Goal: Task Accomplishment & Management: Complete application form

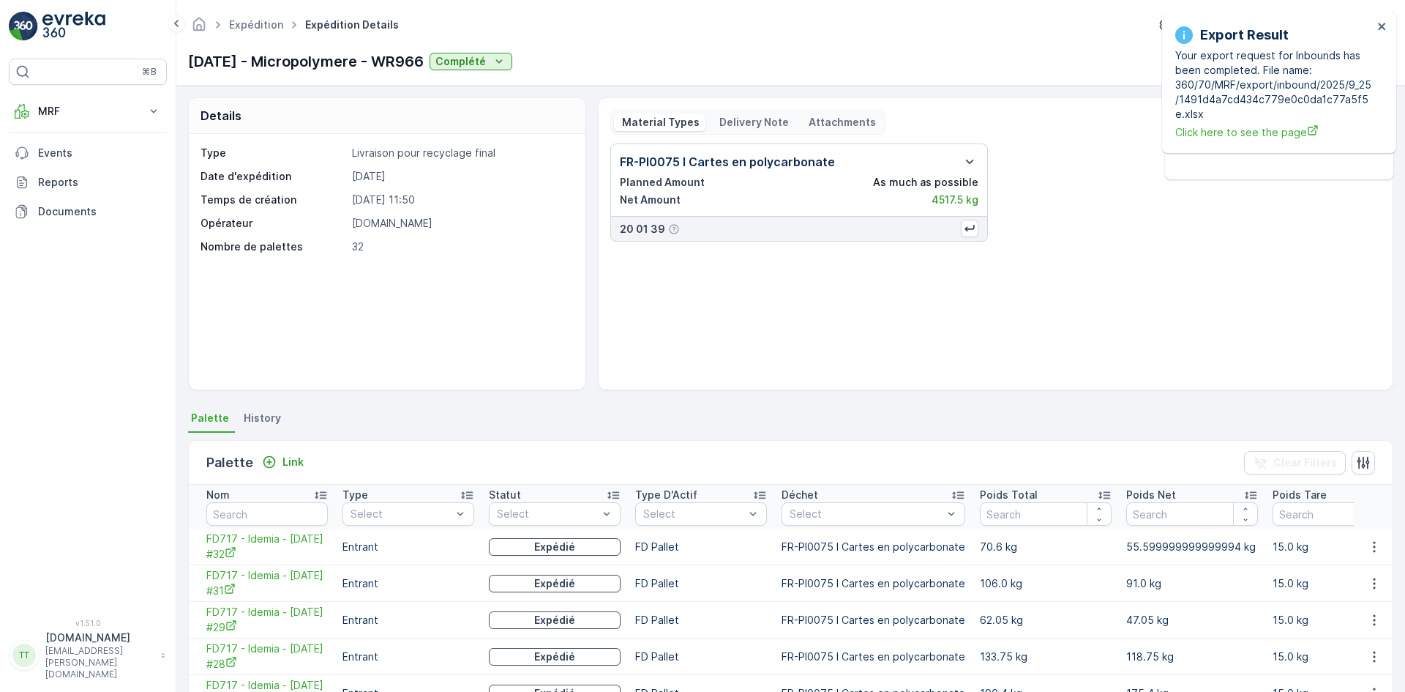
scroll to position [1003, 0]
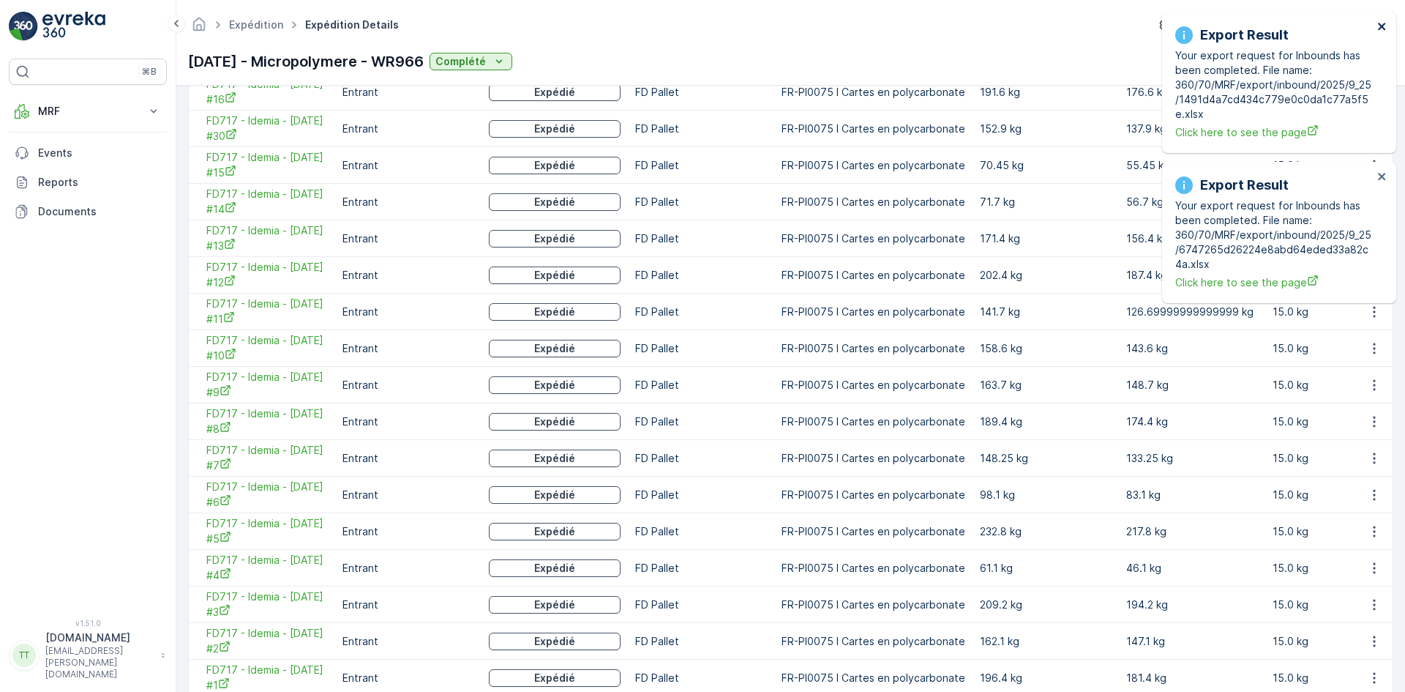
click at [1378, 27] on icon "close" at bounding box center [1382, 26] width 10 height 12
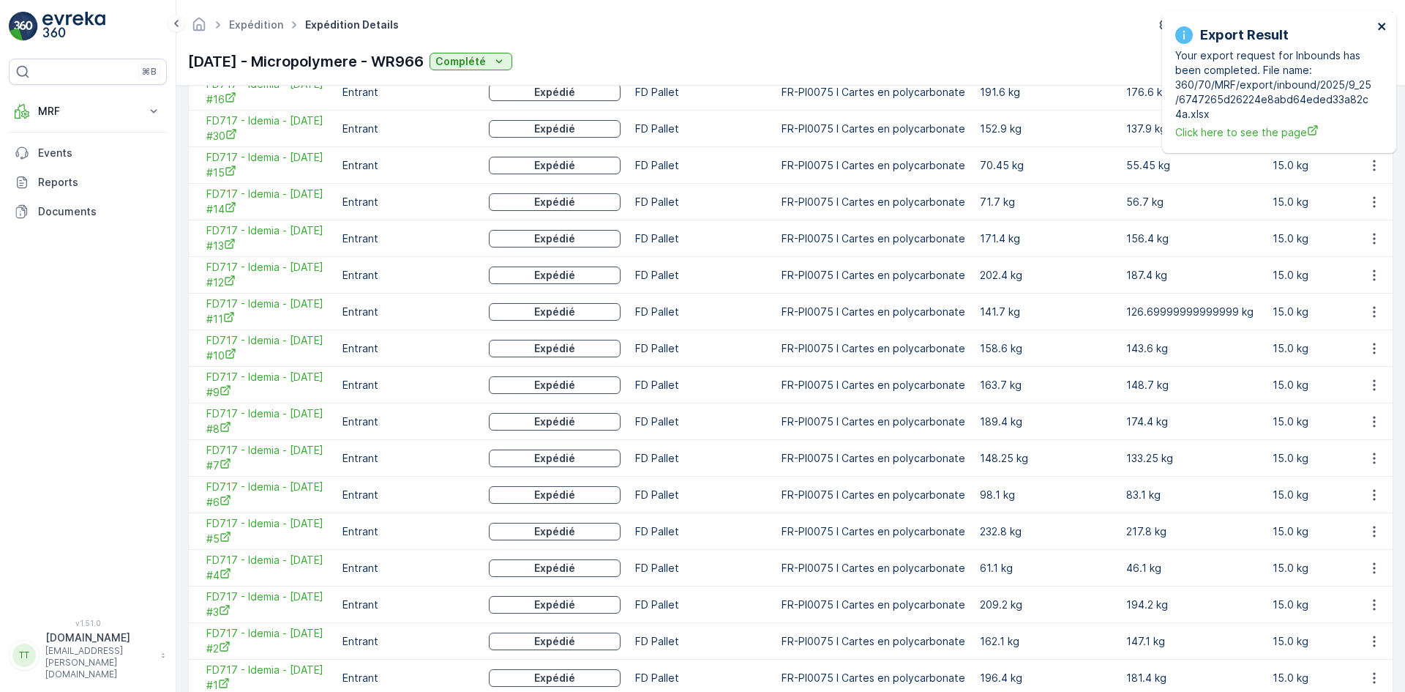
click at [1378, 27] on icon "close" at bounding box center [1382, 26] width 10 height 12
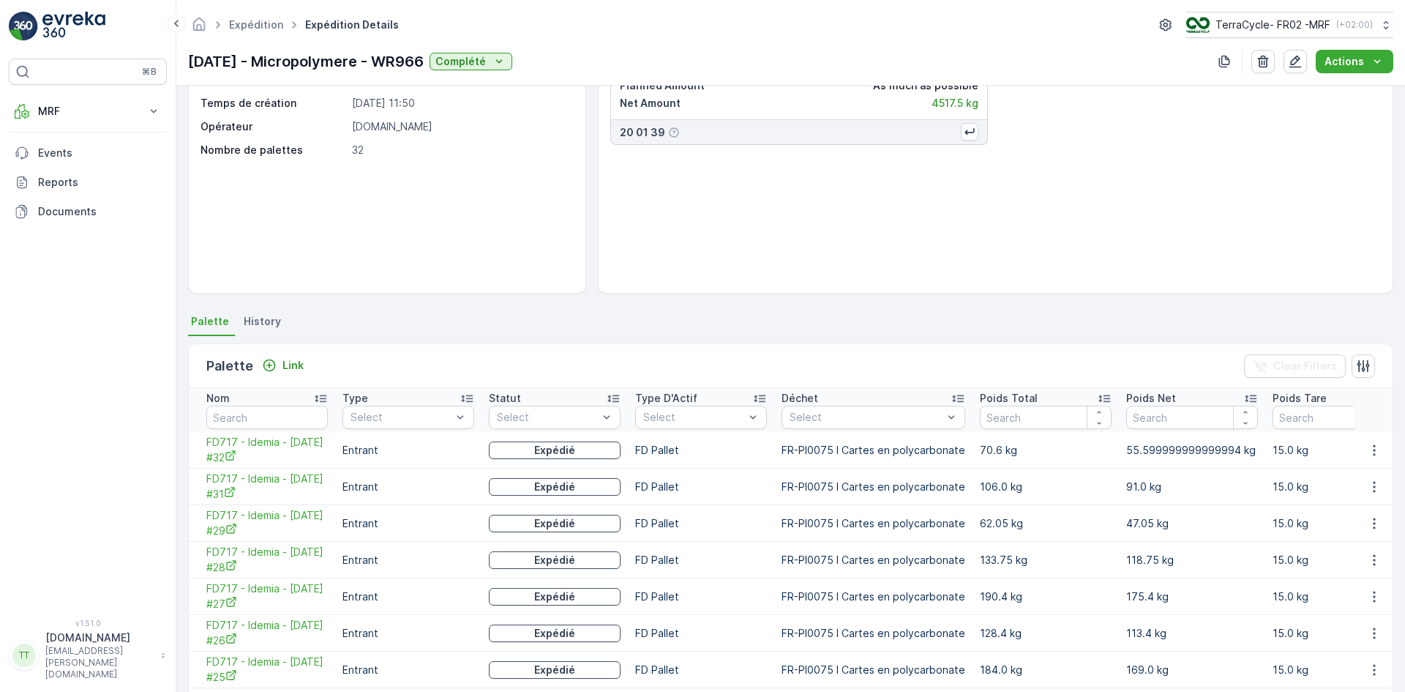
scroll to position [0, 0]
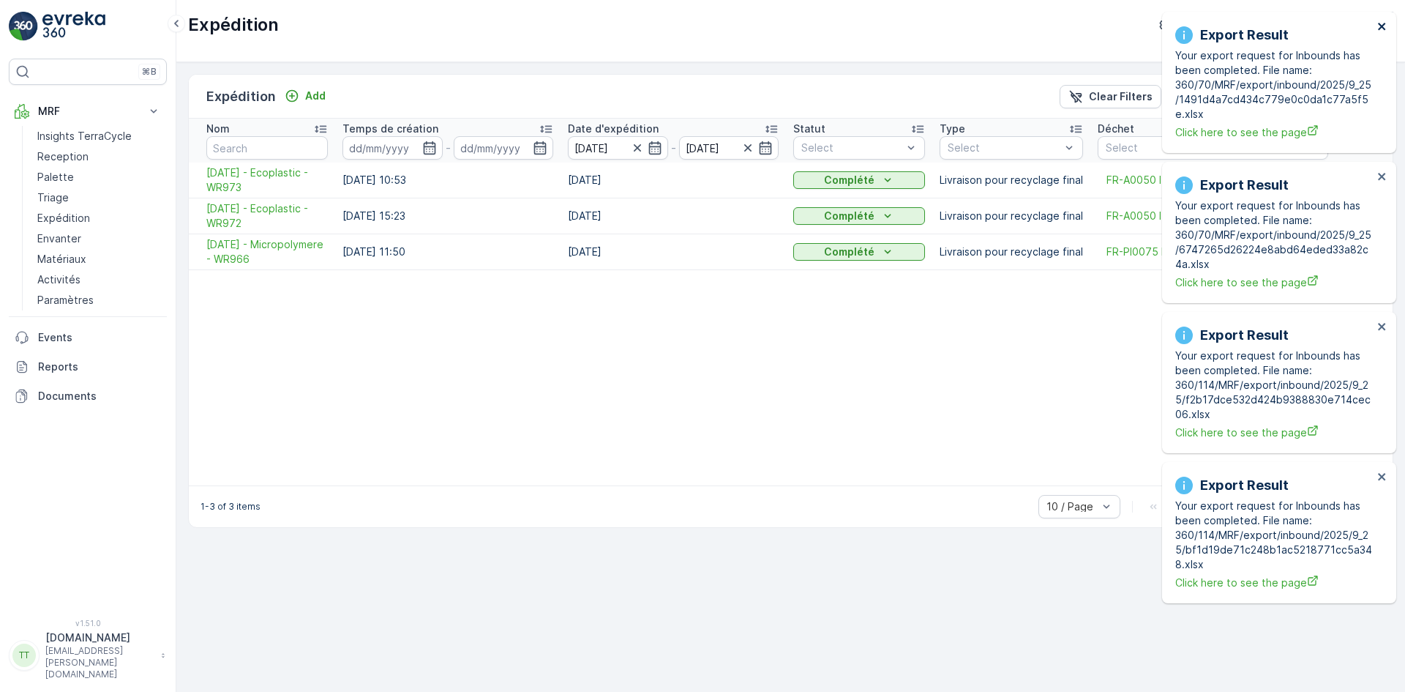
click at [1380, 26] on icon "close" at bounding box center [1381, 26] width 7 height 7
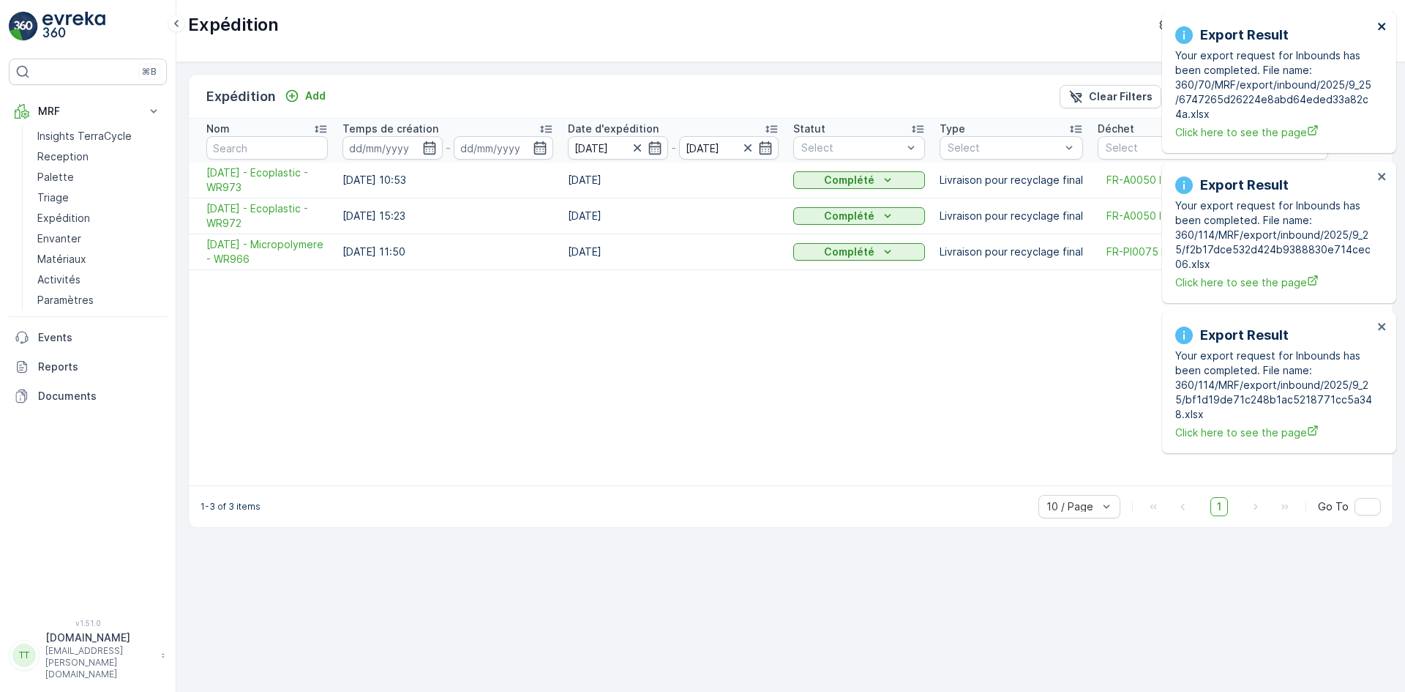
click at [1379, 23] on icon "close" at bounding box center [1381, 26] width 7 height 7
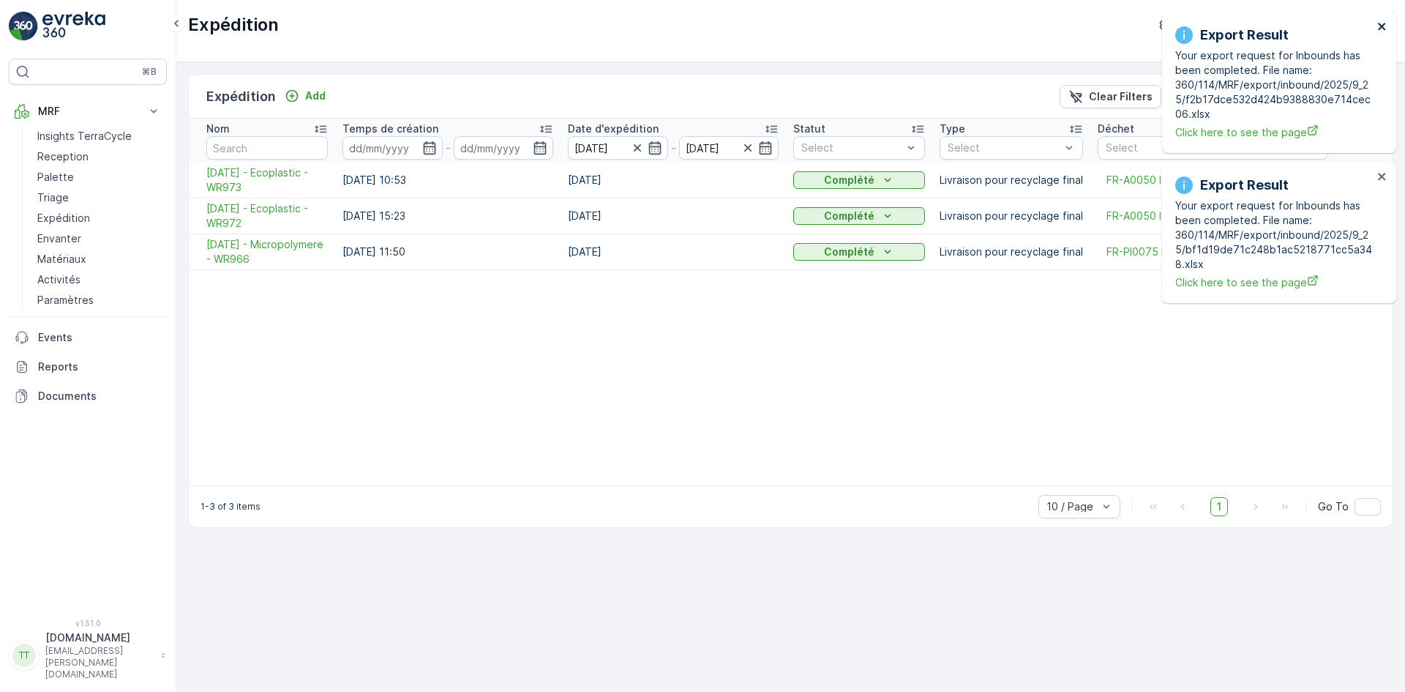
click at [1379, 23] on icon "close" at bounding box center [1381, 26] width 7 height 7
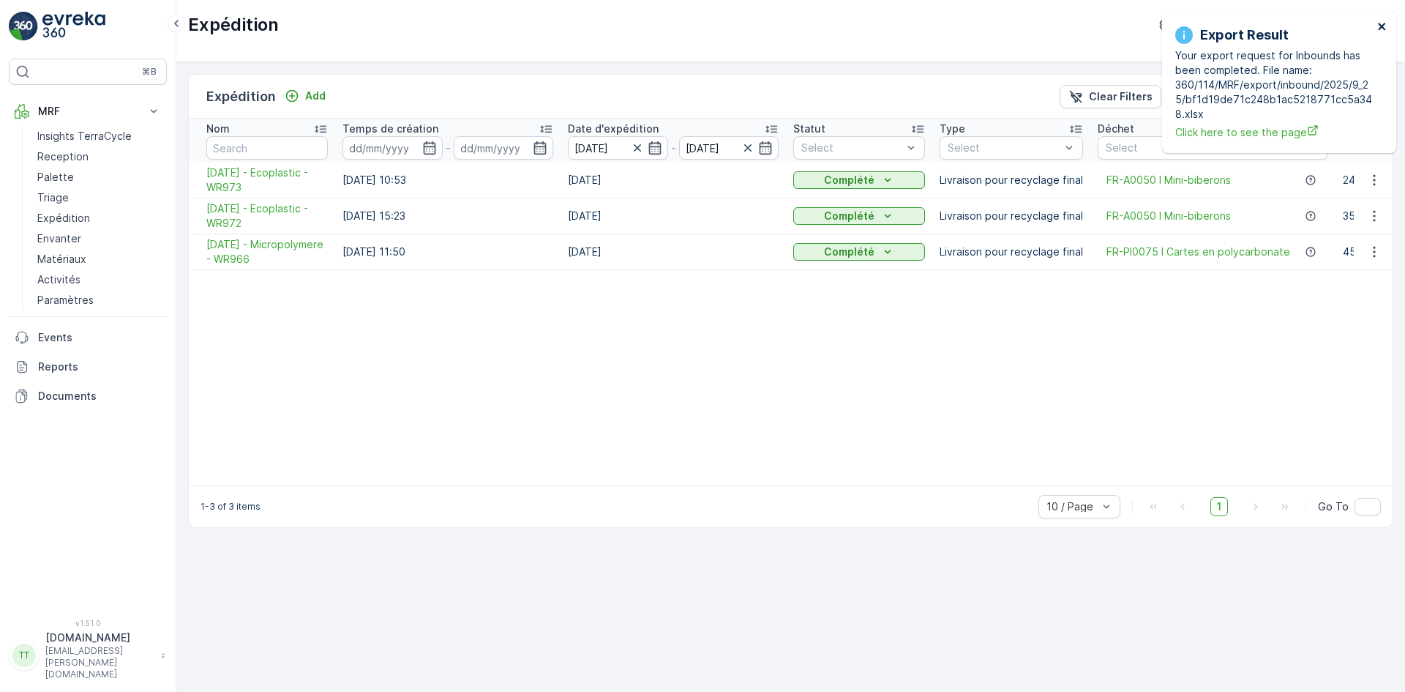
click at [1379, 23] on icon "close" at bounding box center [1381, 26] width 7 height 7
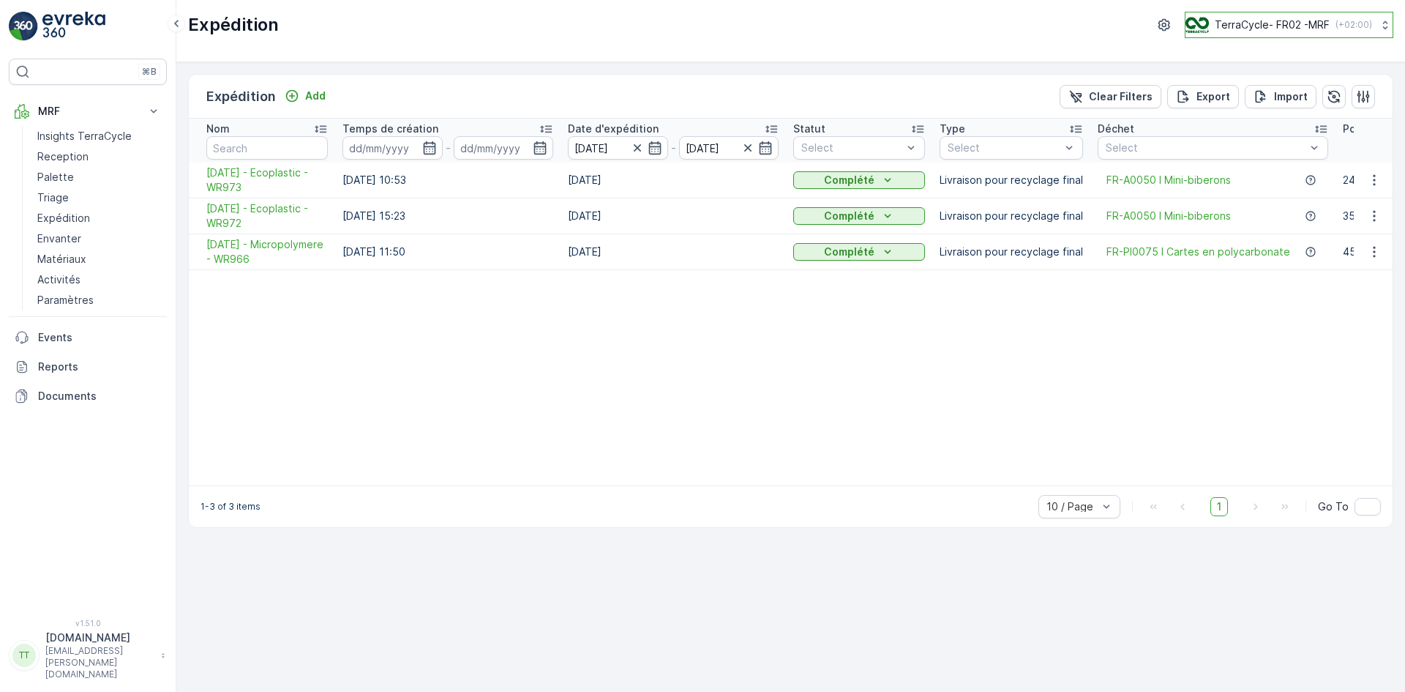
click at [1290, 22] on p "TerraCycle- FR02 -MRF" at bounding box center [1272, 25] width 115 height 15
type input "uk"
click at [1286, 126] on span "TerraCycle-UK02-Econpro" at bounding box center [1276, 122] width 162 height 15
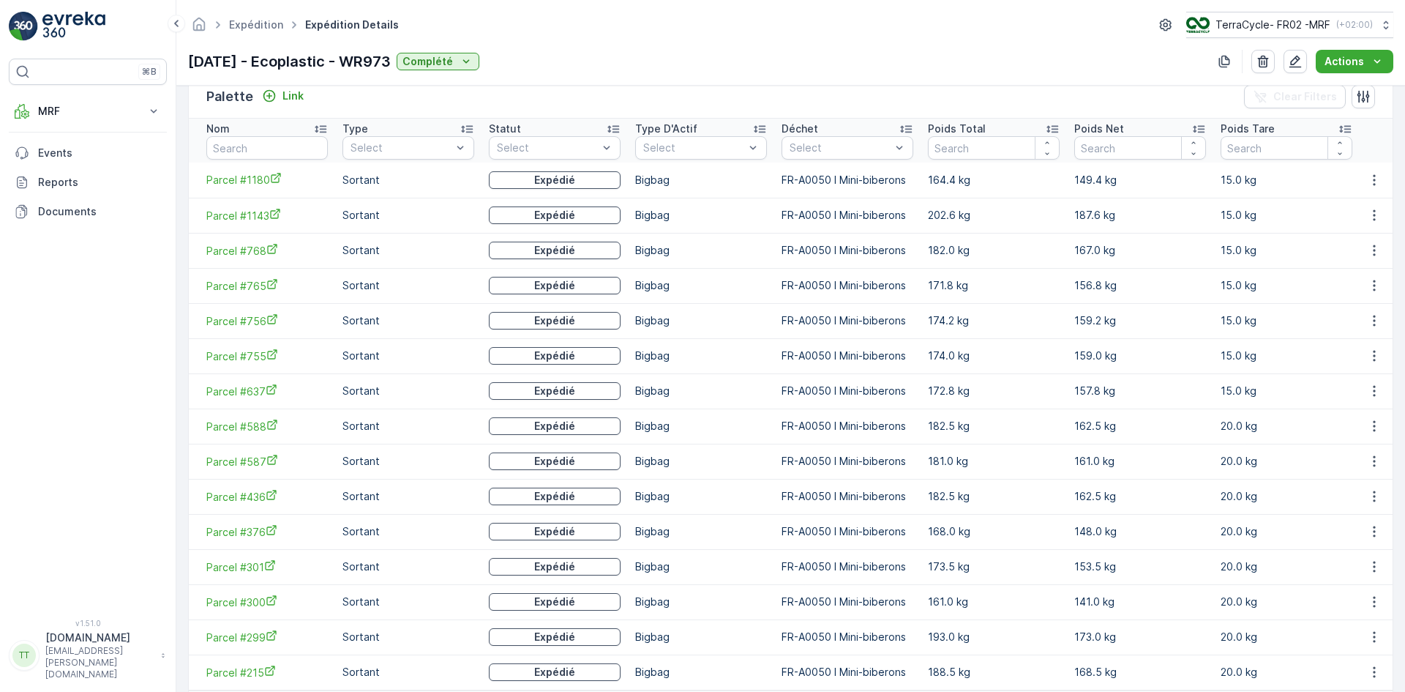
scroll to position [433, 0]
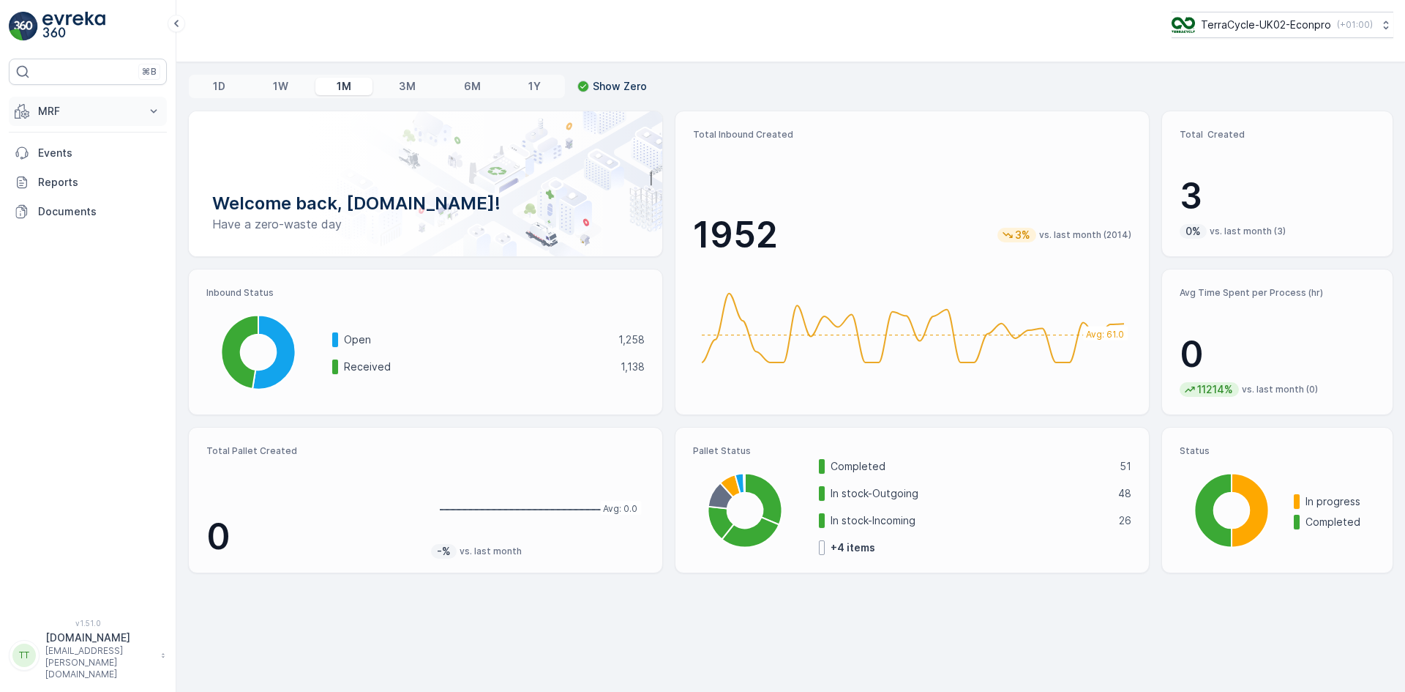
click at [69, 108] on p "MRF" at bounding box center [88, 111] width 100 height 15
click at [89, 212] on link "Outbound" at bounding box center [98, 218] width 135 height 20
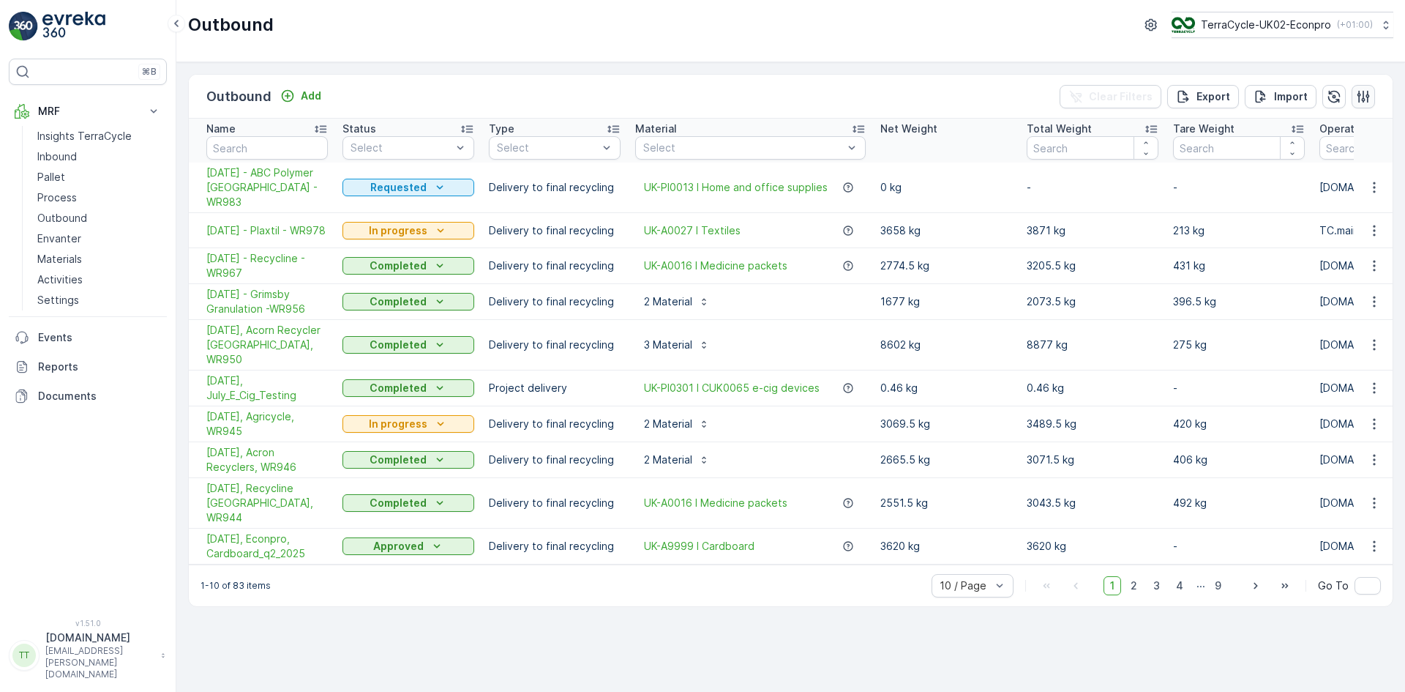
click at [1364, 91] on icon "button" at bounding box center [1363, 96] width 15 height 15
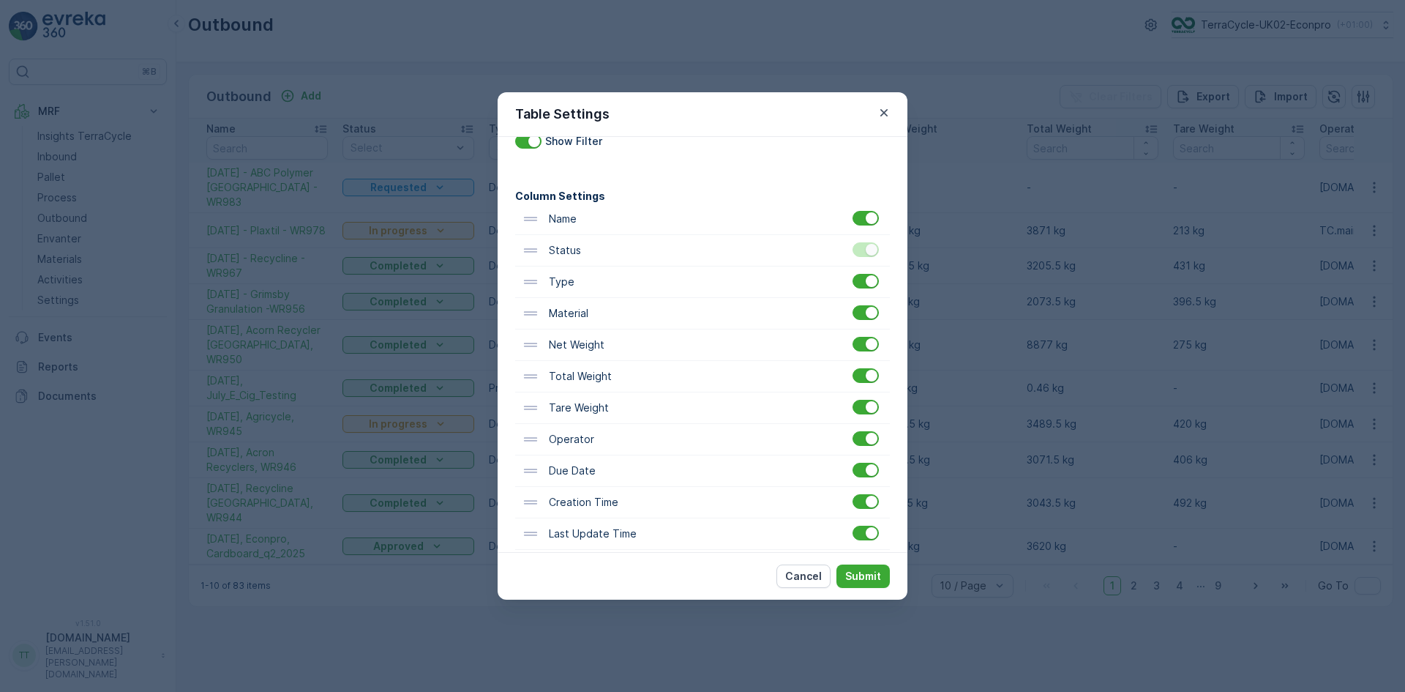
scroll to position [73, 0]
drag, startPoint x: 584, startPoint y: 450, endPoint x: 588, endPoint y: 217, distance: 232.7
click at [588, 217] on div "Name Status Type Material Net Weight Total Weight Tare Weight Operator Due Date…" at bounding box center [702, 395] width 375 height 378
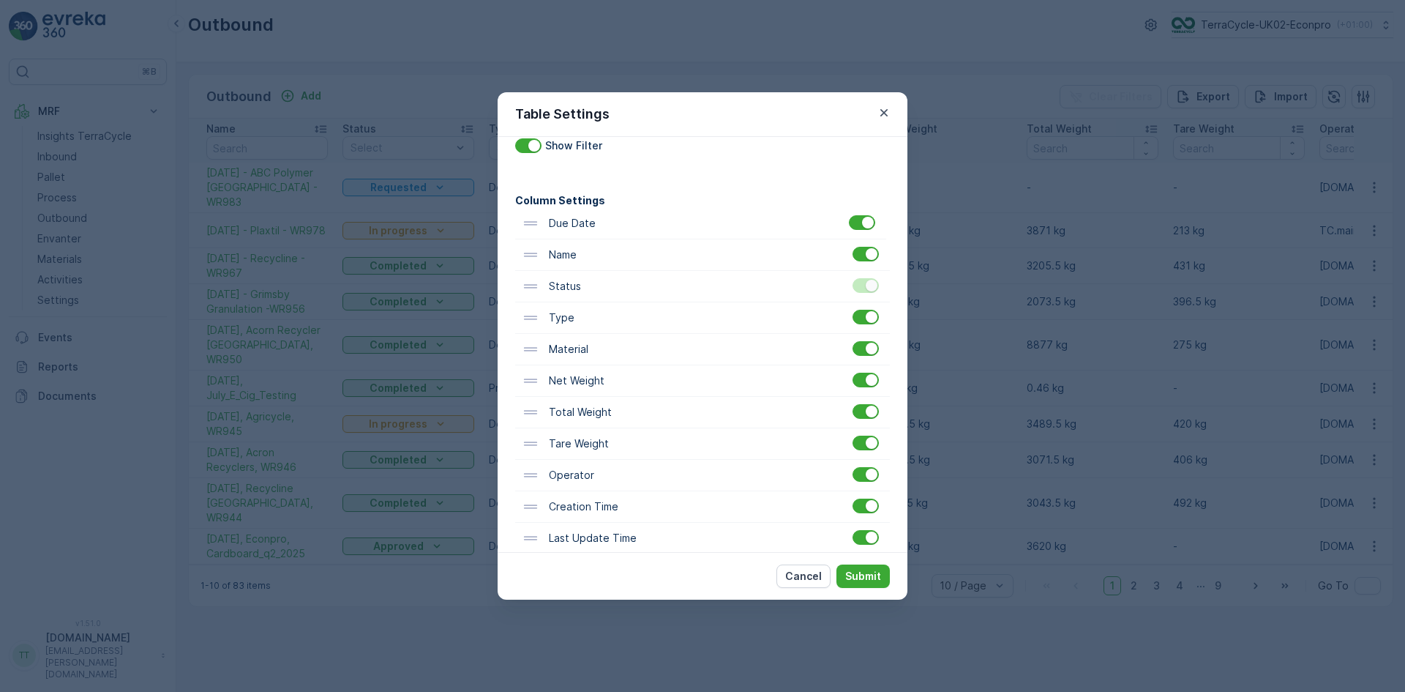
click at [588, 217] on div "Name Status Type Material Net Weight Total Weight Tare Weight Operator Due Date…" at bounding box center [702, 397] width 375 height 378
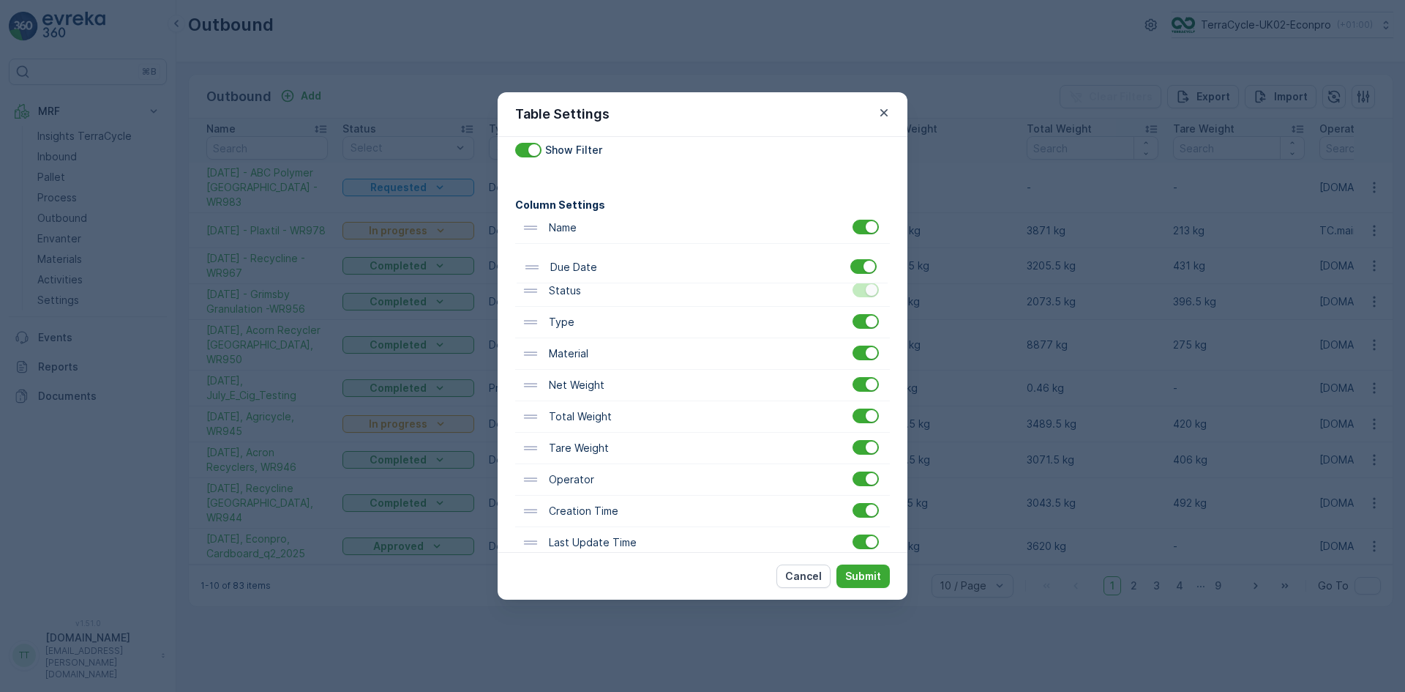
drag, startPoint x: 586, startPoint y: 224, endPoint x: 587, endPoint y: 271, distance: 47.6
click at [587, 271] on div "Due Date Name Status Type Material Net Weight Total Weight Tare Weight Operator…" at bounding box center [702, 401] width 375 height 378
drag, startPoint x: 563, startPoint y: 263, endPoint x: 570, endPoint y: 298, distance: 35.7
click at [570, 298] on div "Name Due Date Status Type Material Net Weight Total Weight Tare Weight Operator…" at bounding box center [702, 401] width 375 height 378
click at [868, 576] on p "Submit" at bounding box center [863, 576] width 36 height 15
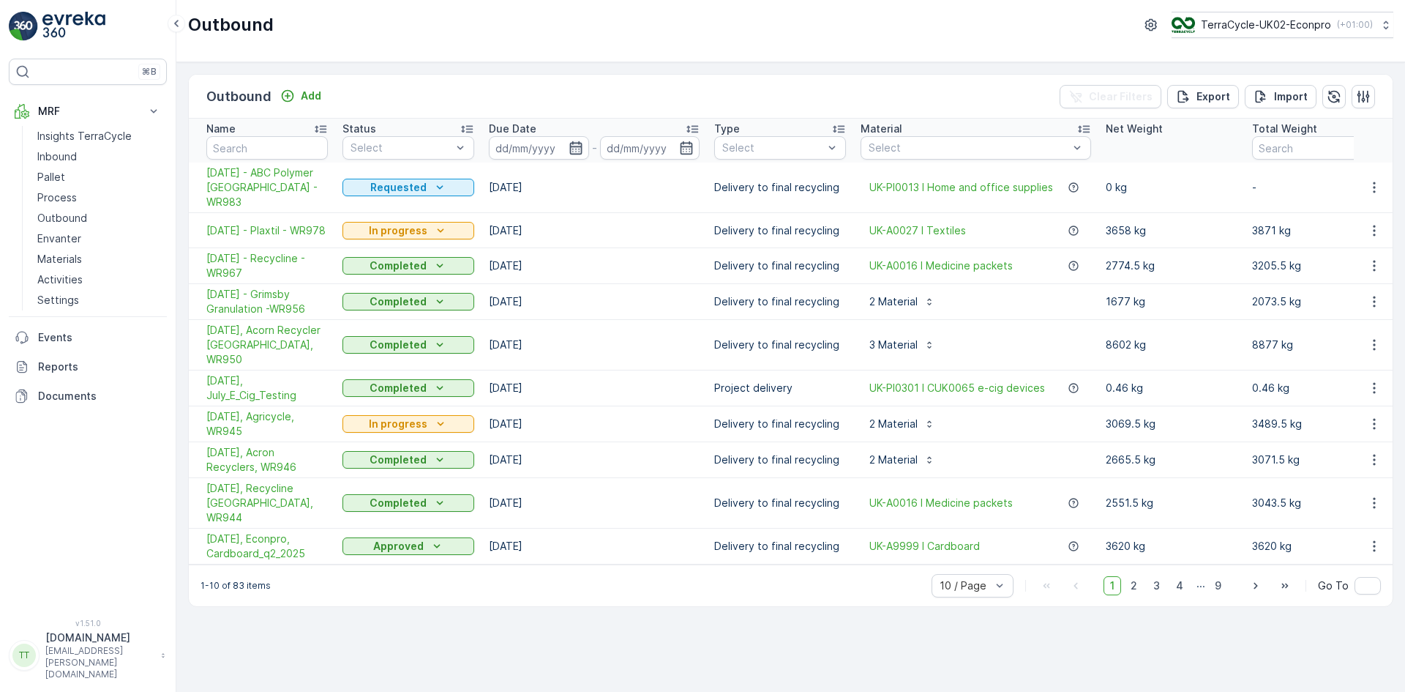
click at [572, 148] on icon "button" at bounding box center [576, 148] width 15 height 15
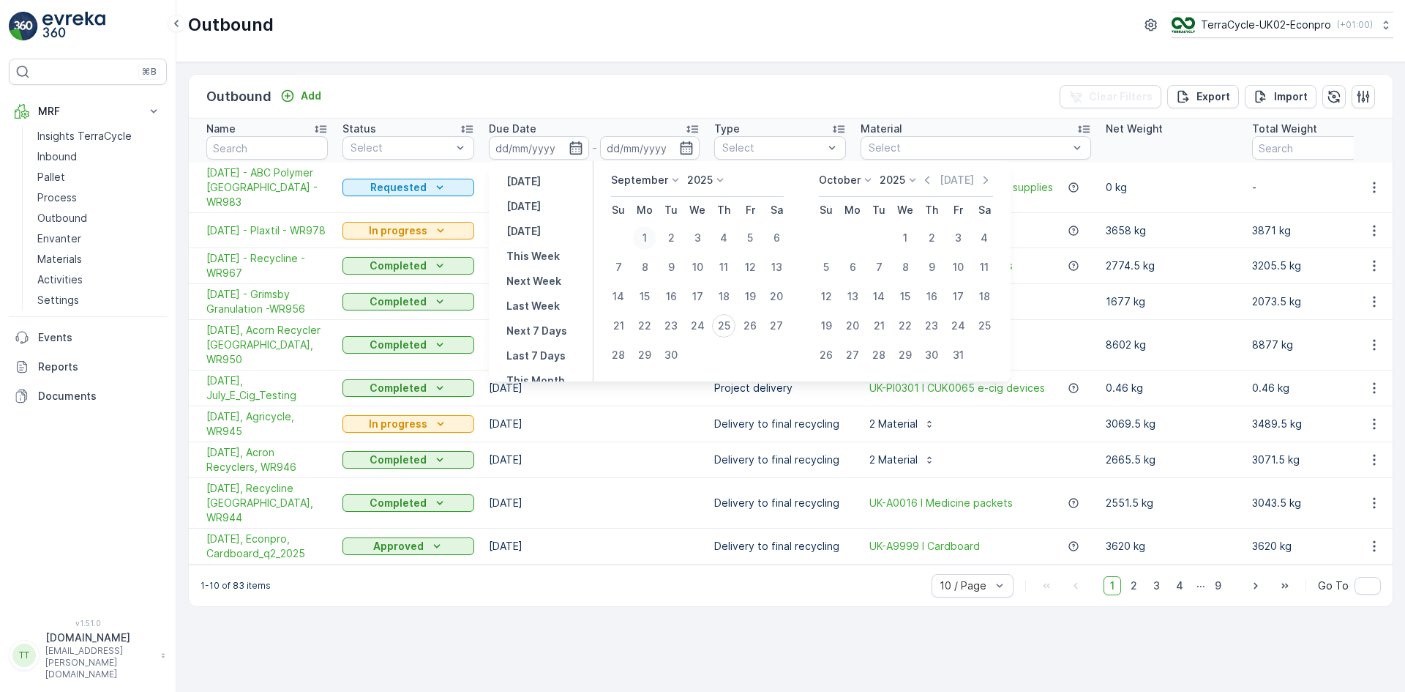
click at [642, 236] on div "1" at bounding box center [644, 237] width 23 height 23
type input "01.09.2025"
click at [723, 323] on div "25" at bounding box center [723, 325] width 23 height 23
type input "[DATE]"
click at [647, 236] on div "1" at bounding box center [644, 237] width 23 height 23
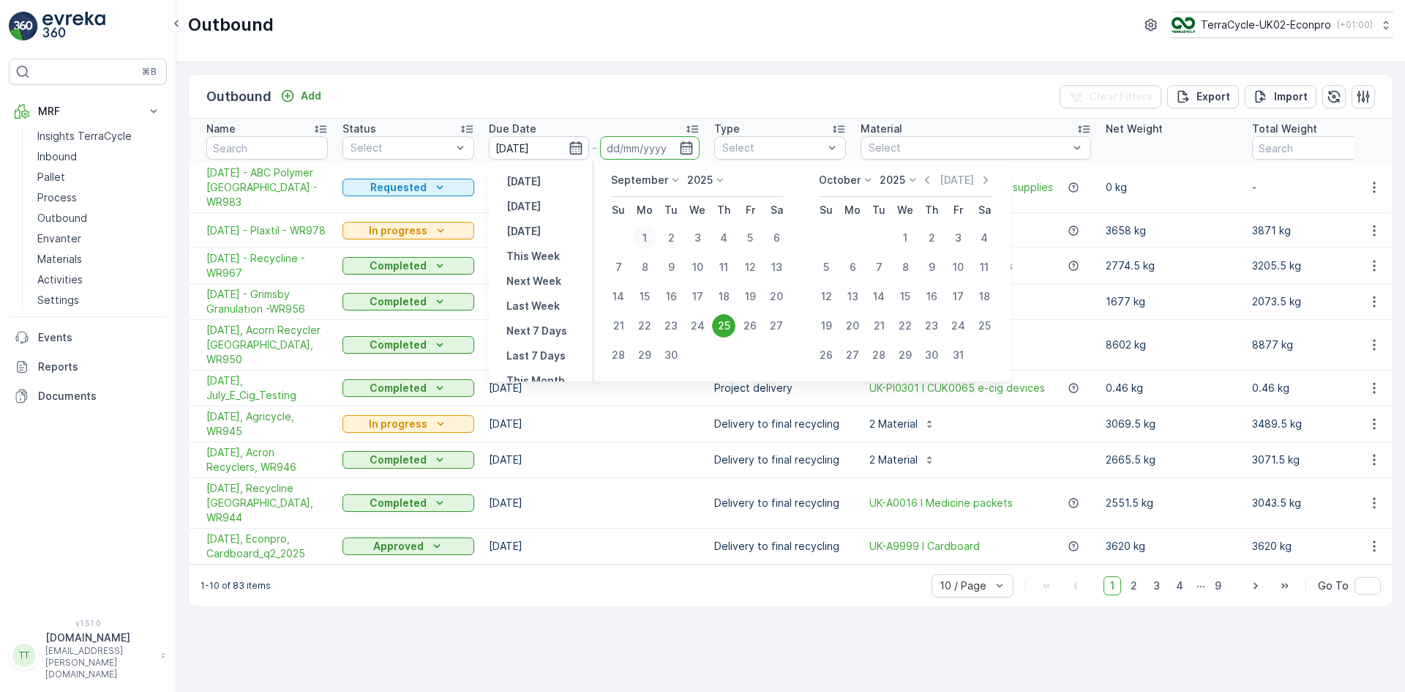
type input "01.09.2025"
click at [729, 323] on div "25" at bounding box center [723, 325] width 23 height 23
type input "[DATE]"
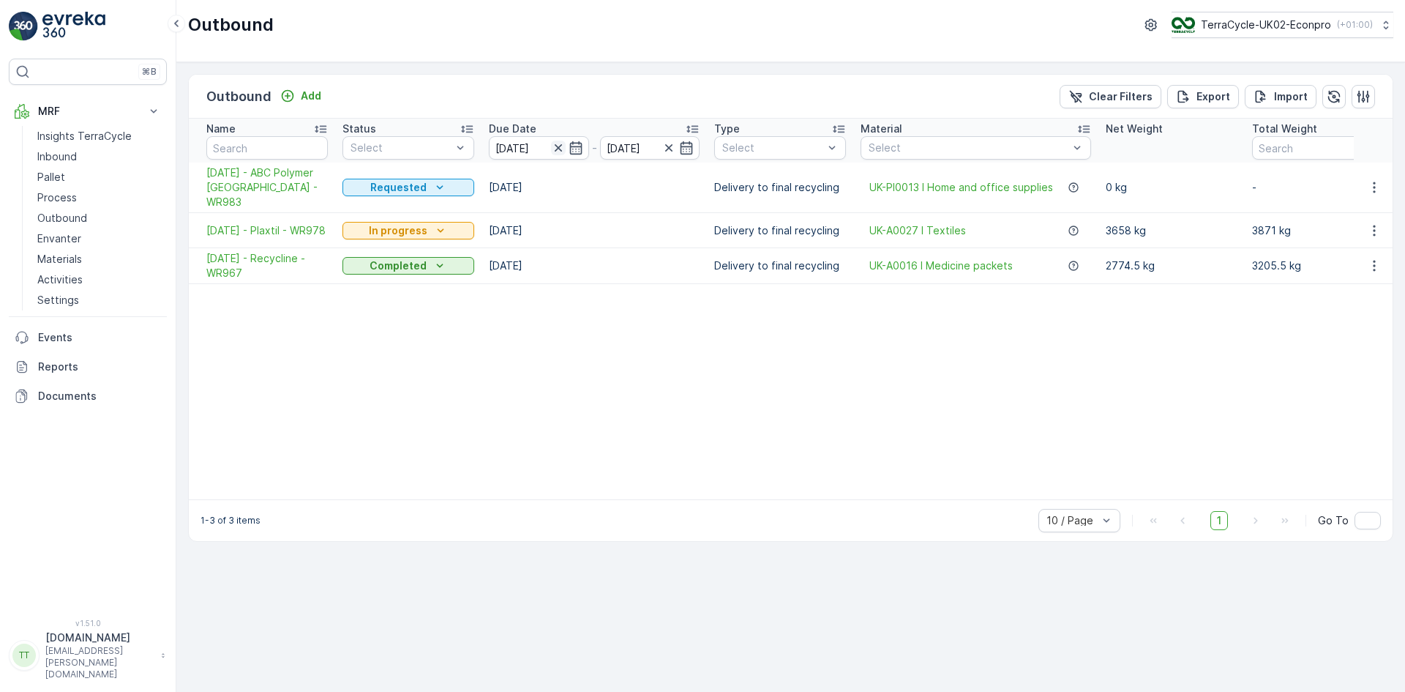
click at [555, 149] on icon "button" at bounding box center [558, 148] width 15 height 15
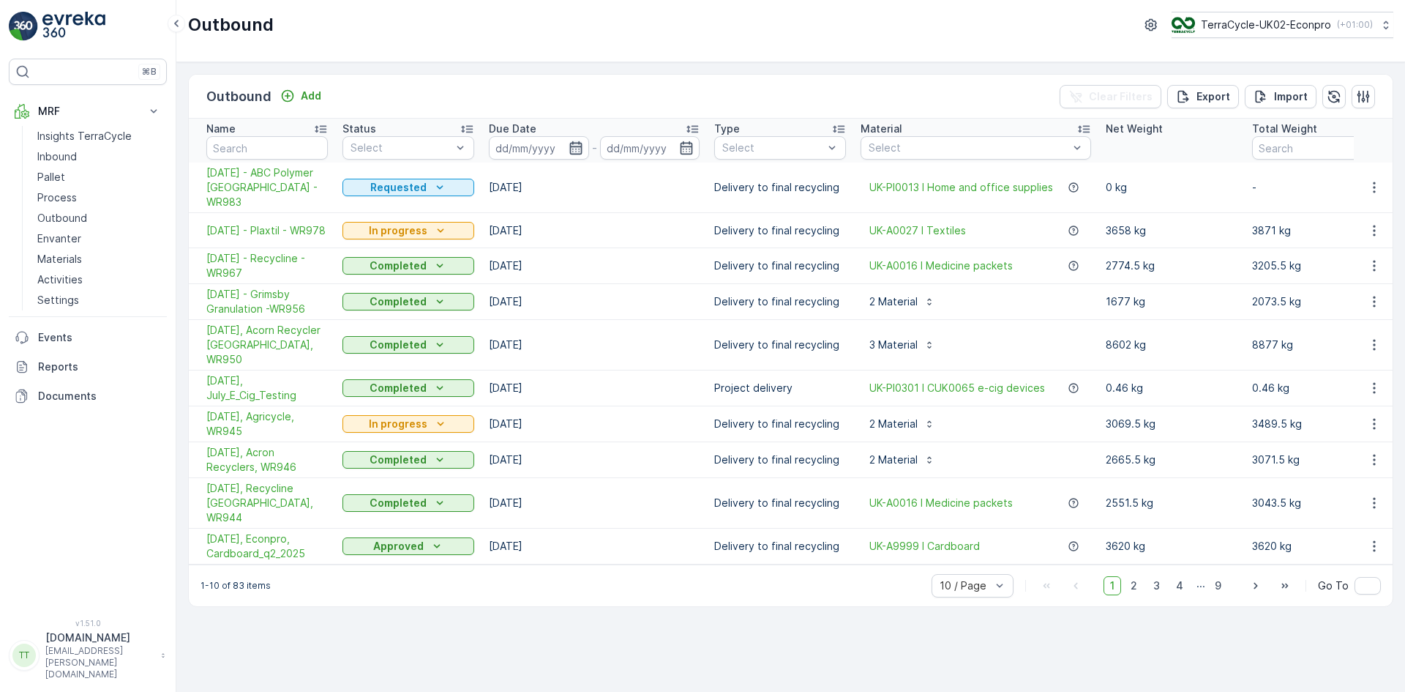
click at [573, 146] on icon "button" at bounding box center [575, 147] width 12 height 13
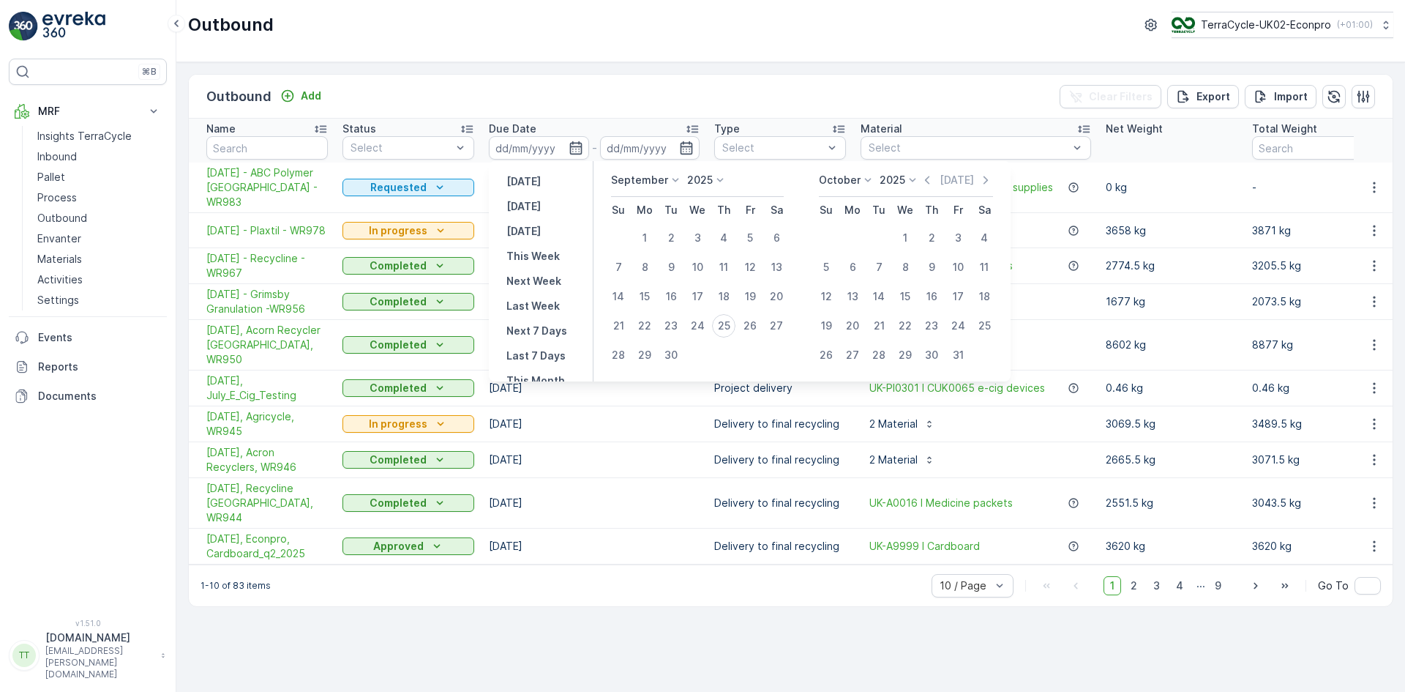
click at [658, 179] on p "September" at bounding box center [639, 180] width 57 height 15
click at [659, 174] on p "September" at bounding box center [639, 180] width 57 height 15
click at [645, 269] on span "August" at bounding box center [637, 265] width 34 height 15
click at [749, 236] on div "1" at bounding box center [749, 237] width 23 height 23
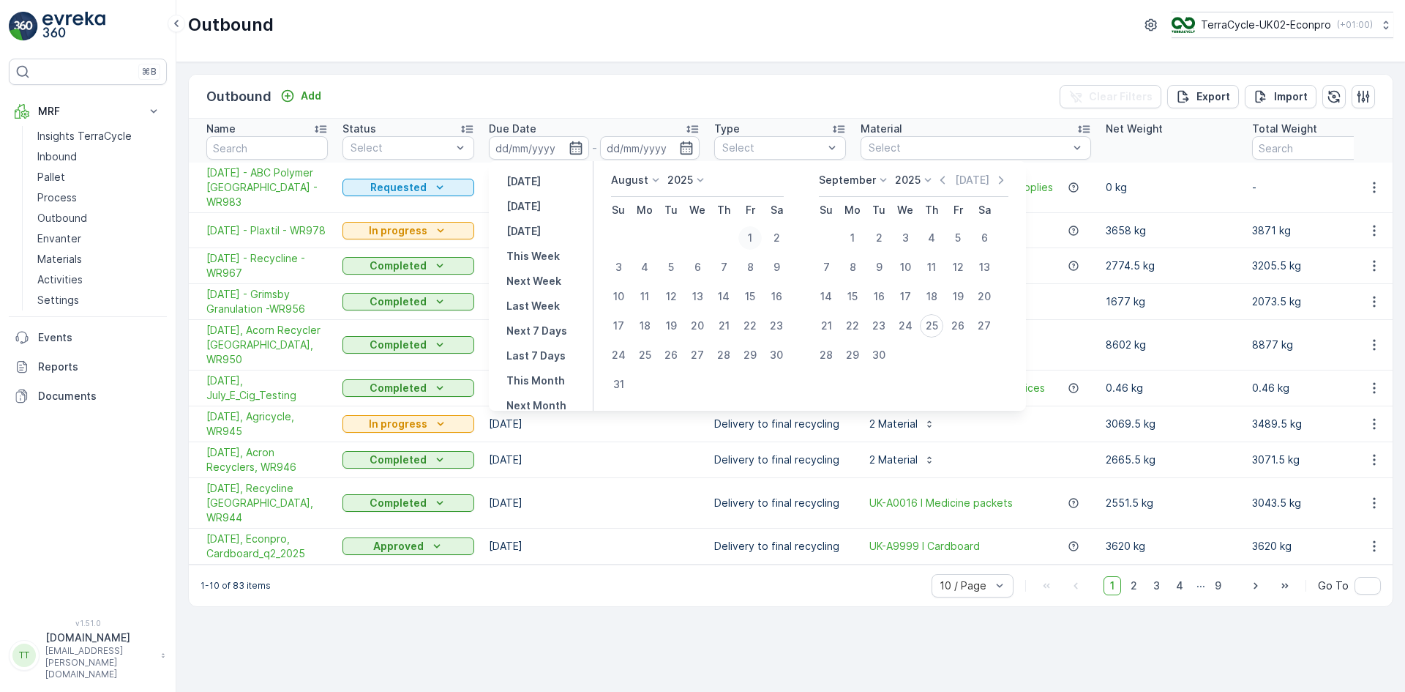
type input "01.08.2025"
click at [625, 390] on div "31" at bounding box center [618, 383] width 23 height 23
type input "31.08.2025"
click at [749, 241] on div "1" at bounding box center [749, 237] width 23 height 23
type input "01.08.2025"
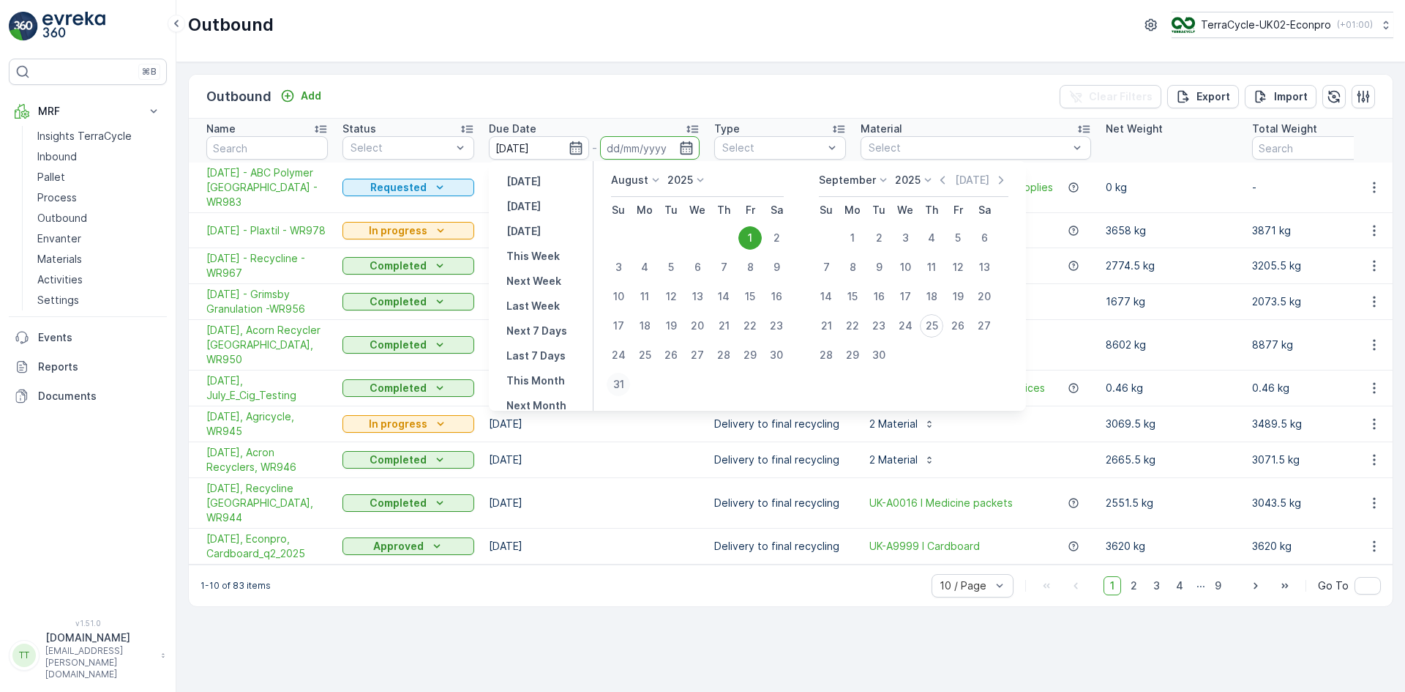
click at [622, 382] on div "31" at bounding box center [618, 383] width 23 height 23
type input "31.08.2025"
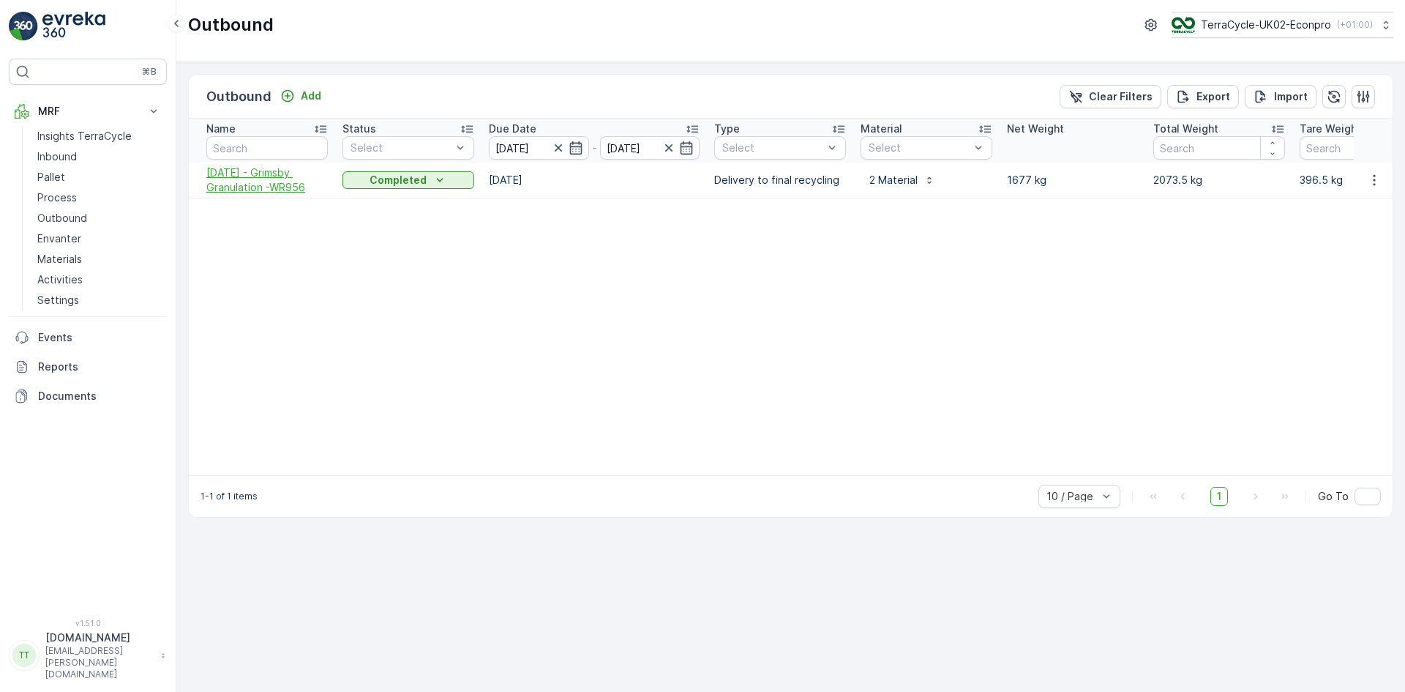
click at [255, 187] on span "12.08.2025 - Grimsby Granulation -WR956" at bounding box center [266, 179] width 121 height 29
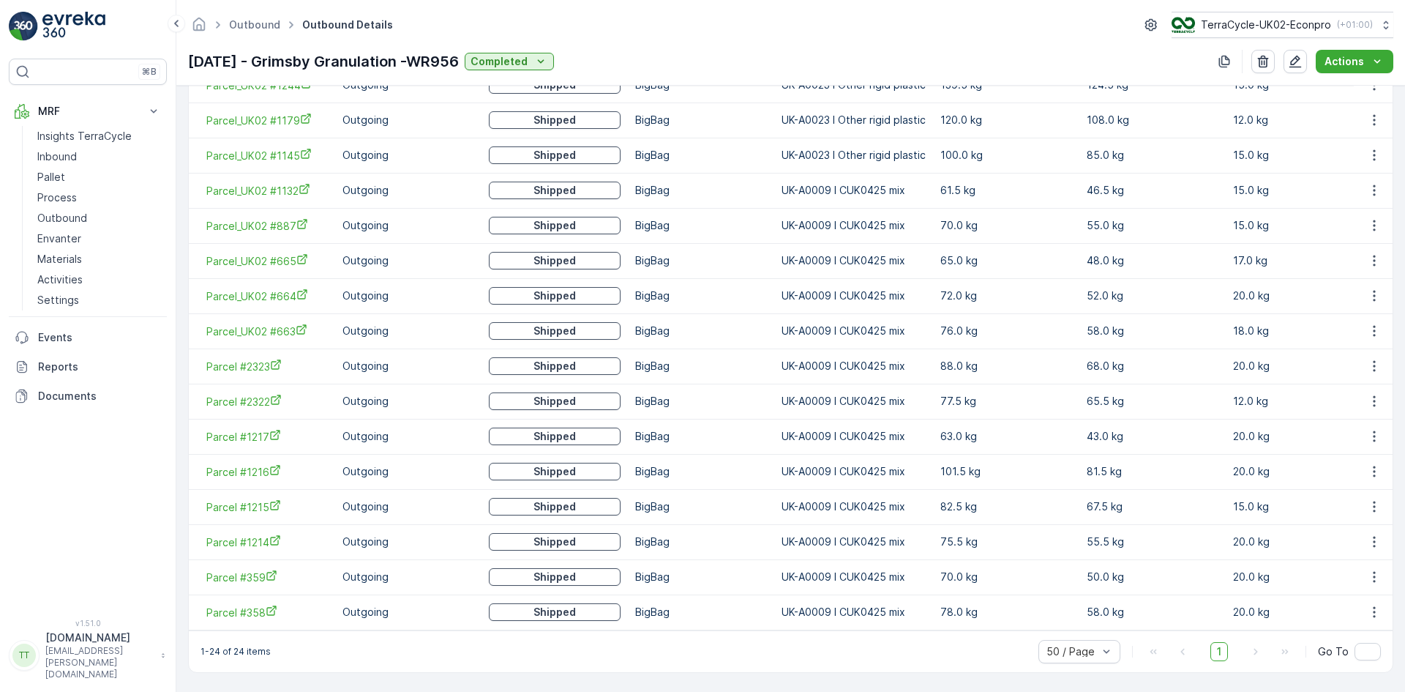
scroll to position [749, 0]
click at [1227, 17] on div "TerraCycle-UK02-Econpro ( +01:00 )" at bounding box center [1271, 25] width 201 height 16
type input "nl"
click at [1237, 105] on span "Europe/Amsterdam (+02:00)" at bounding box center [1261, 103] width 163 height 12
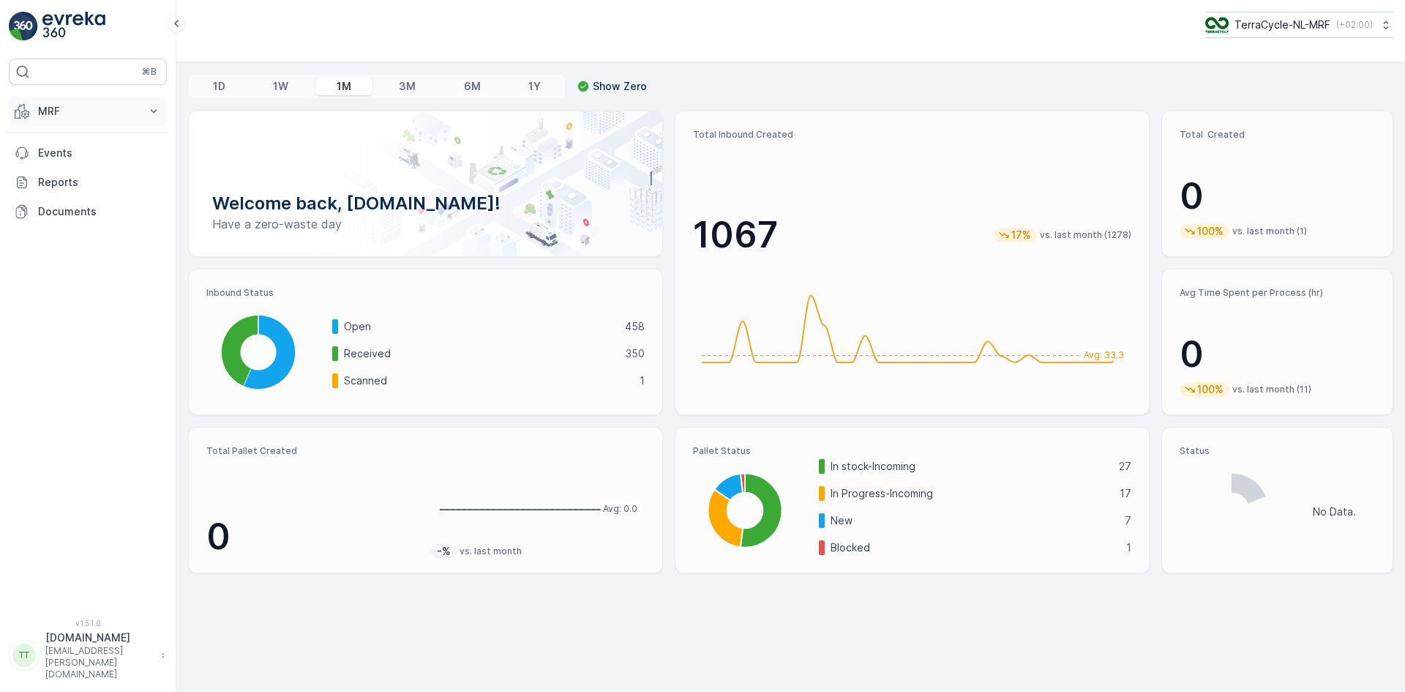
click at [65, 107] on p "MRF" at bounding box center [88, 111] width 100 height 15
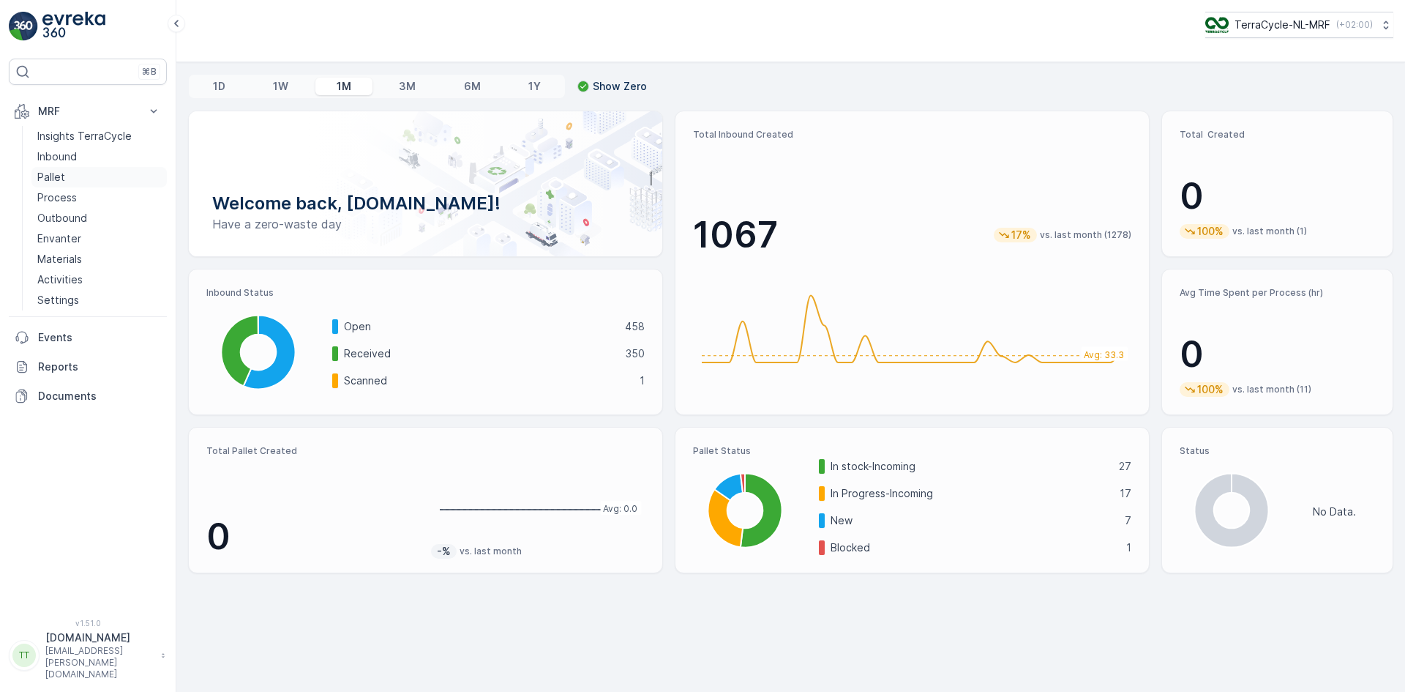
click at [60, 177] on p "Pallet" at bounding box center [51, 177] width 28 height 15
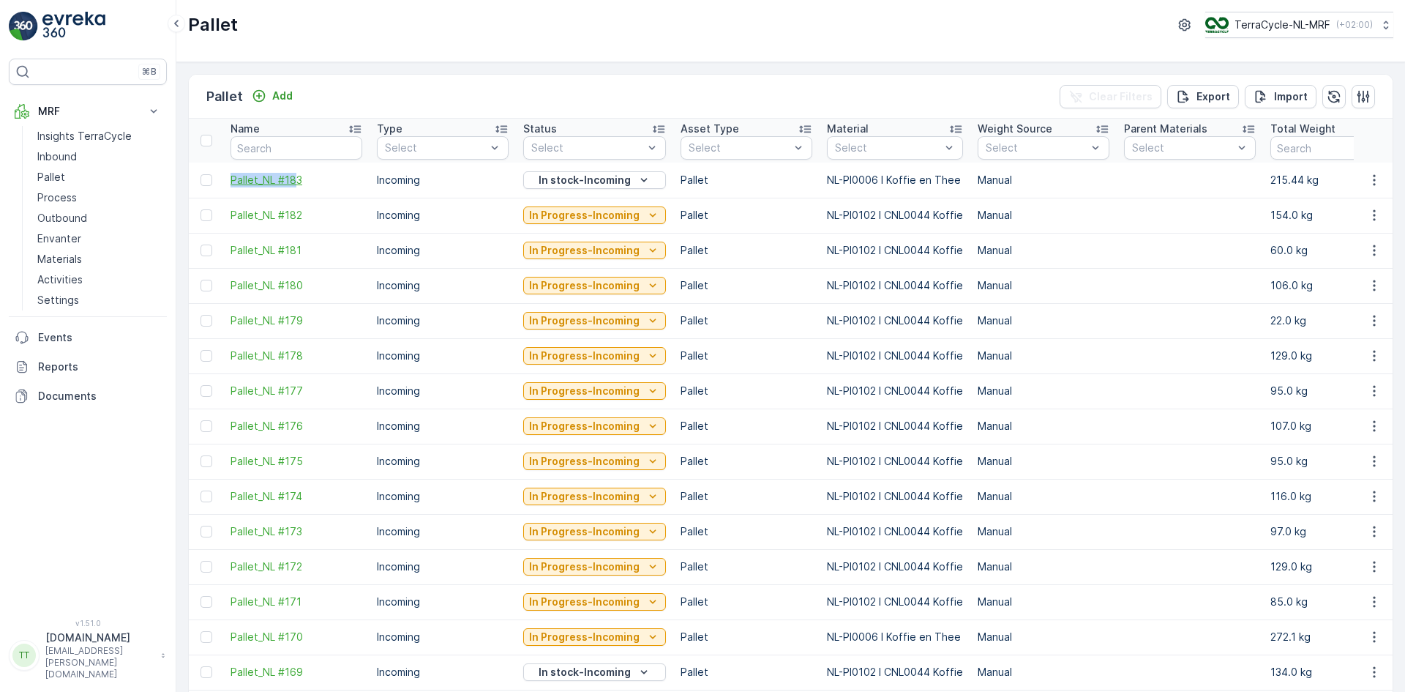
drag, startPoint x: 223, startPoint y: 182, endPoint x: 293, endPoint y: 181, distance: 69.5
click at [293, 181] on td "Pallet_NL #183" at bounding box center [296, 179] width 146 height 35
click at [294, 135] on div "Name" at bounding box center [297, 128] width 132 height 15
click at [291, 148] on input "text" at bounding box center [297, 147] width 132 height 23
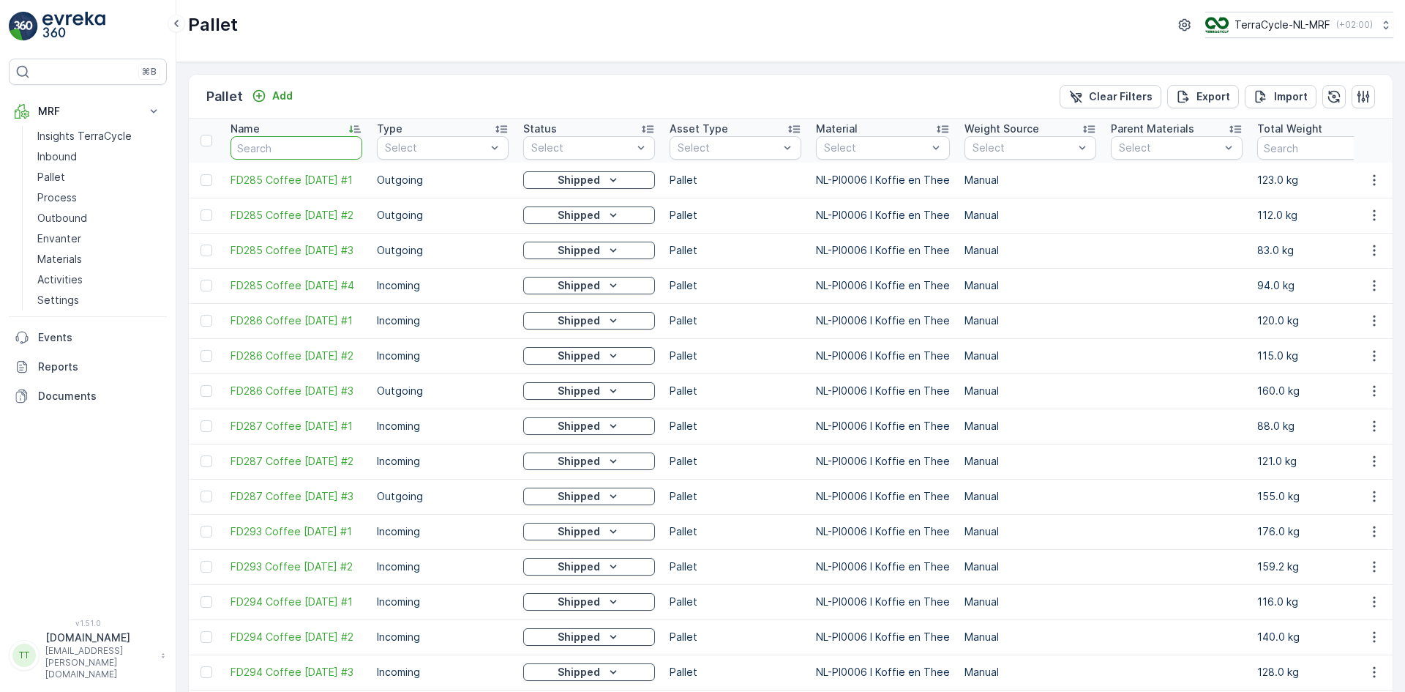
type input "Pallet_NL #18"
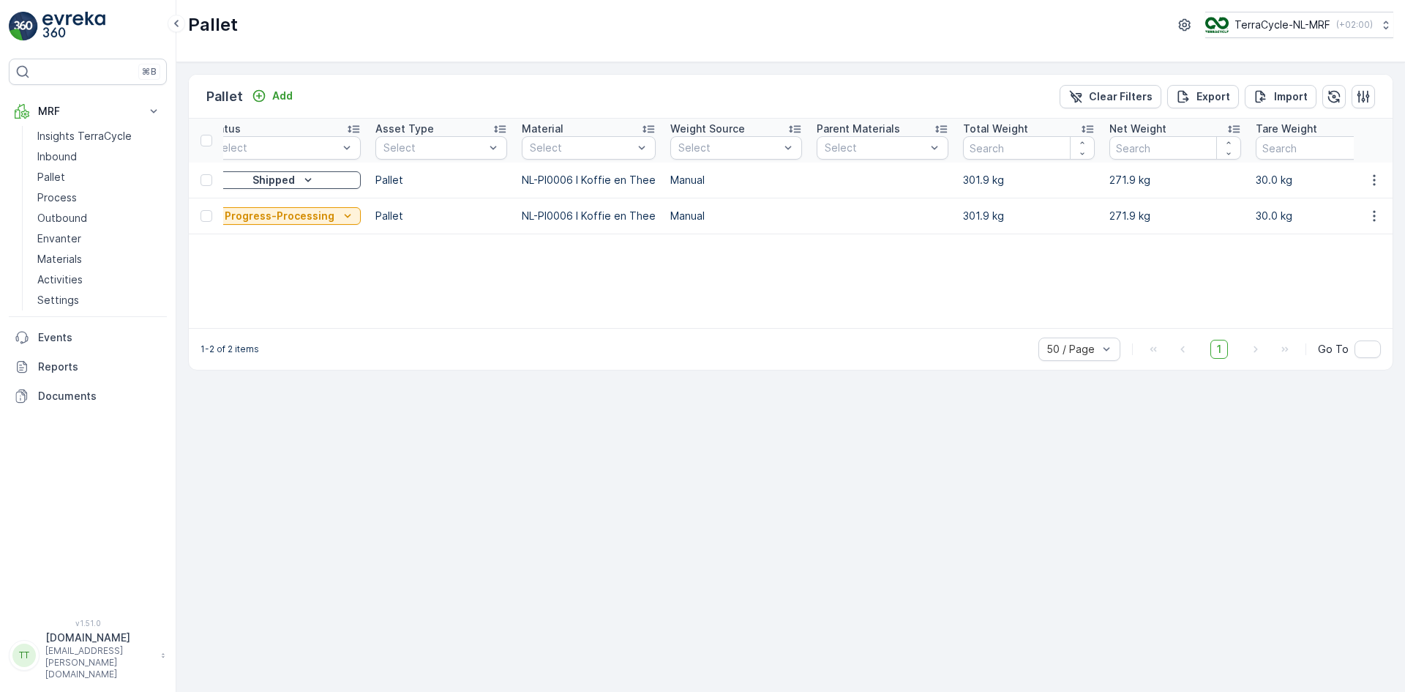
scroll to position [0, 315]
drag, startPoint x: 514, startPoint y: 181, endPoint x: 648, endPoint y: 184, distance: 134.7
click at [648, 184] on td "NL-PI0006 I Koffie en Thee" at bounding box center [590, 179] width 149 height 35
copy p "NL-PI0006 I Koffie en Thee"
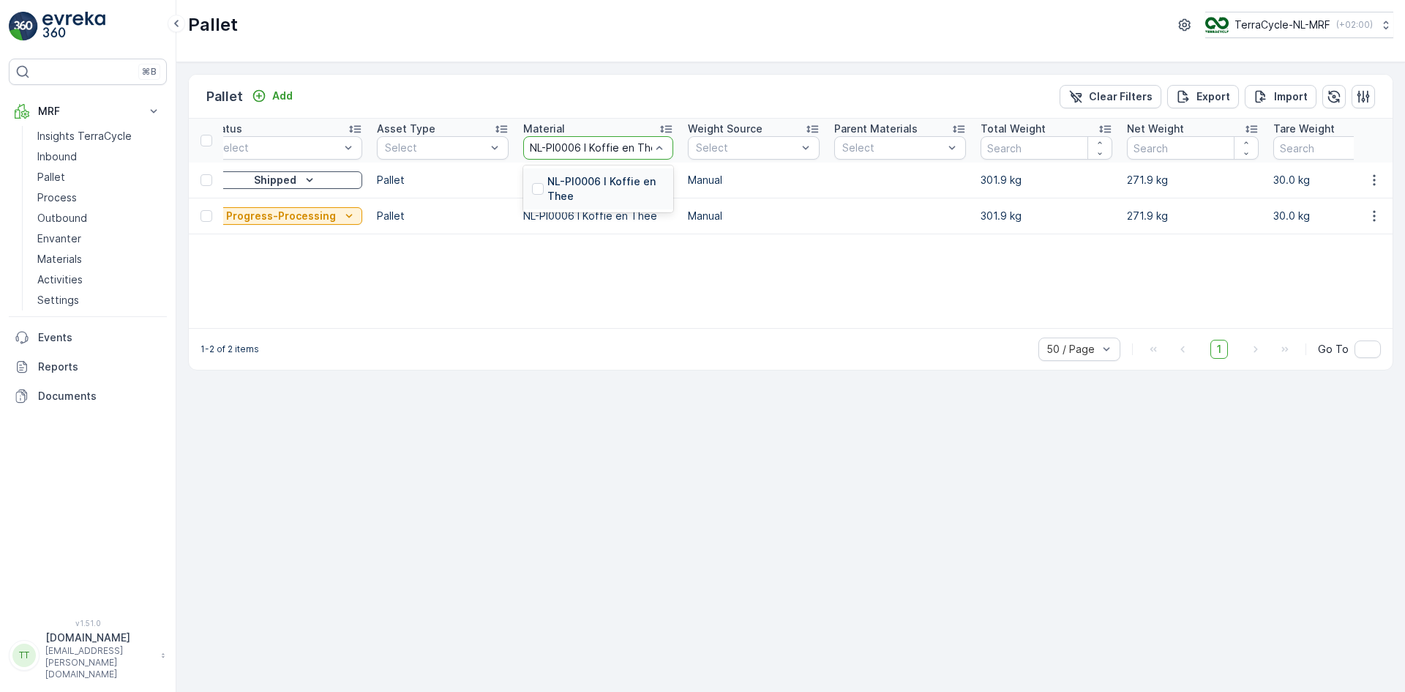
click at [566, 188] on p "NL-PI0006 I Koffie en Thee" at bounding box center [605, 188] width 117 height 29
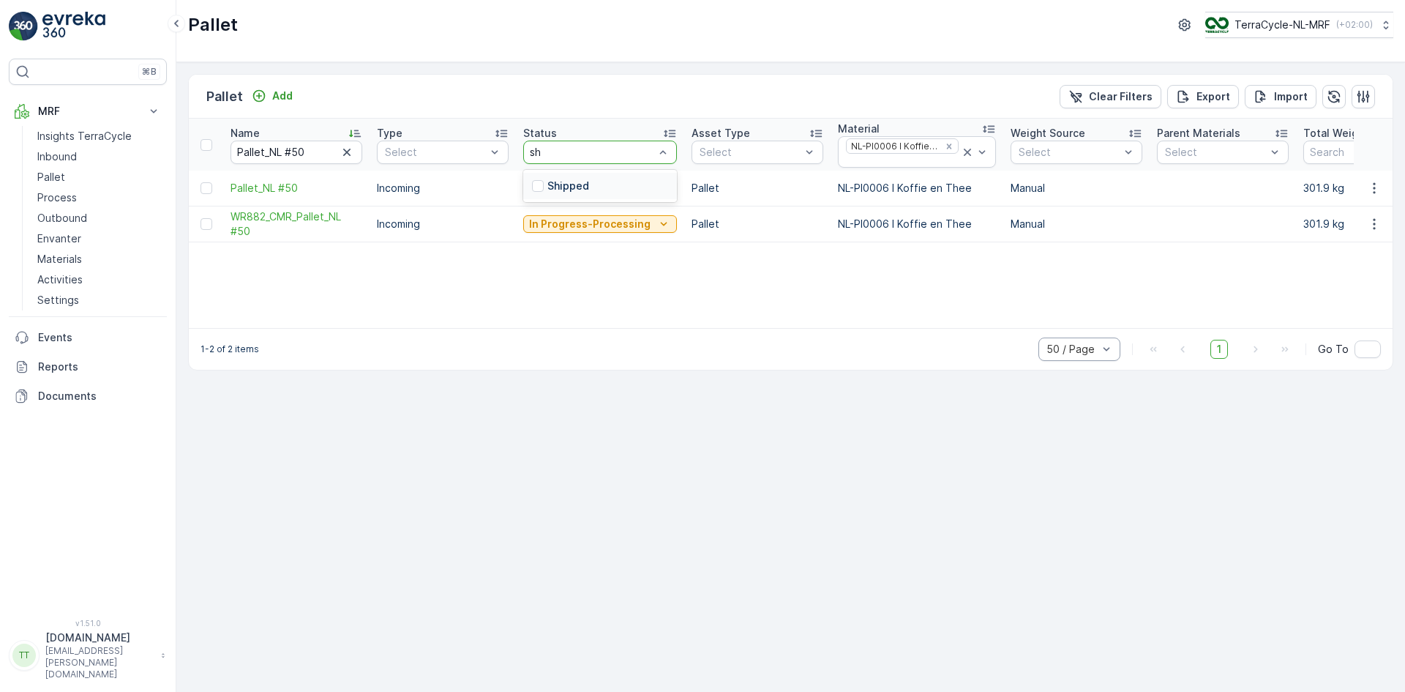
type input "shi"
click at [580, 189] on p "Shipped" at bounding box center [568, 186] width 42 height 15
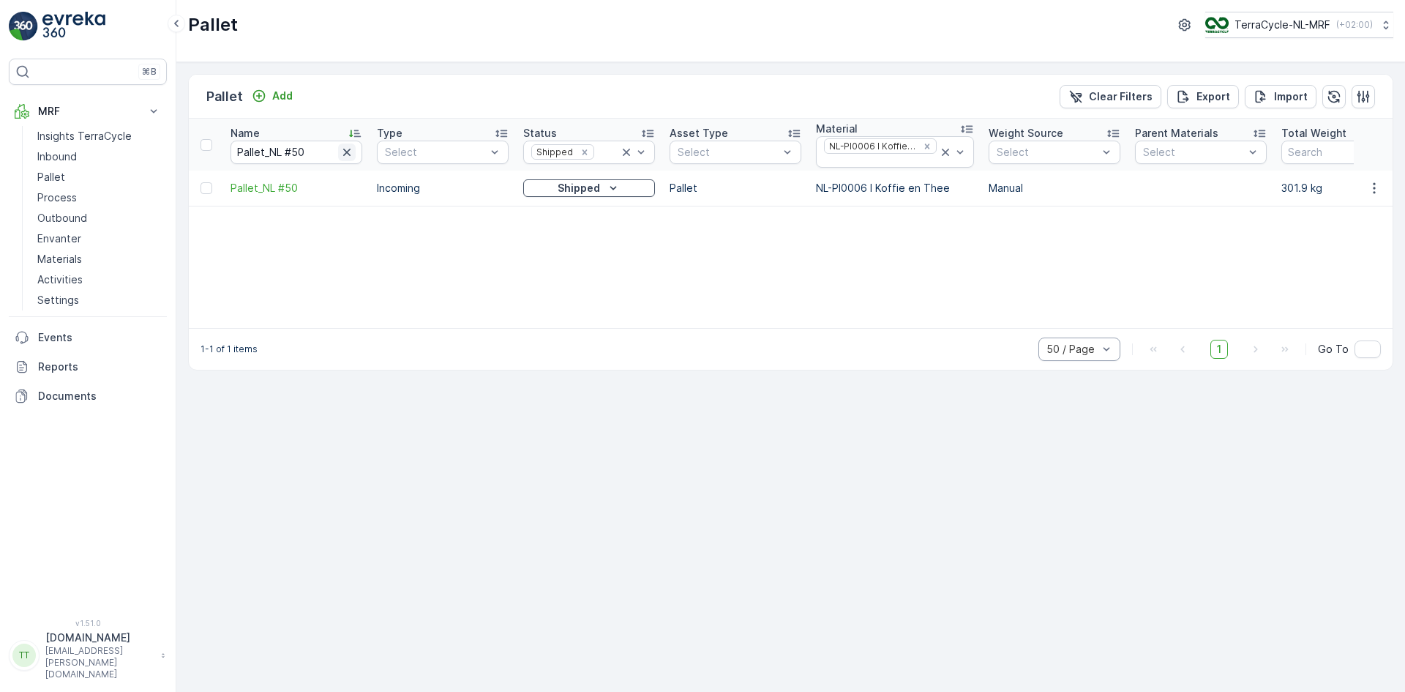
click at [343, 150] on icon "button" at bounding box center [347, 152] width 15 height 15
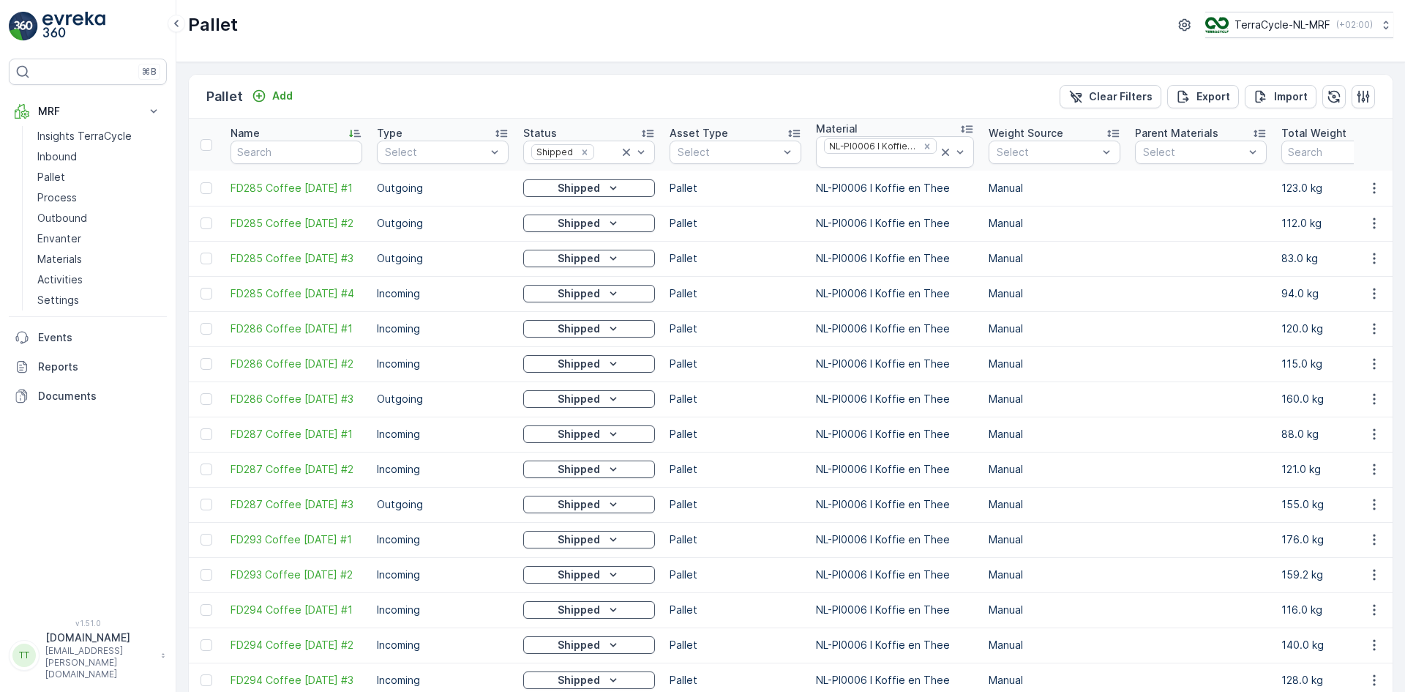
click at [915, 291] on p "NL-PI0006 I Koffie en Thee" at bounding box center [895, 293] width 158 height 15
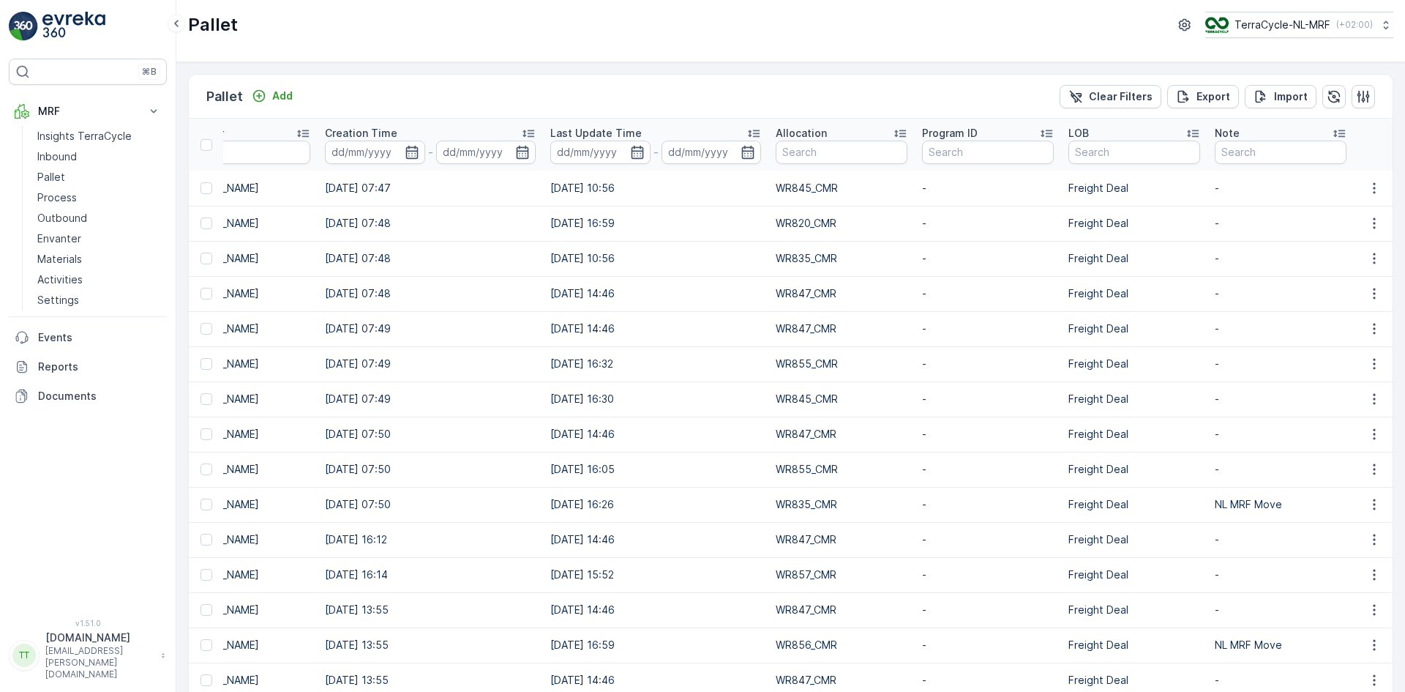
click at [1333, 132] on icon at bounding box center [1339, 133] width 15 height 15
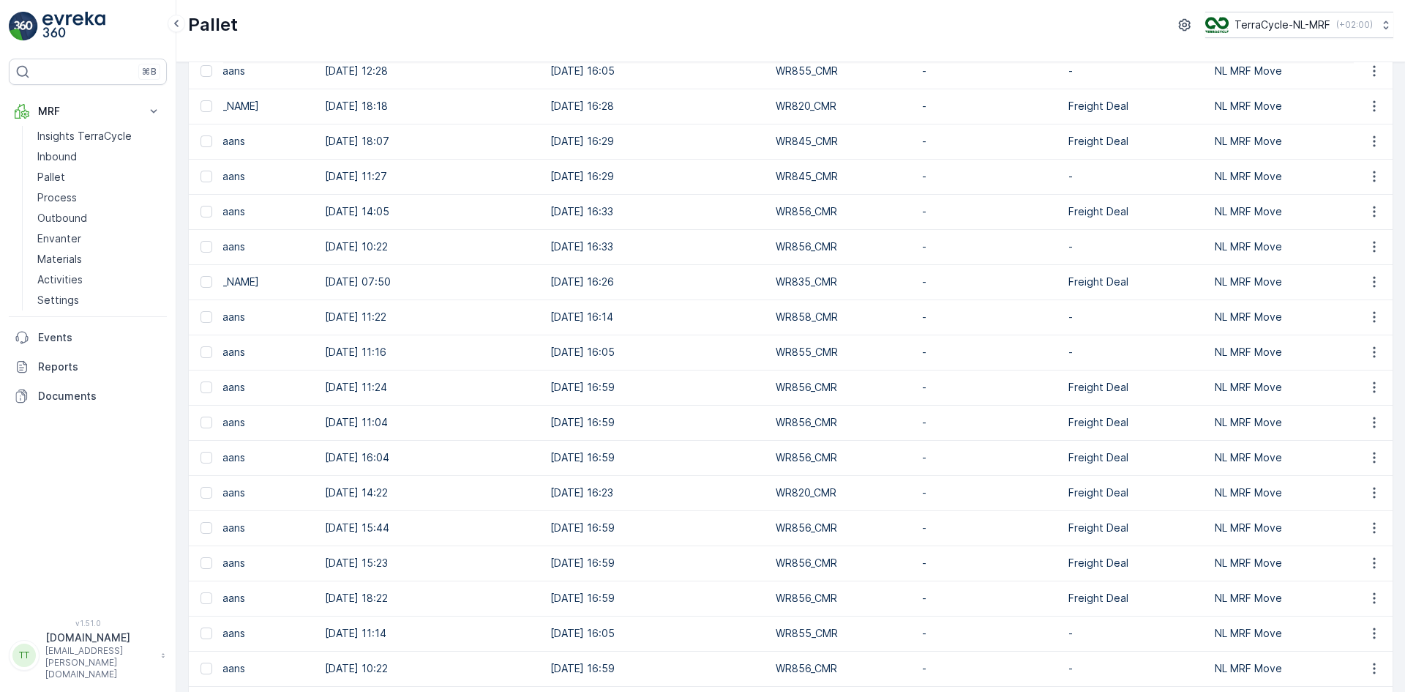
scroll to position [1300, 0]
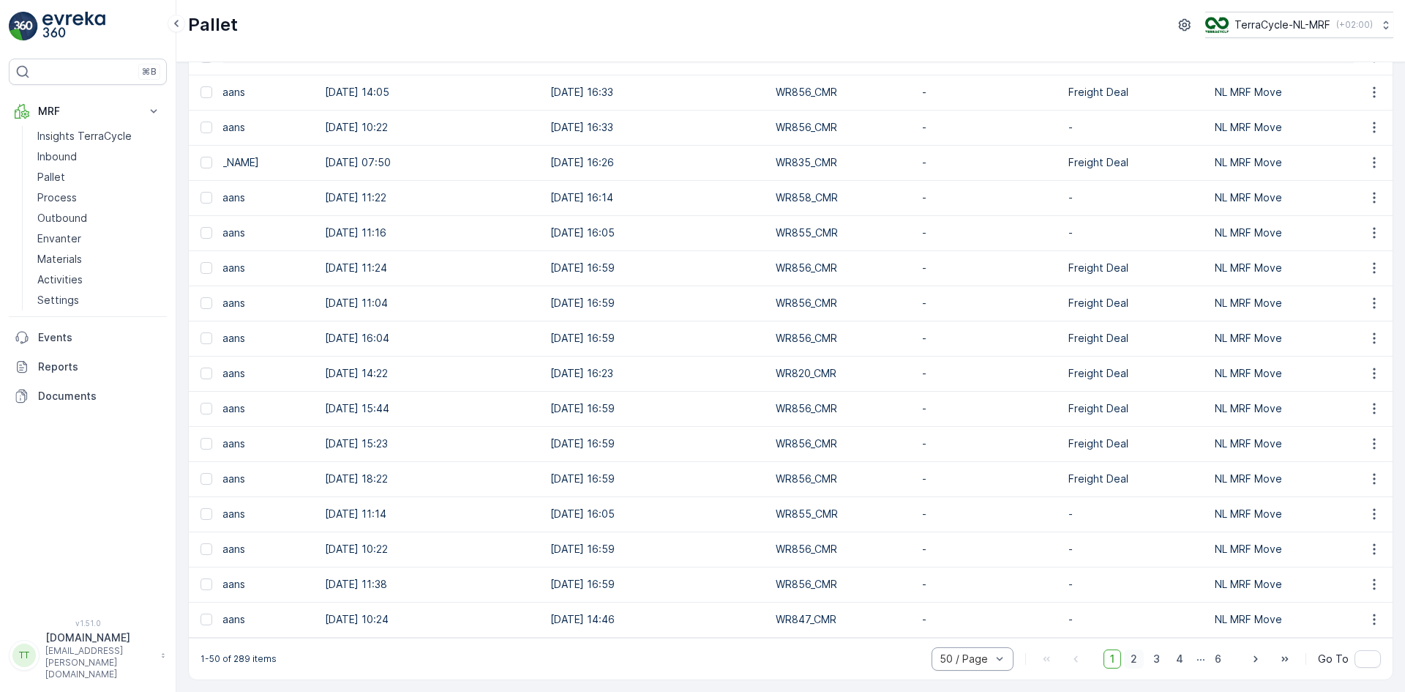
drag, startPoint x: 1132, startPoint y: 662, endPoint x: 1133, endPoint y: 652, distance: 9.5
click at [1133, 662] on span "2" at bounding box center [1134, 658] width 20 height 19
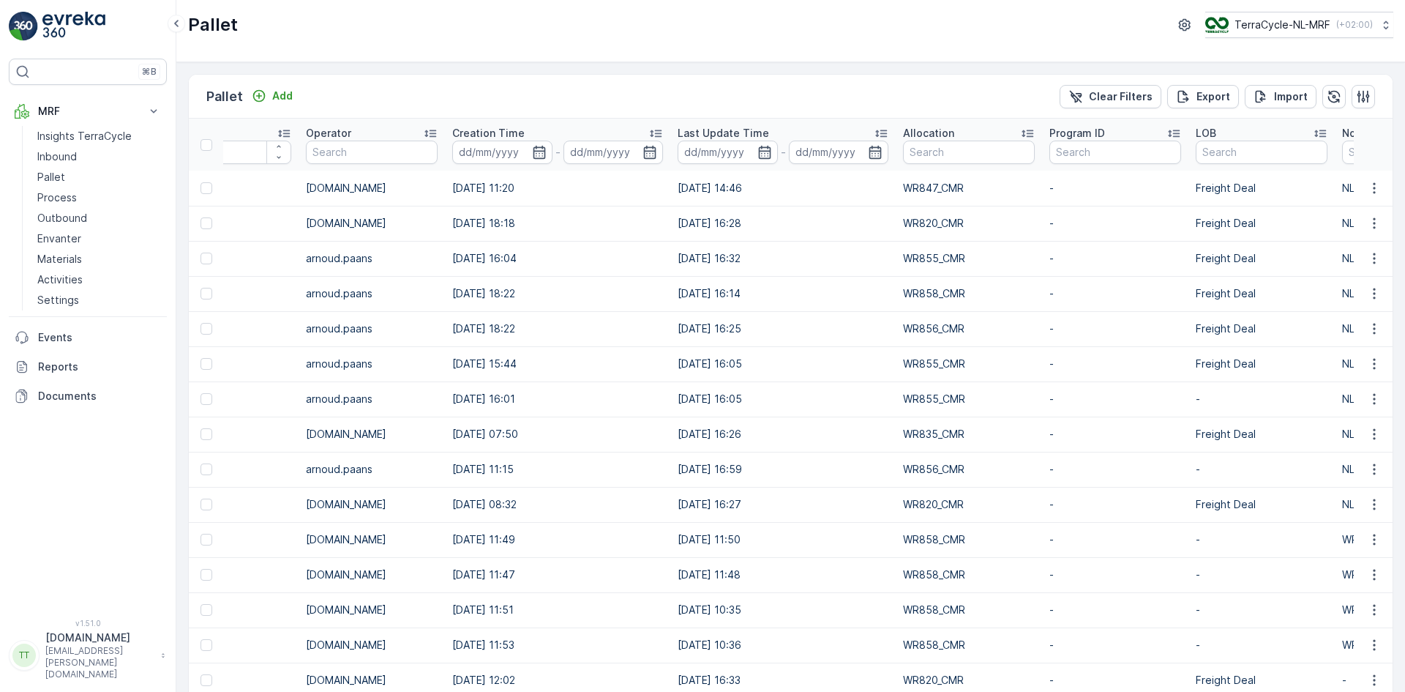
click at [1027, 132] on icon at bounding box center [1027, 133] width 15 height 15
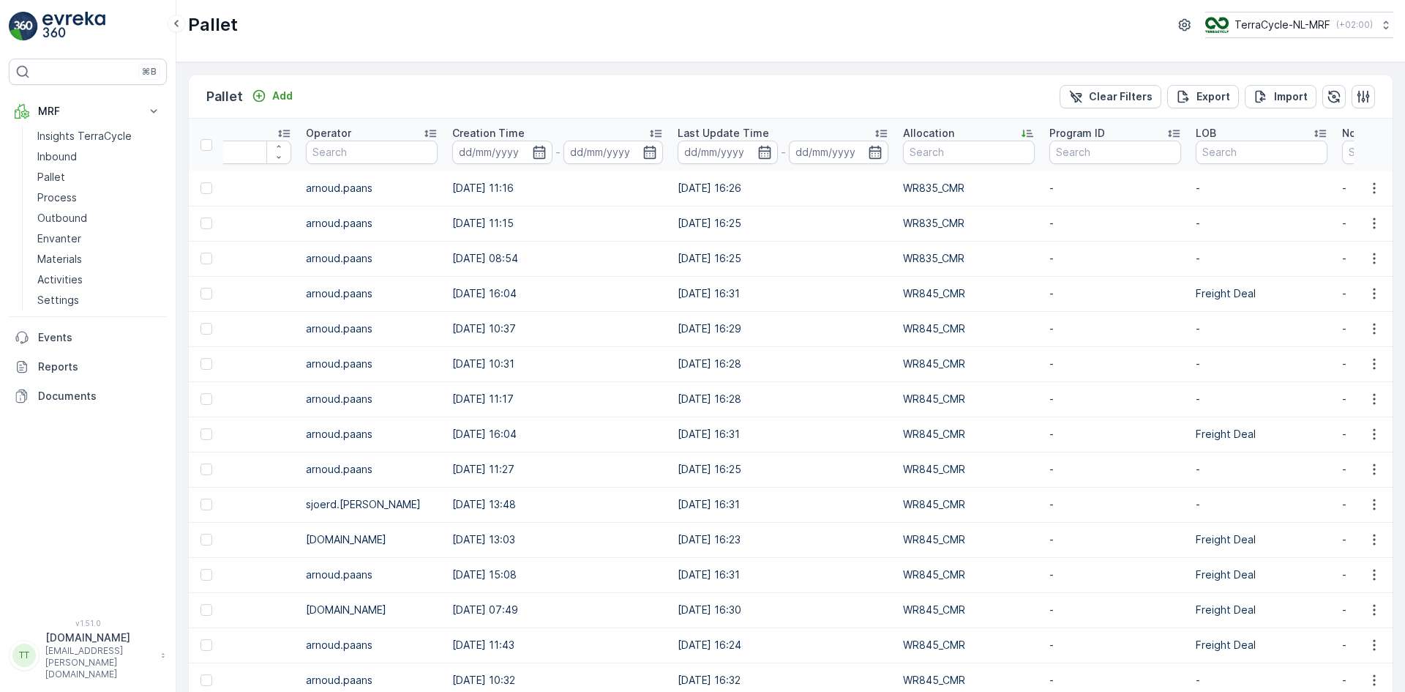
click at [1025, 132] on icon at bounding box center [1027, 133] width 15 height 15
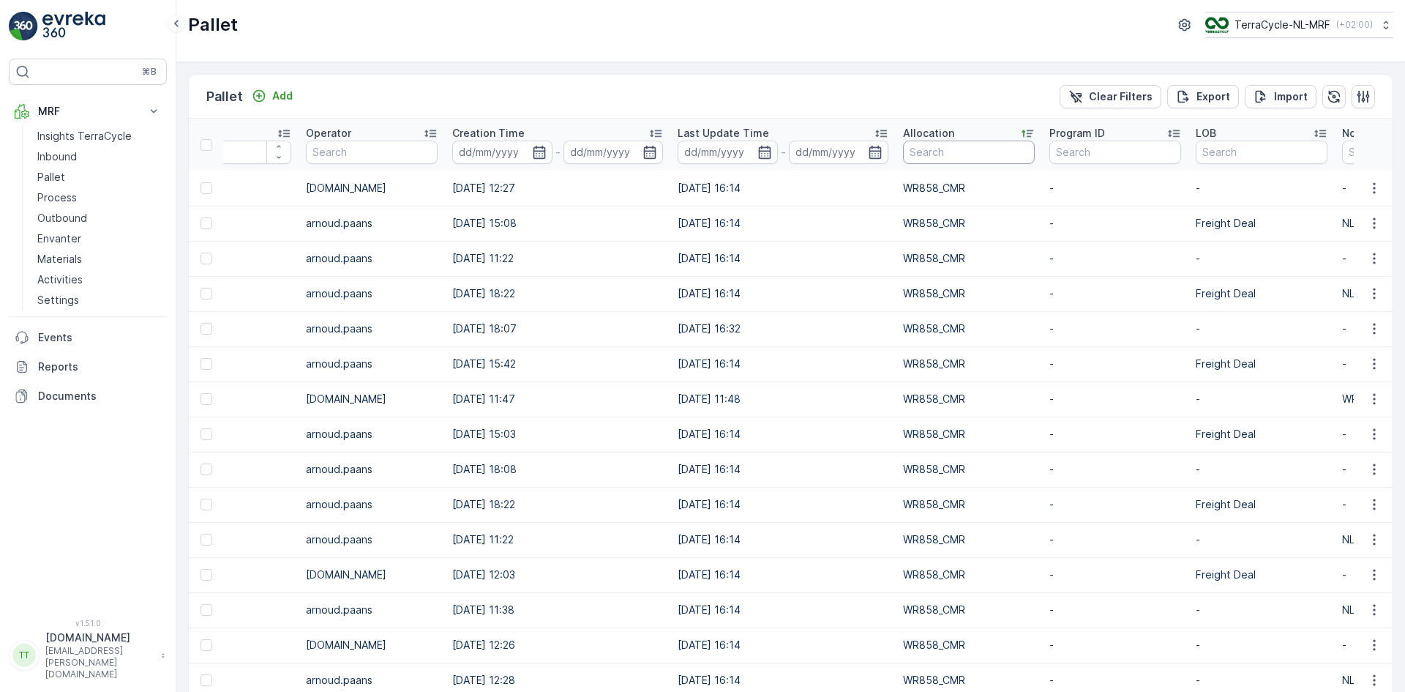
click at [924, 153] on input "text" at bounding box center [969, 152] width 132 height 23
type input "cmr"
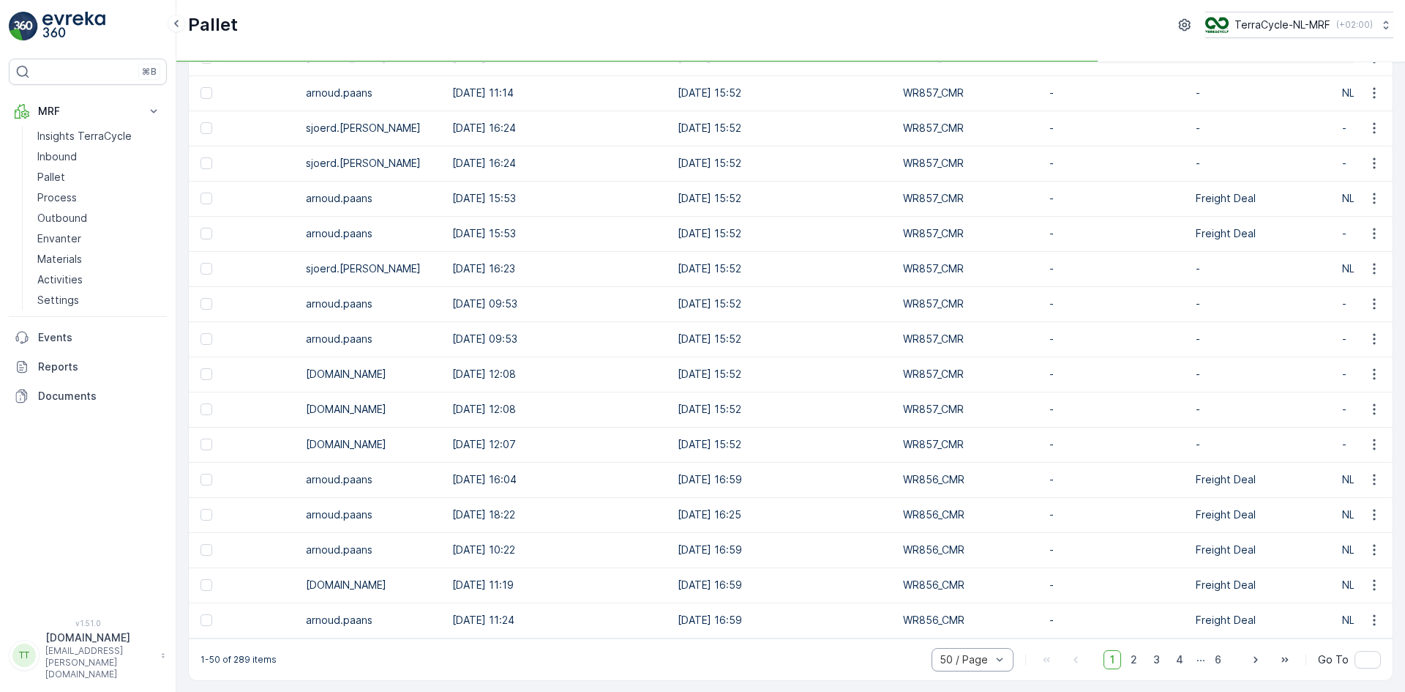
scroll to position [1300, 0]
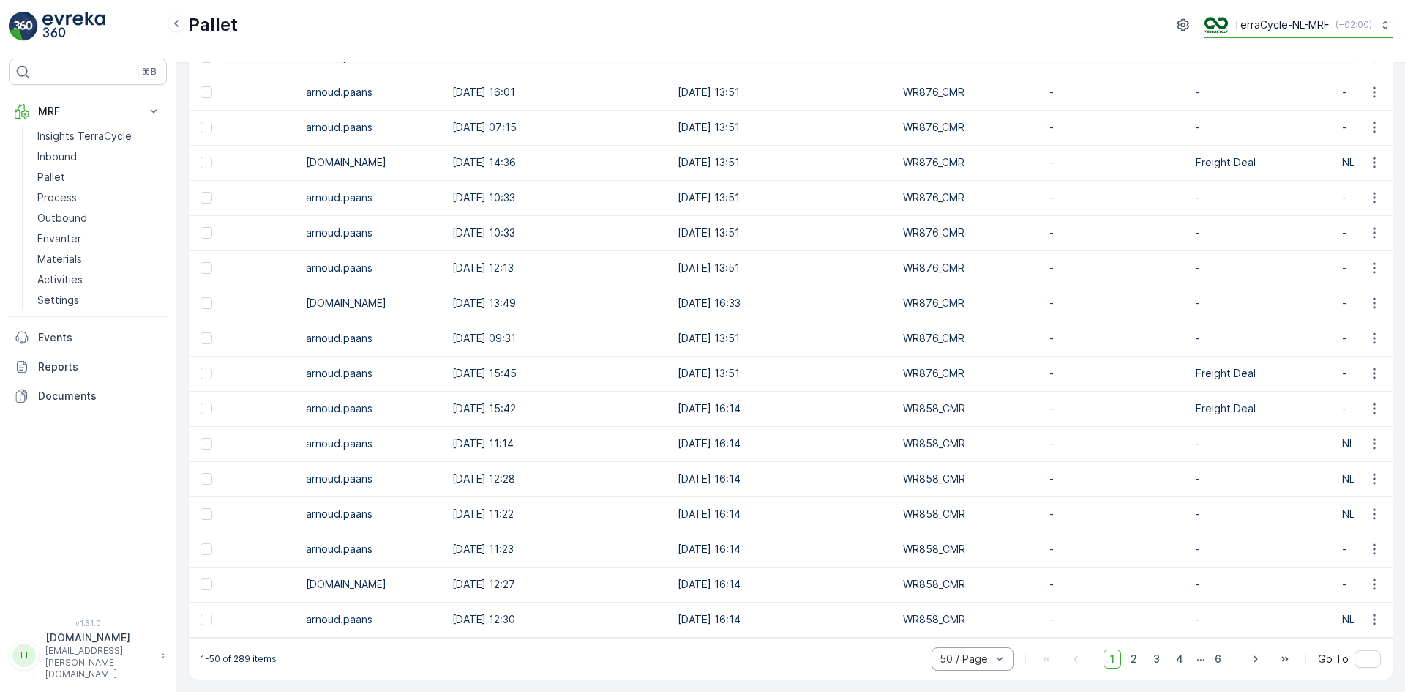
click at [1287, 23] on p "TerraCycle-NL-MRF" at bounding box center [1282, 25] width 96 height 15
type input "fr"
click at [1292, 96] on span "TerraCycle- FR02 -MRF" at bounding box center [1295, 90] width 163 height 15
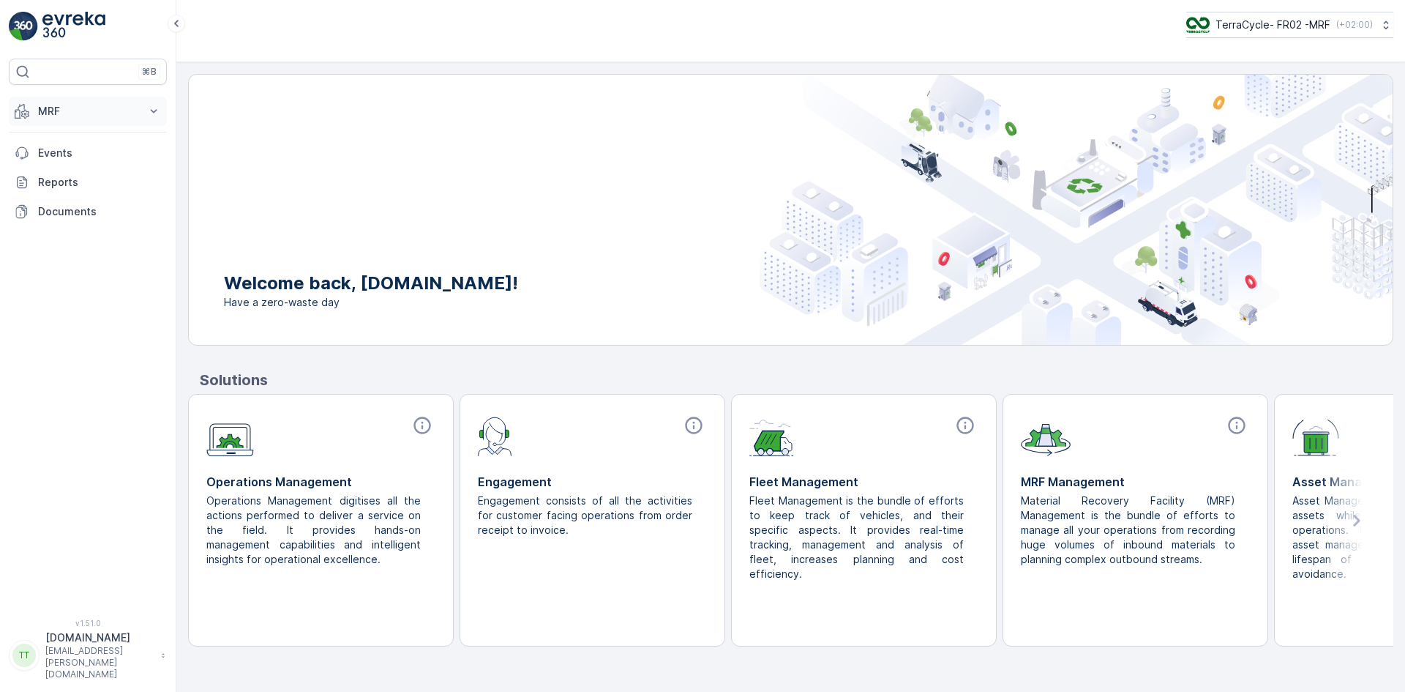
click at [96, 110] on p "MRF" at bounding box center [88, 111] width 100 height 15
click at [86, 190] on link "Triage" at bounding box center [98, 197] width 135 height 20
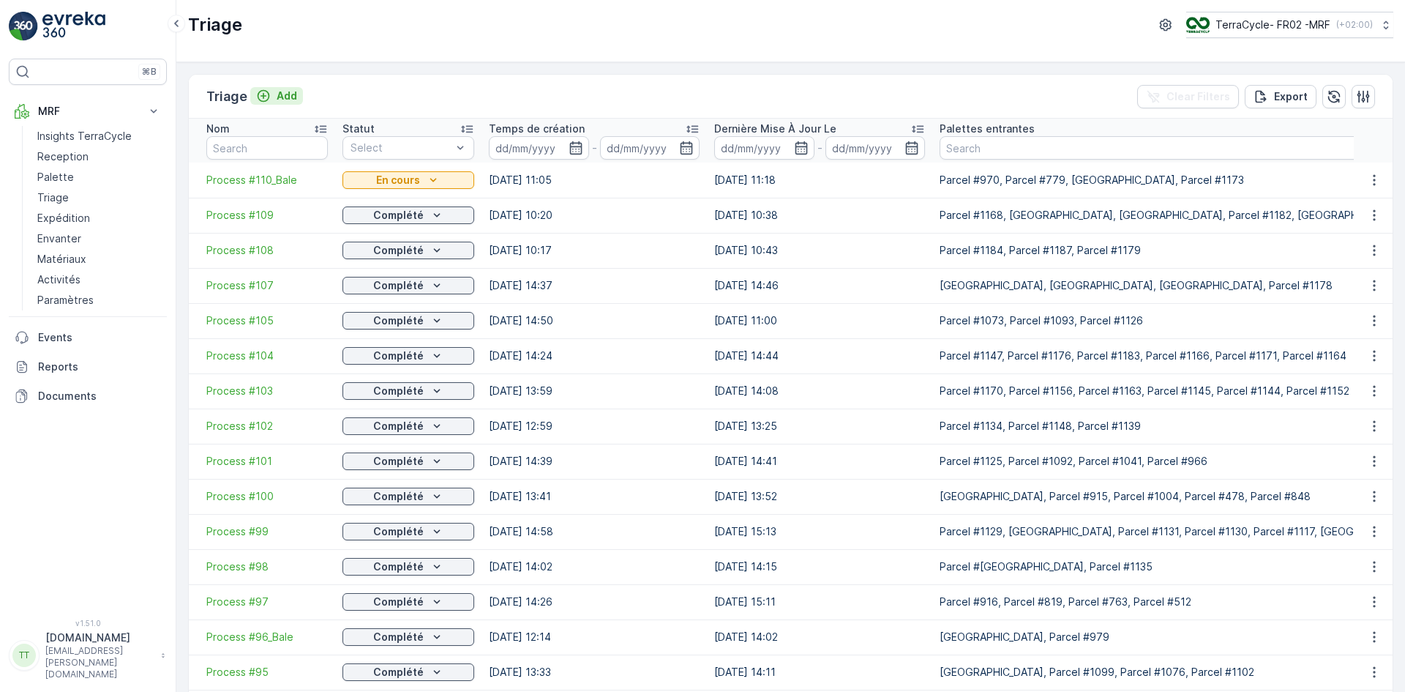
click at [277, 91] on p "Add" at bounding box center [287, 96] width 20 height 15
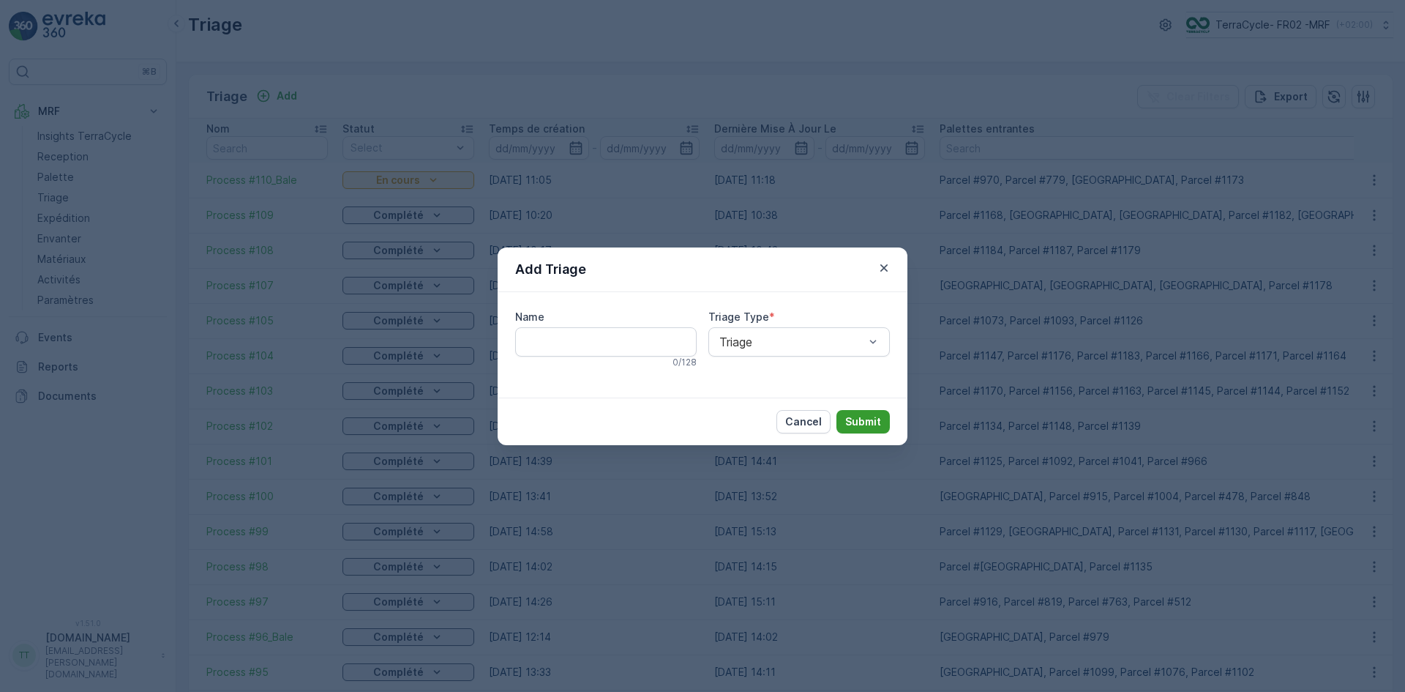
click at [865, 414] on p "Submit" at bounding box center [863, 421] width 36 height 15
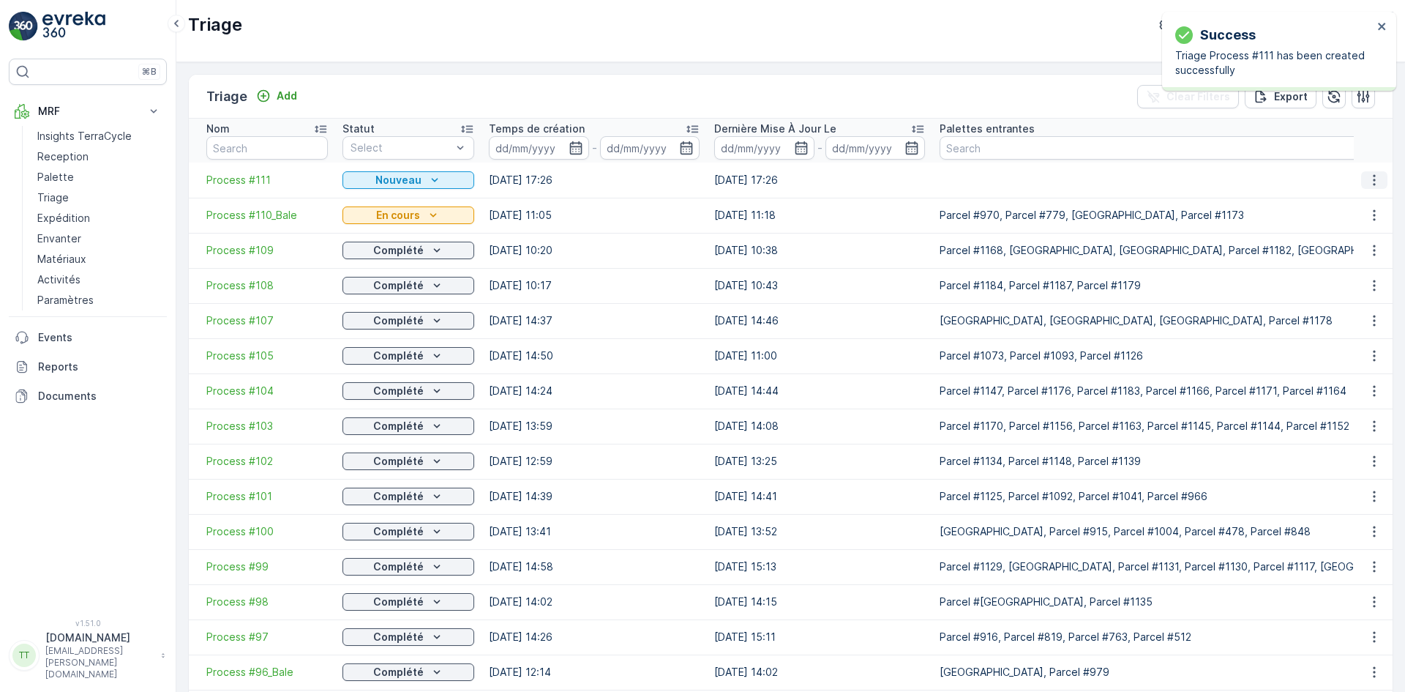
click at [1371, 179] on icon "button" at bounding box center [1374, 180] width 15 height 15
click at [1337, 225] on span "Edit Triage" at bounding box center [1340, 222] width 53 height 15
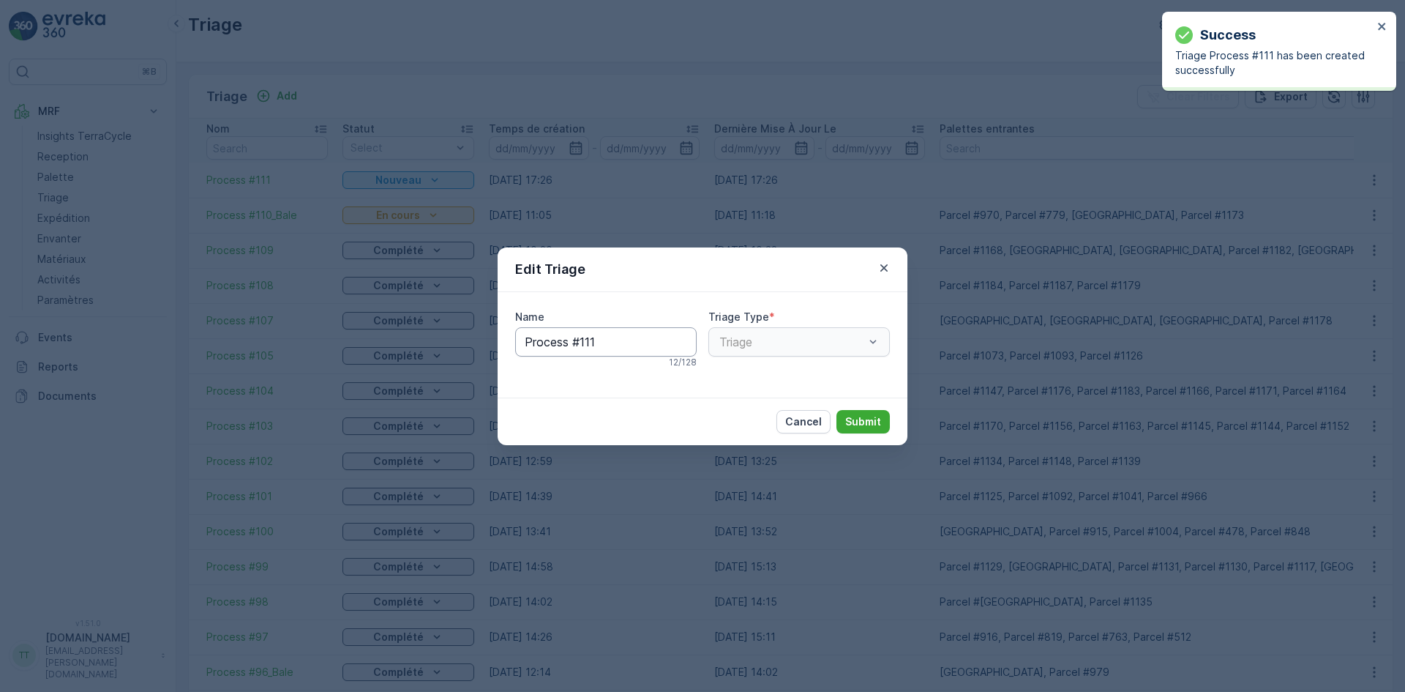
click at [608, 342] on input "Process #111" at bounding box center [605, 341] width 181 height 29
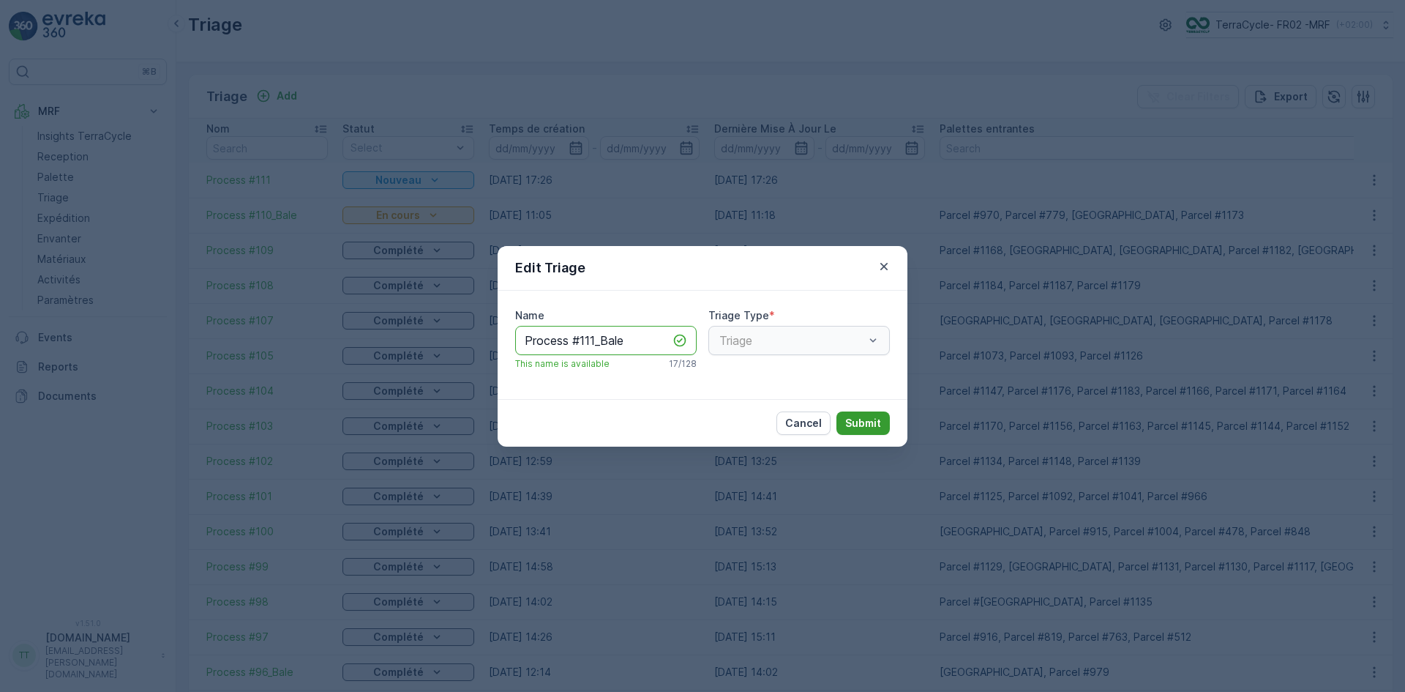
type input "Process #111_Bale"
click at [874, 422] on p "Submit" at bounding box center [863, 423] width 36 height 15
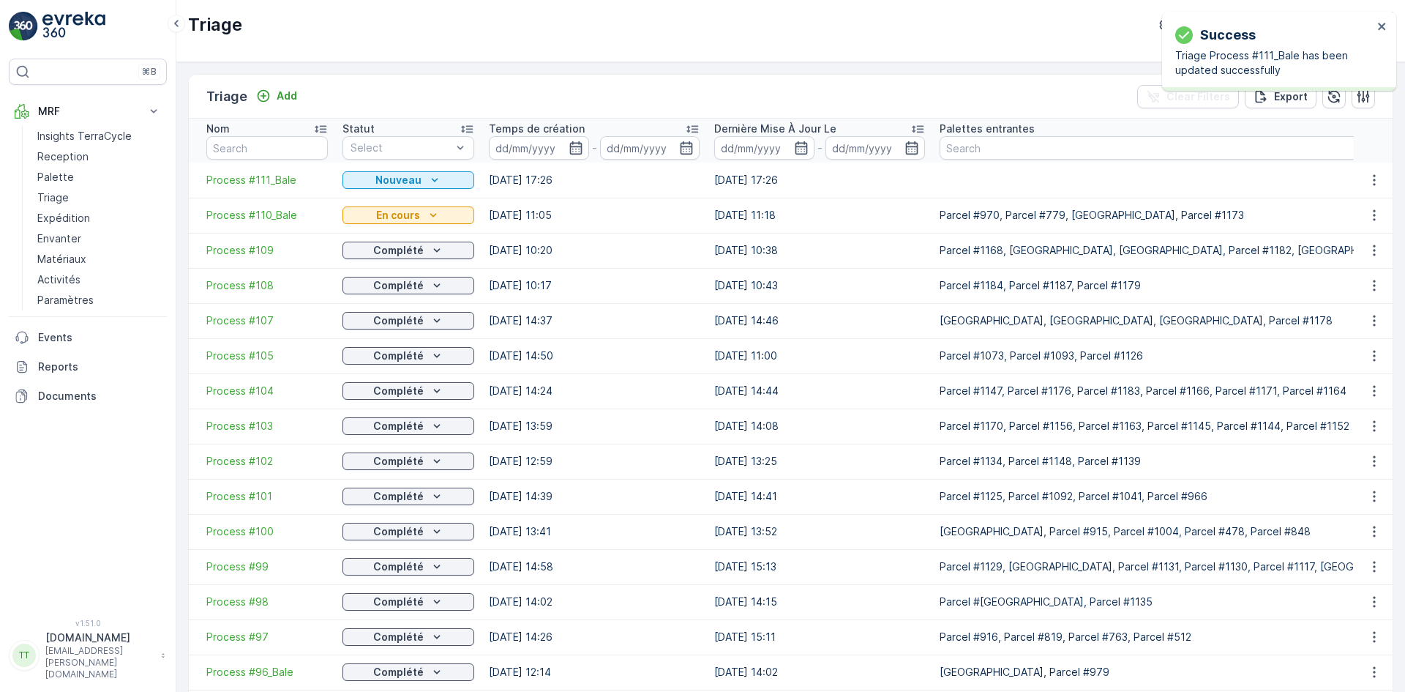
click at [239, 175] on span "Process #111_Bale" at bounding box center [266, 180] width 121 height 15
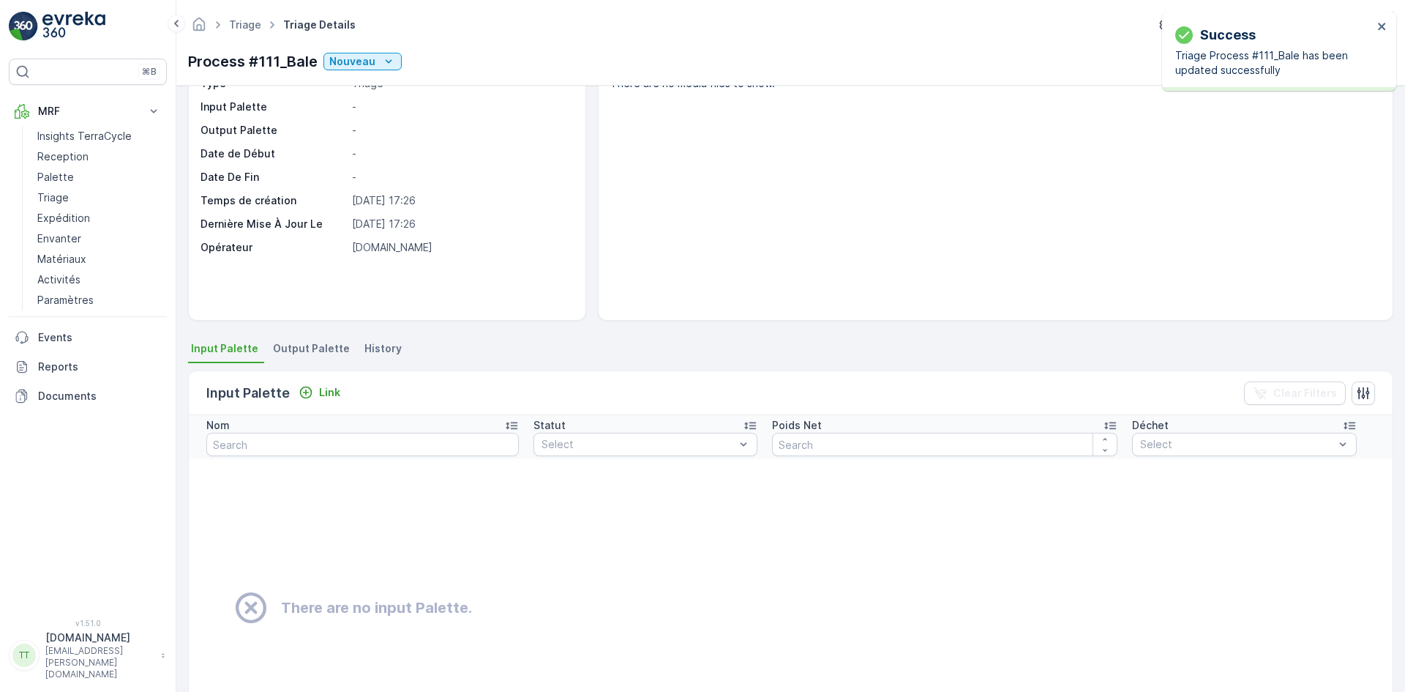
scroll to position [197, 0]
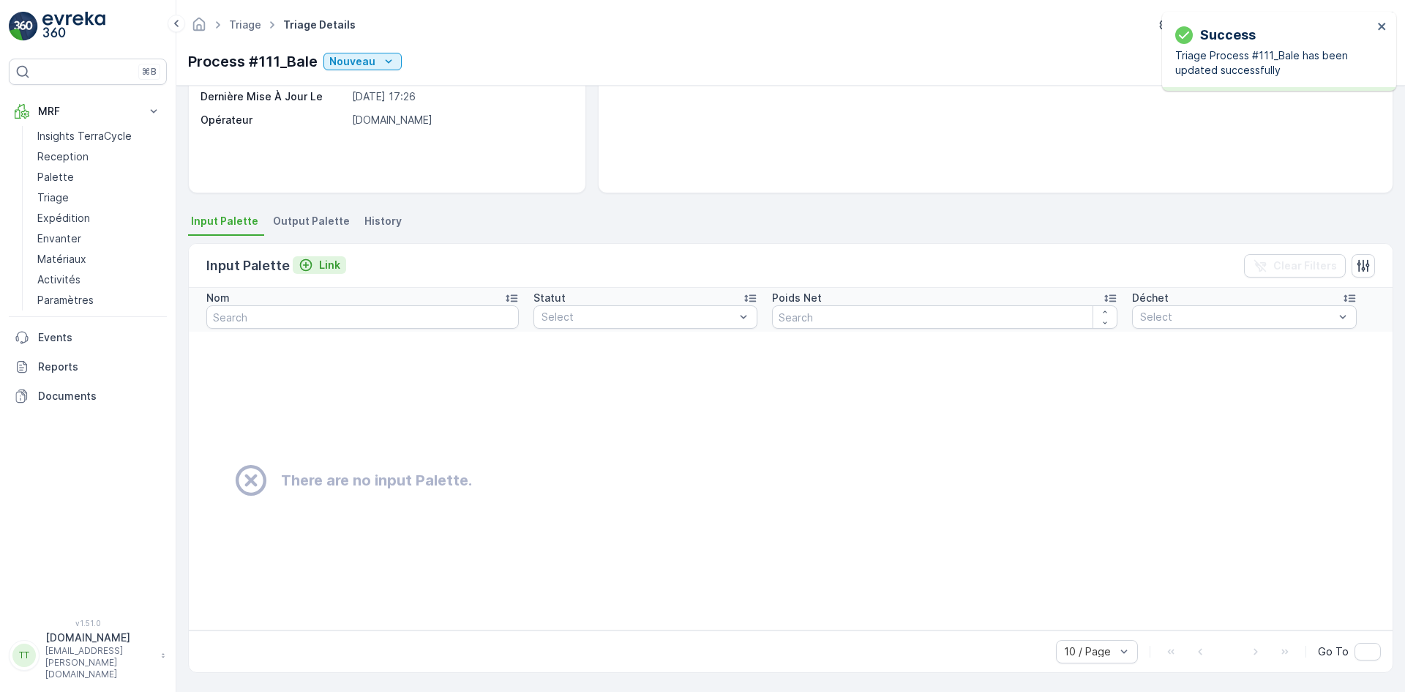
click at [319, 263] on p "Link" at bounding box center [329, 265] width 21 height 15
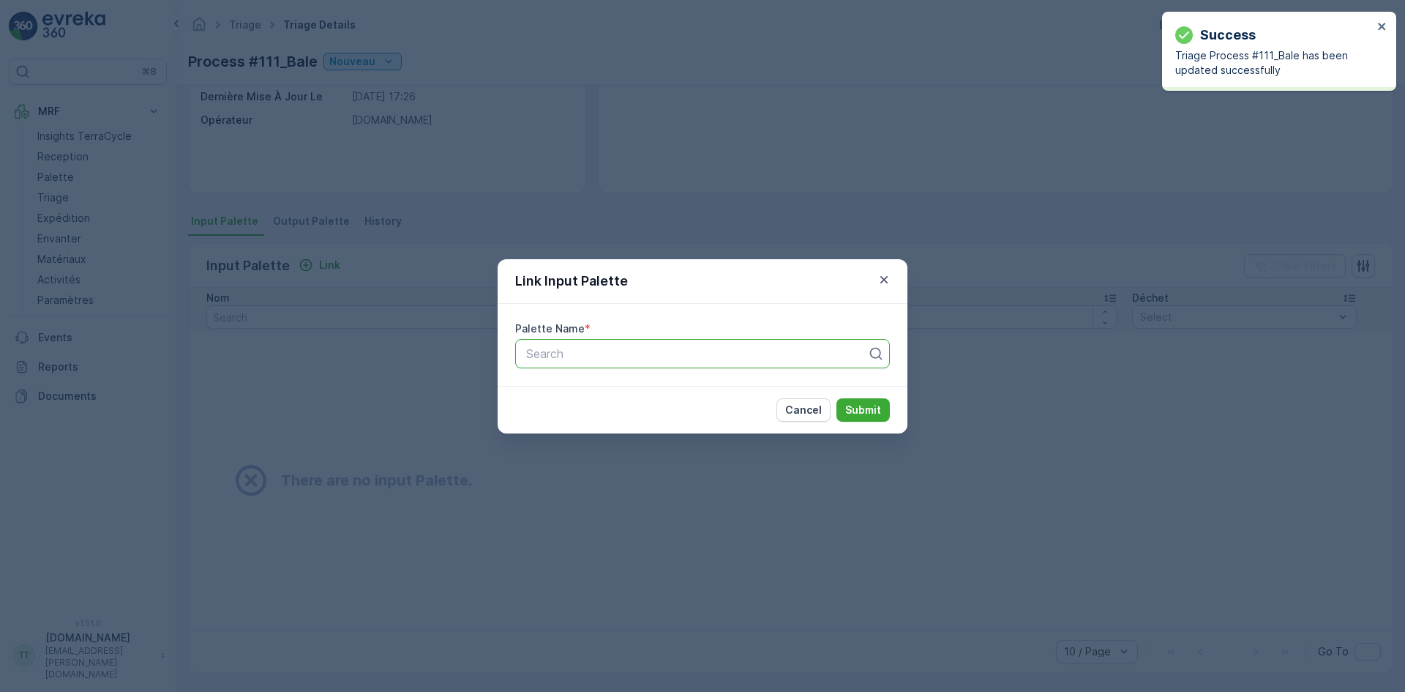
click at [626, 355] on div at bounding box center [697, 353] width 344 height 13
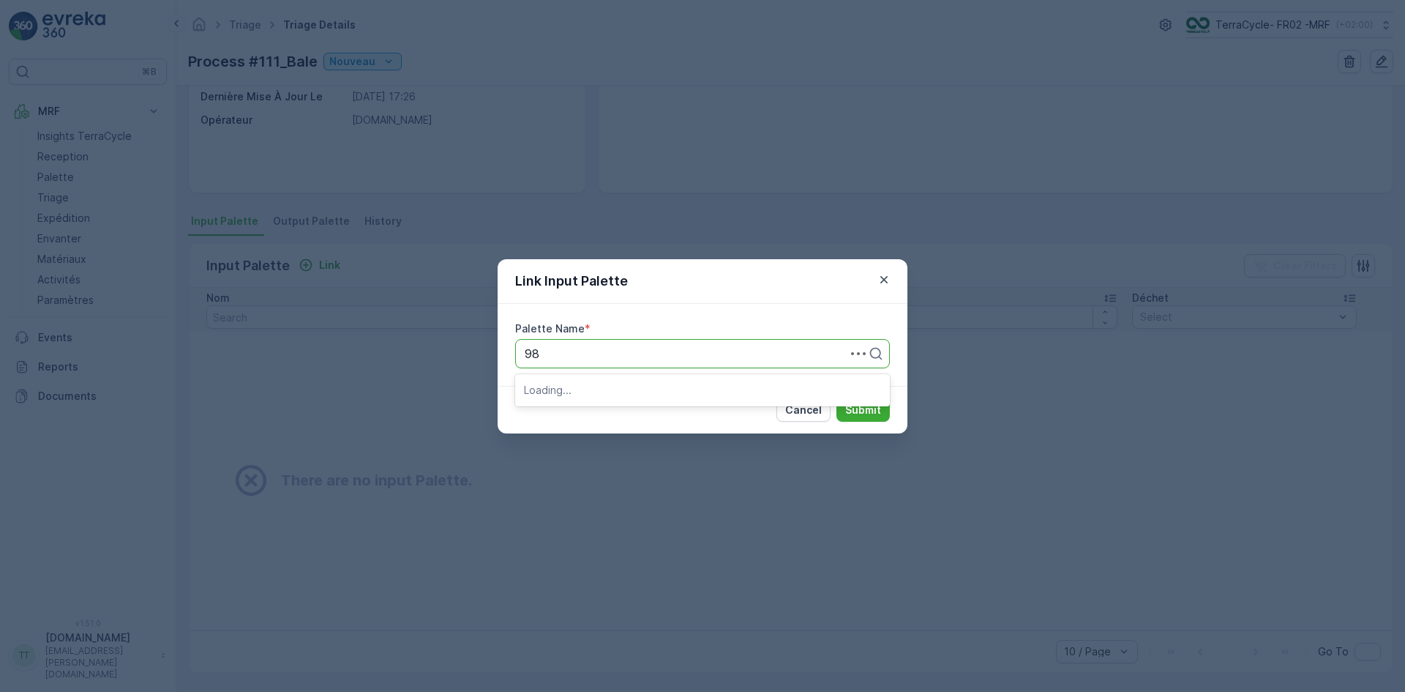
type input "982"
click at [615, 383] on div "Parcel #982" at bounding box center [702, 389] width 357 height 13
click at [856, 411] on p "Submit" at bounding box center [863, 409] width 36 height 15
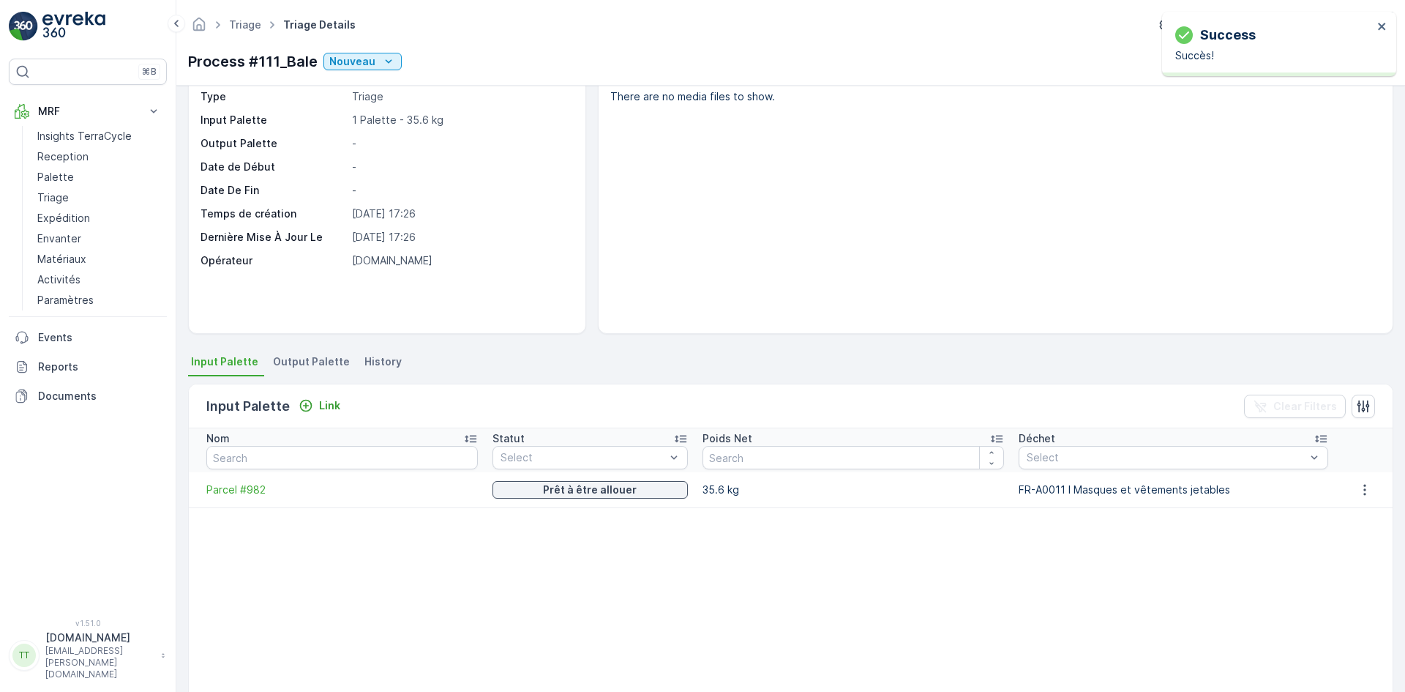
scroll to position [50, 0]
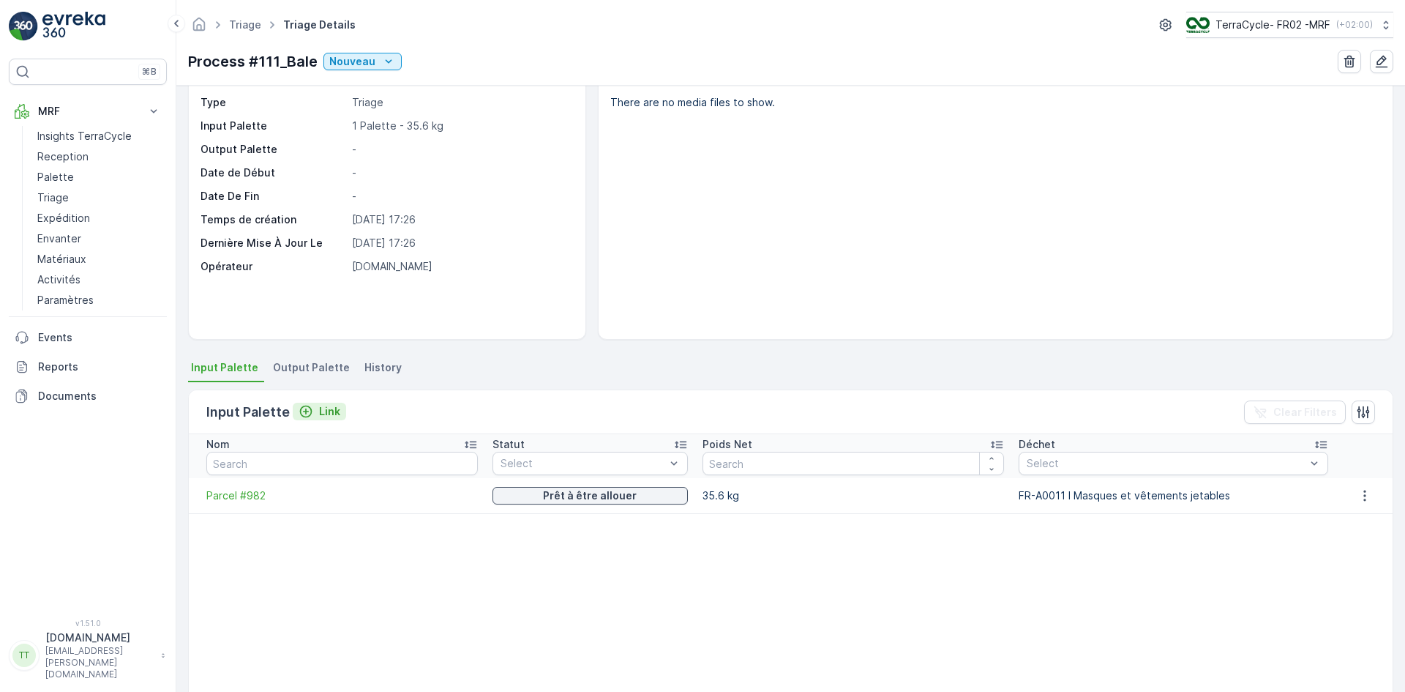
click at [326, 413] on p "Link" at bounding box center [329, 411] width 21 height 15
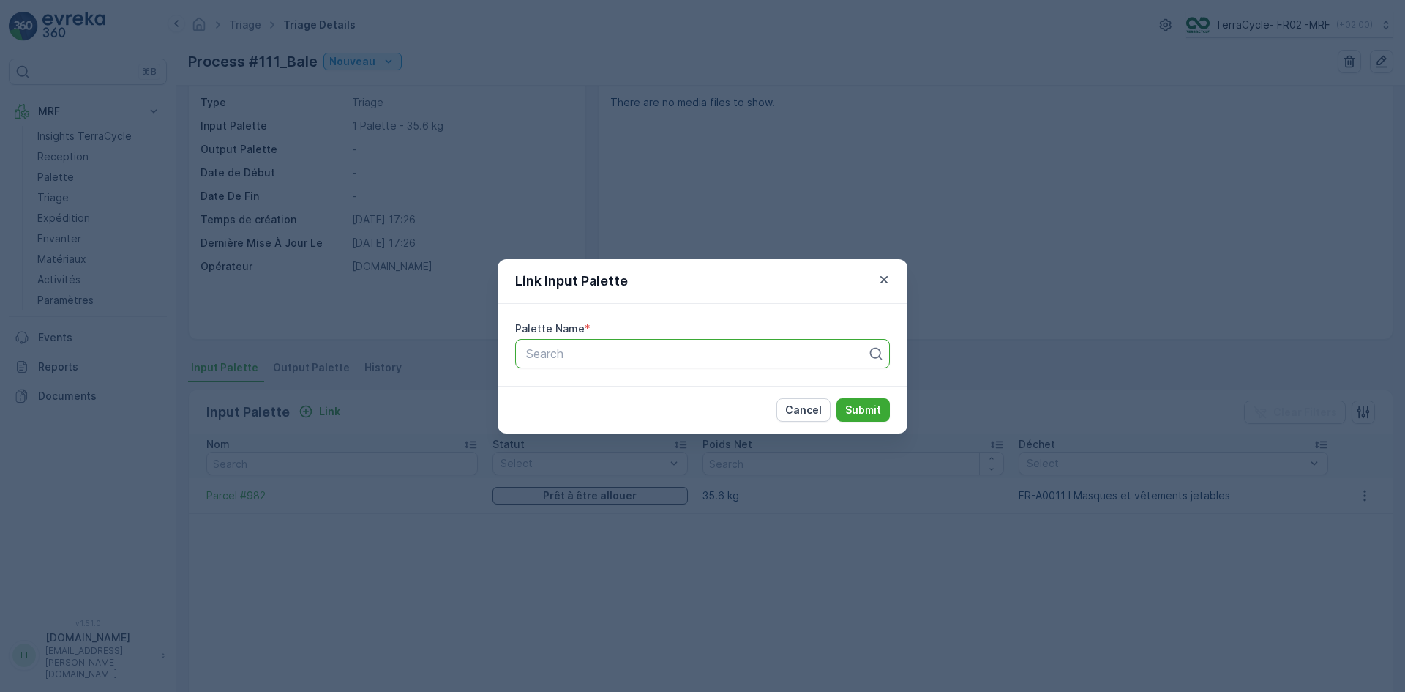
click at [585, 356] on div at bounding box center [697, 353] width 344 height 13
type input "1110"
click at [576, 383] on span "Parcel #1110" at bounding box center [557, 389] width 67 height 13
click at [879, 411] on p "Submit" at bounding box center [863, 409] width 36 height 15
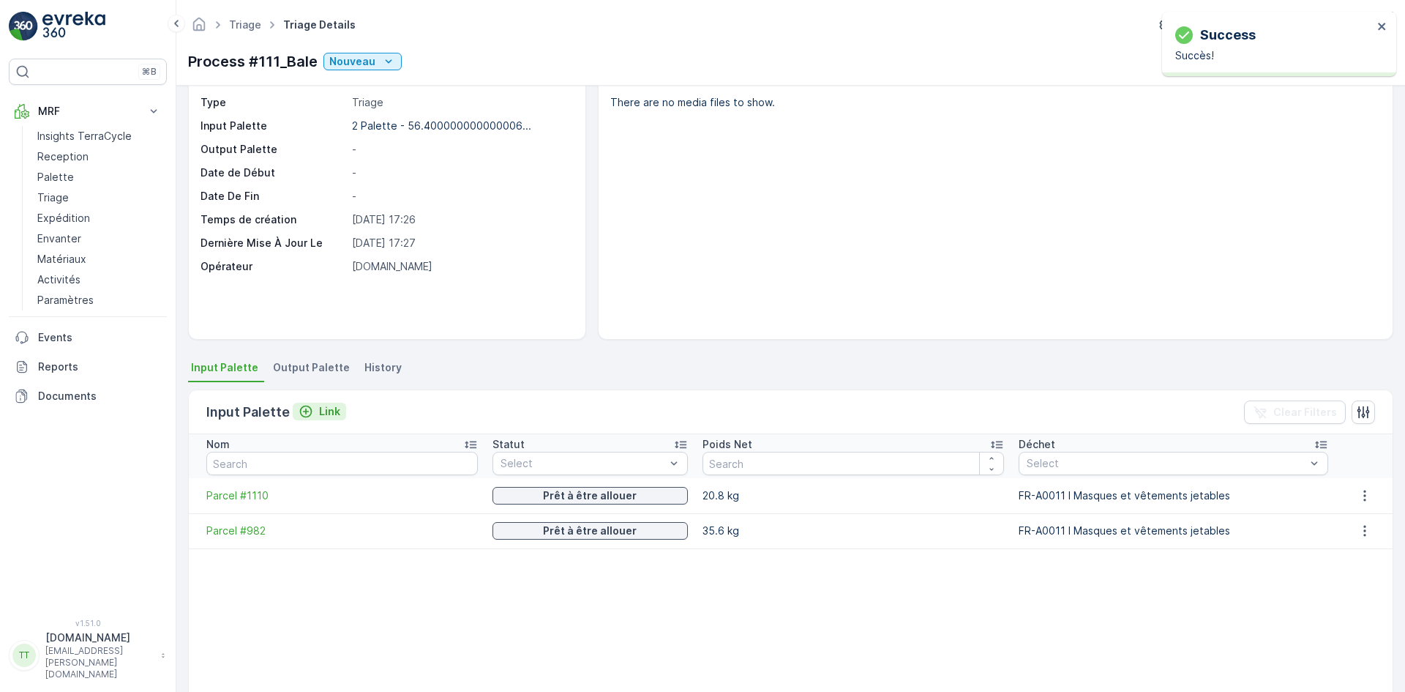
click at [336, 408] on p "Link" at bounding box center [329, 411] width 21 height 15
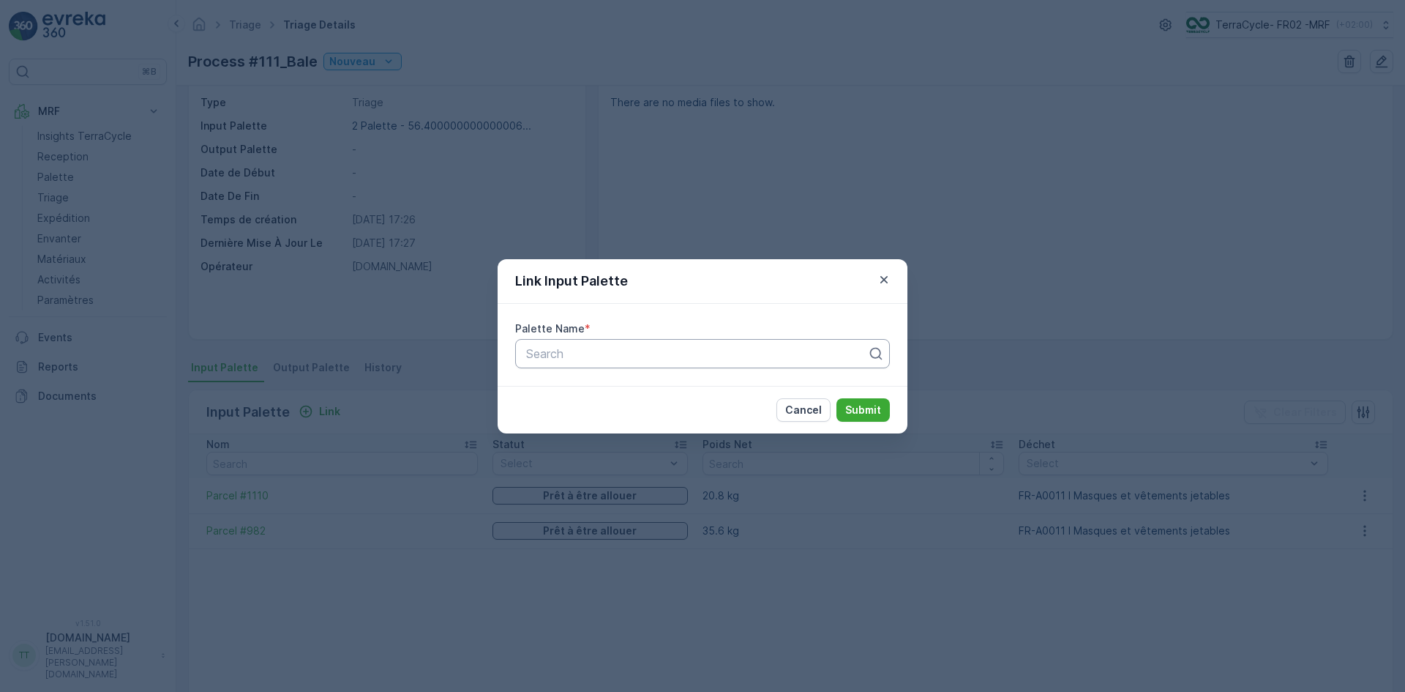
click at [602, 347] on div at bounding box center [697, 353] width 344 height 13
type input "985"
click at [603, 390] on div "Parcel #985" at bounding box center [702, 389] width 357 height 13
click at [856, 405] on p "Submit" at bounding box center [863, 409] width 36 height 15
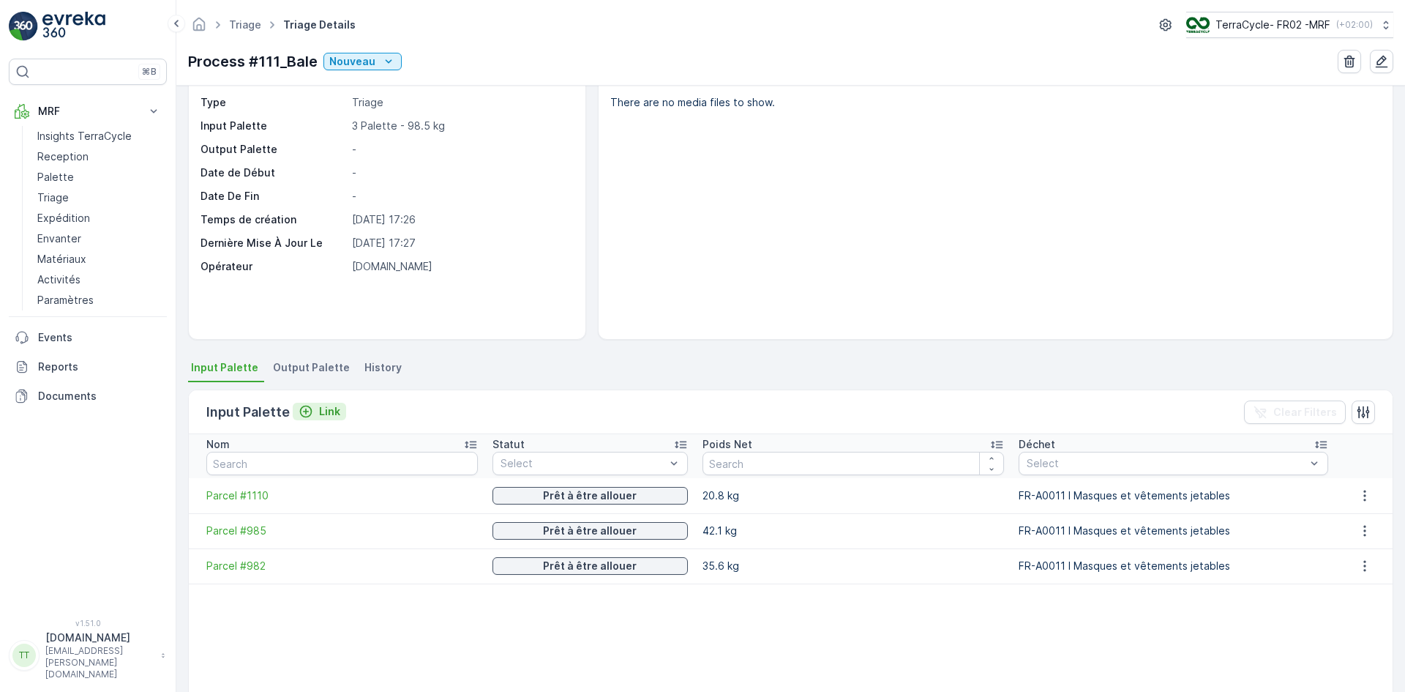
click at [331, 411] on p "Link" at bounding box center [329, 411] width 21 height 15
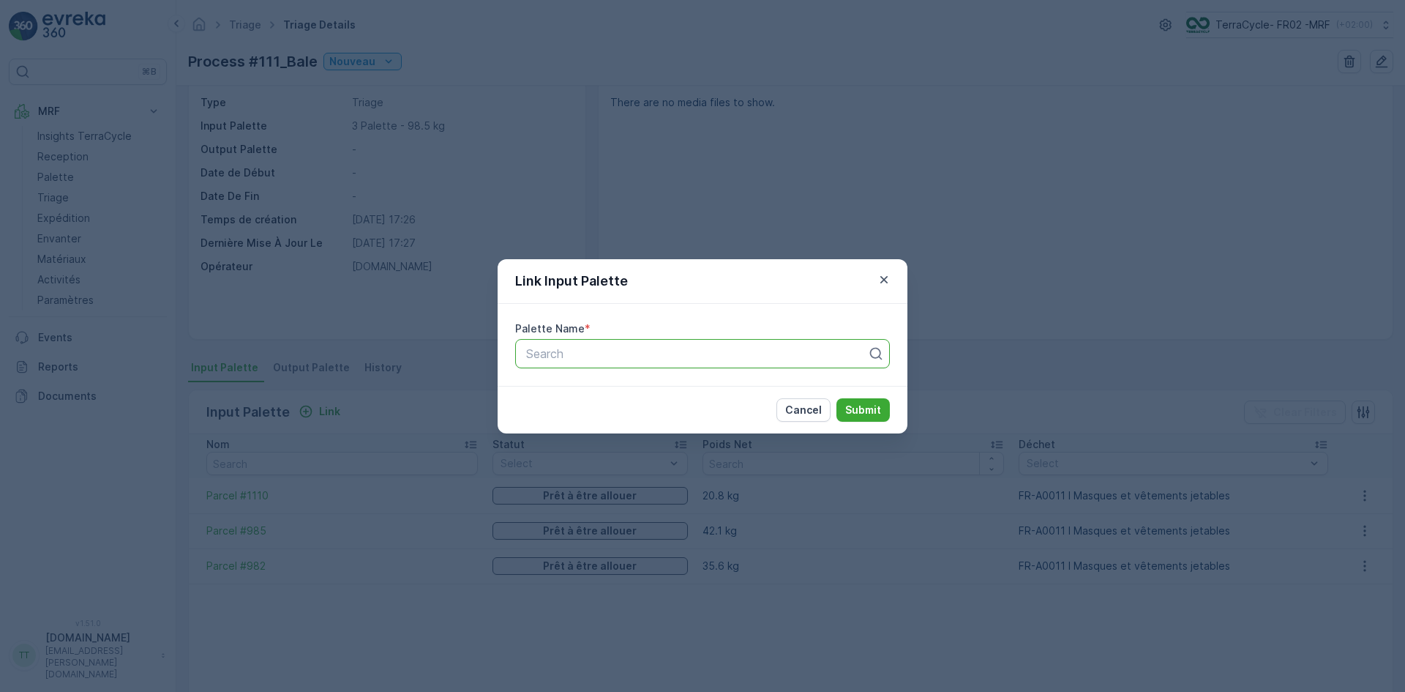
click at [558, 359] on div at bounding box center [697, 353] width 344 height 13
type input "981"
click at [592, 385] on div "Parcel #981" at bounding box center [702, 389] width 357 height 13
click at [866, 405] on p "Submit" at bounding box center [863, 409] width 36 height 15
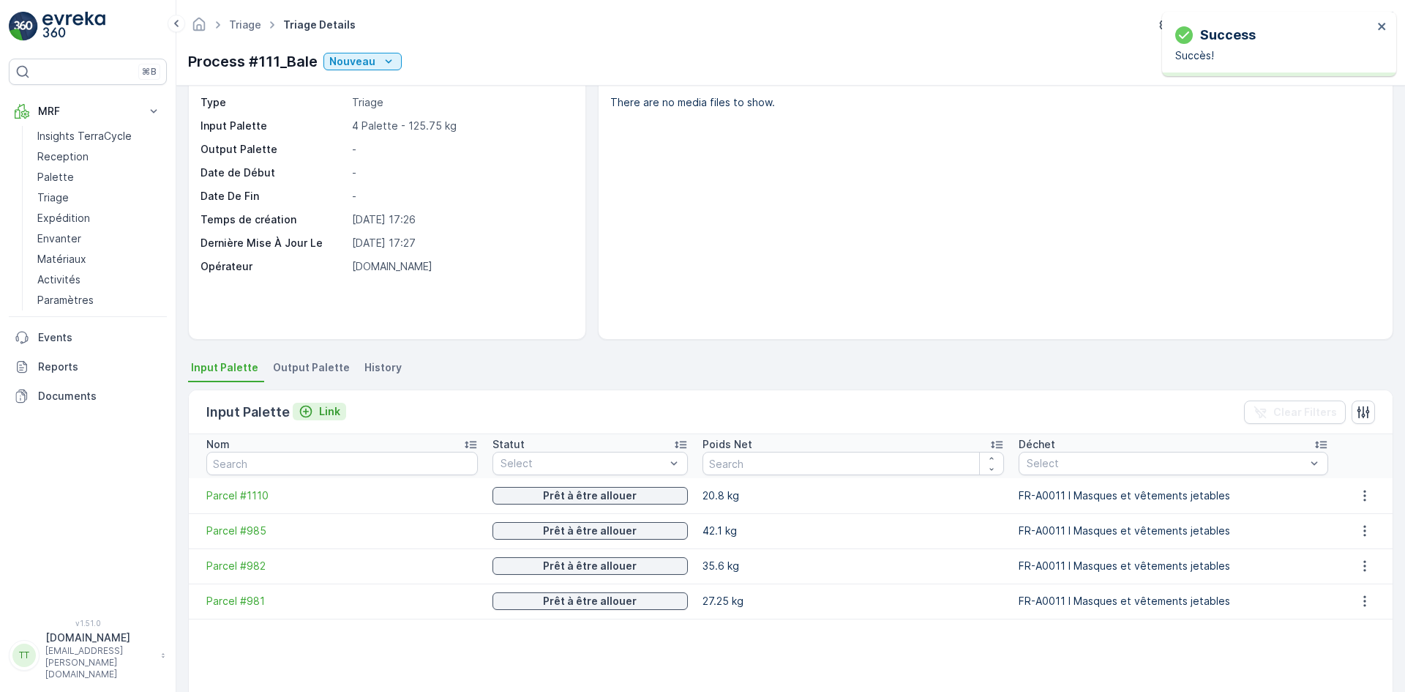
click at [313, 407] on div "Link" at bounding box center [320, 411] width 42 height 15
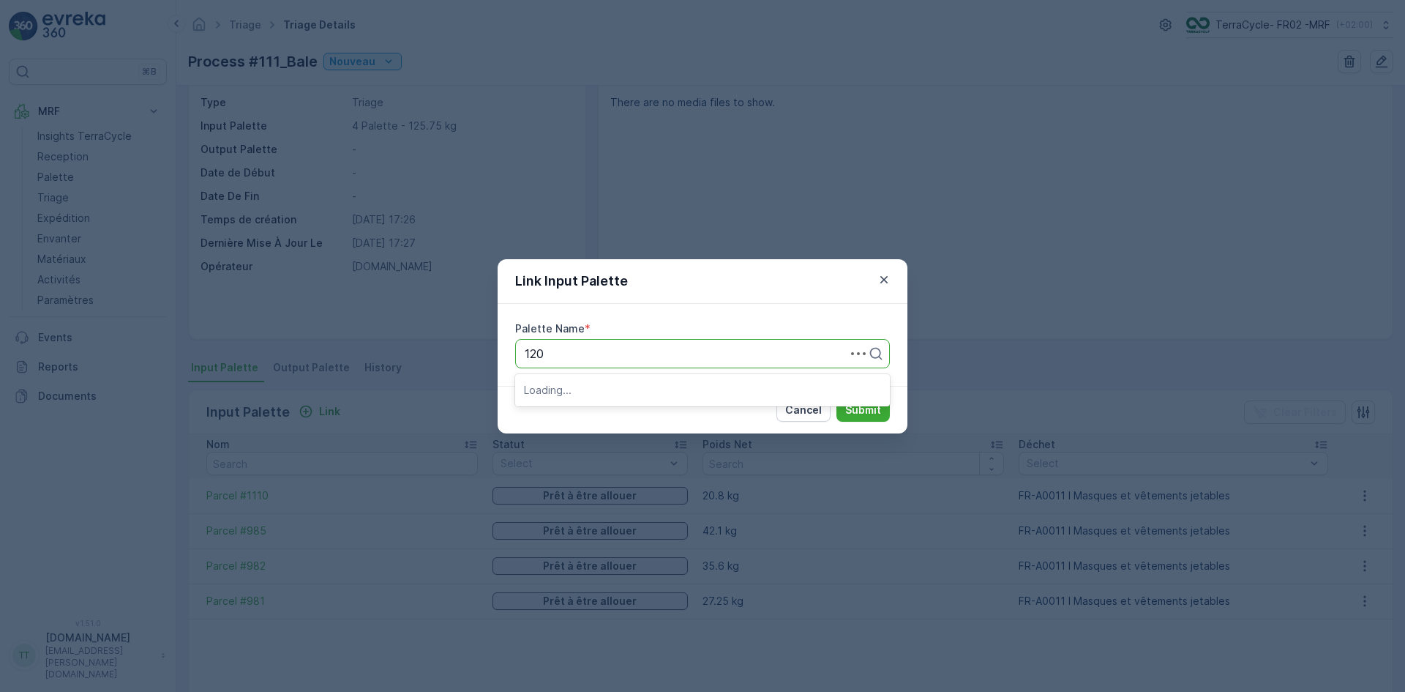
type input "1203"
click at [585, 386] on span "Parcel #1203" at bounding box center [559, 389] width 71 height 13
click at [852, 405] on p "Submit" at bounding box center [863, 409] width 36 height 15
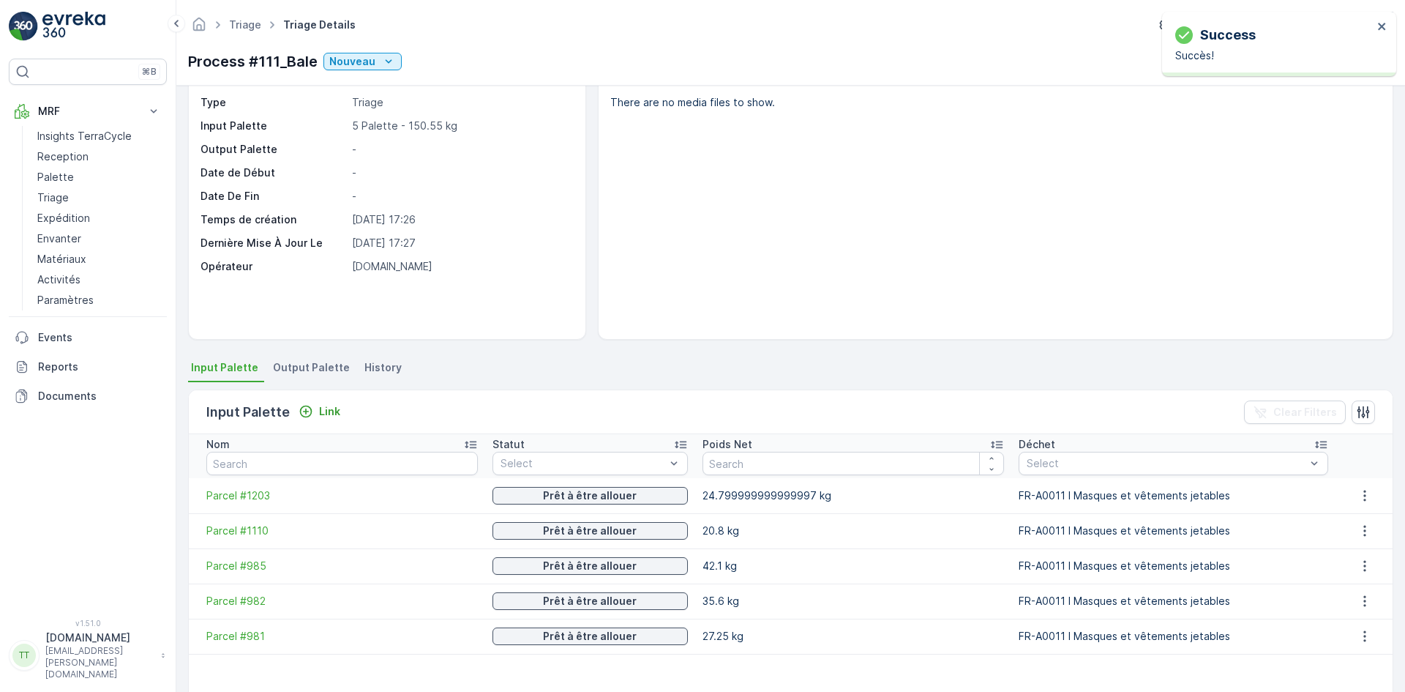
scroll to position [124, 0]
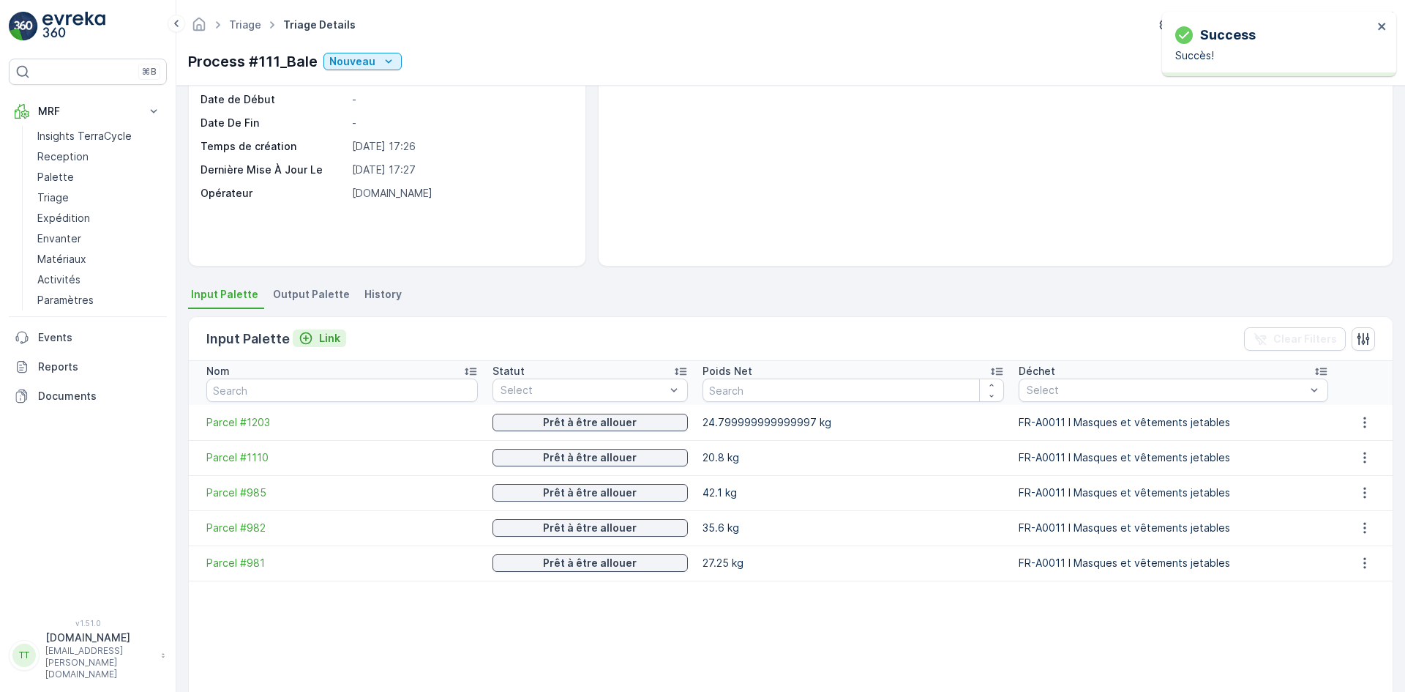
click at [330, 332] on p "Link" at bounding box center [329, 338] width 21 height 15
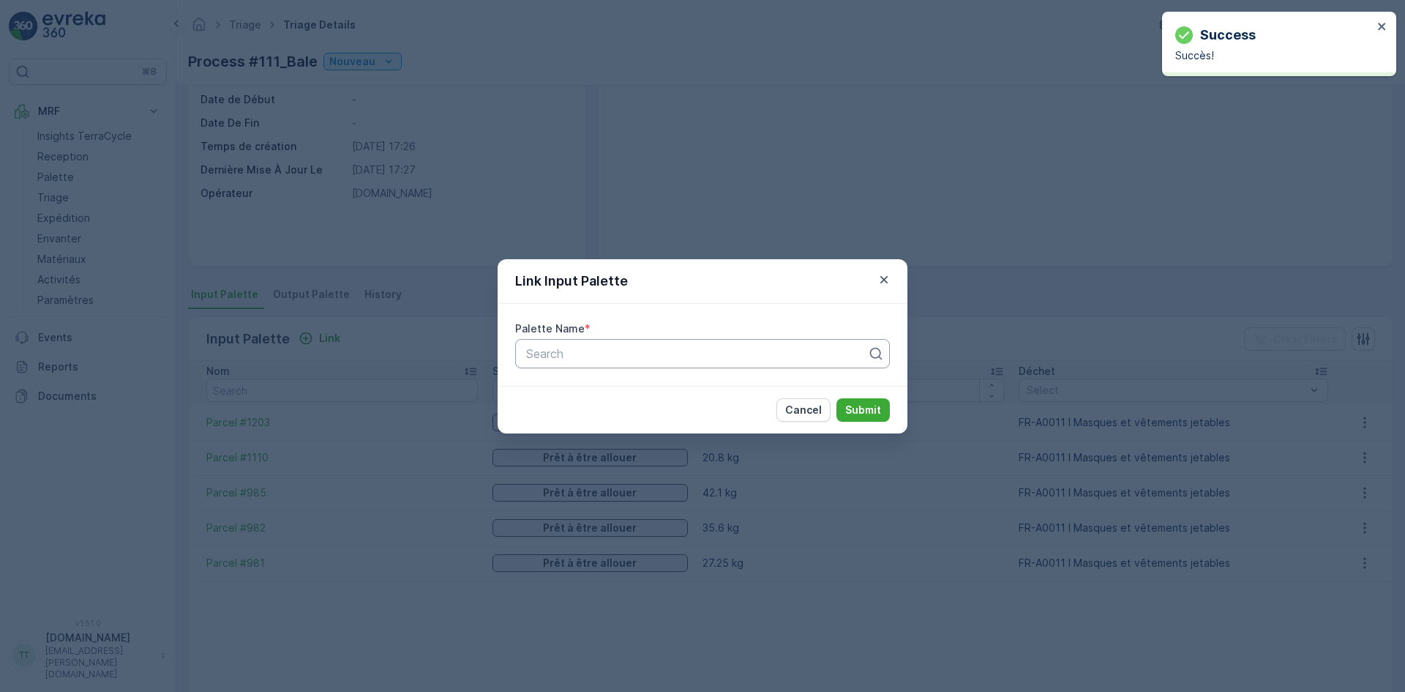
click at [563, 357] on div at bounding box center [697, 353] width 344 height 13
type input "1204"
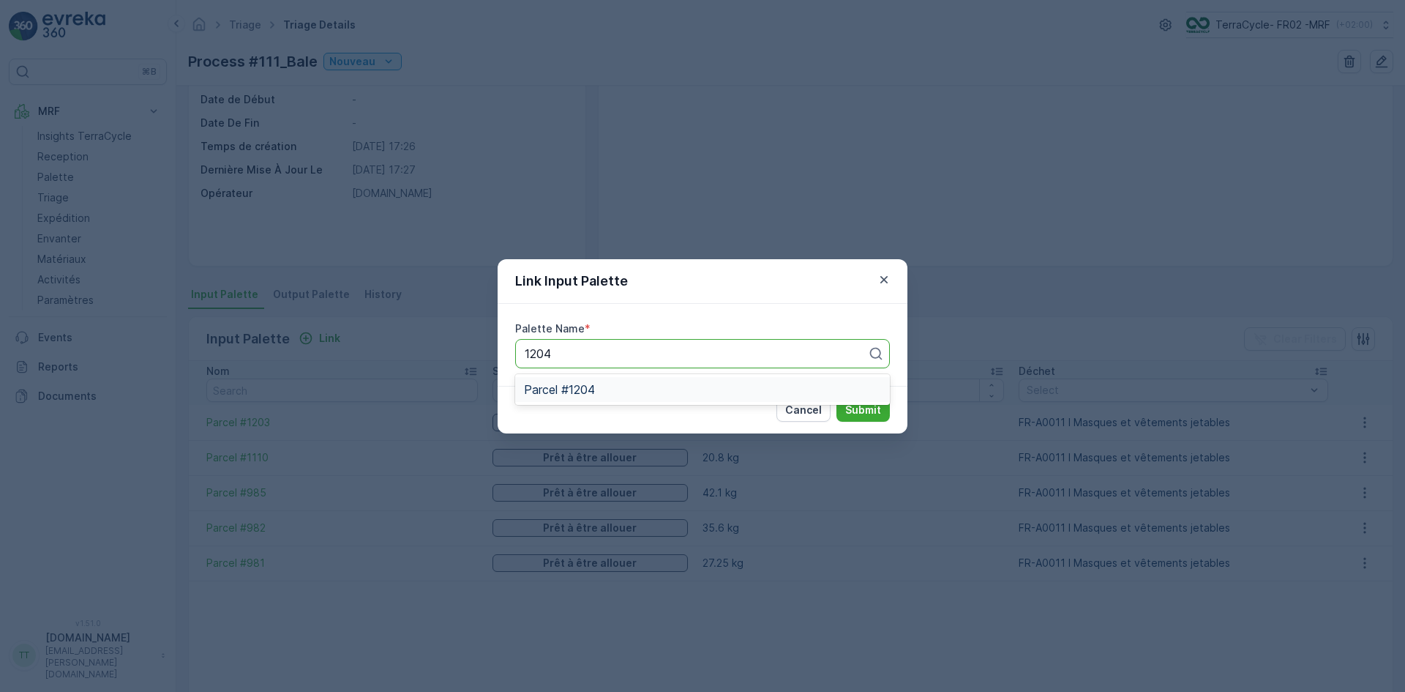
click at [603, 391] on div "Parcel #1204" at bounding box center [702, 389] width 357 height 13
click at [864, 405] on p "Submit" at bounding box center [863, 409] width 36 height 15
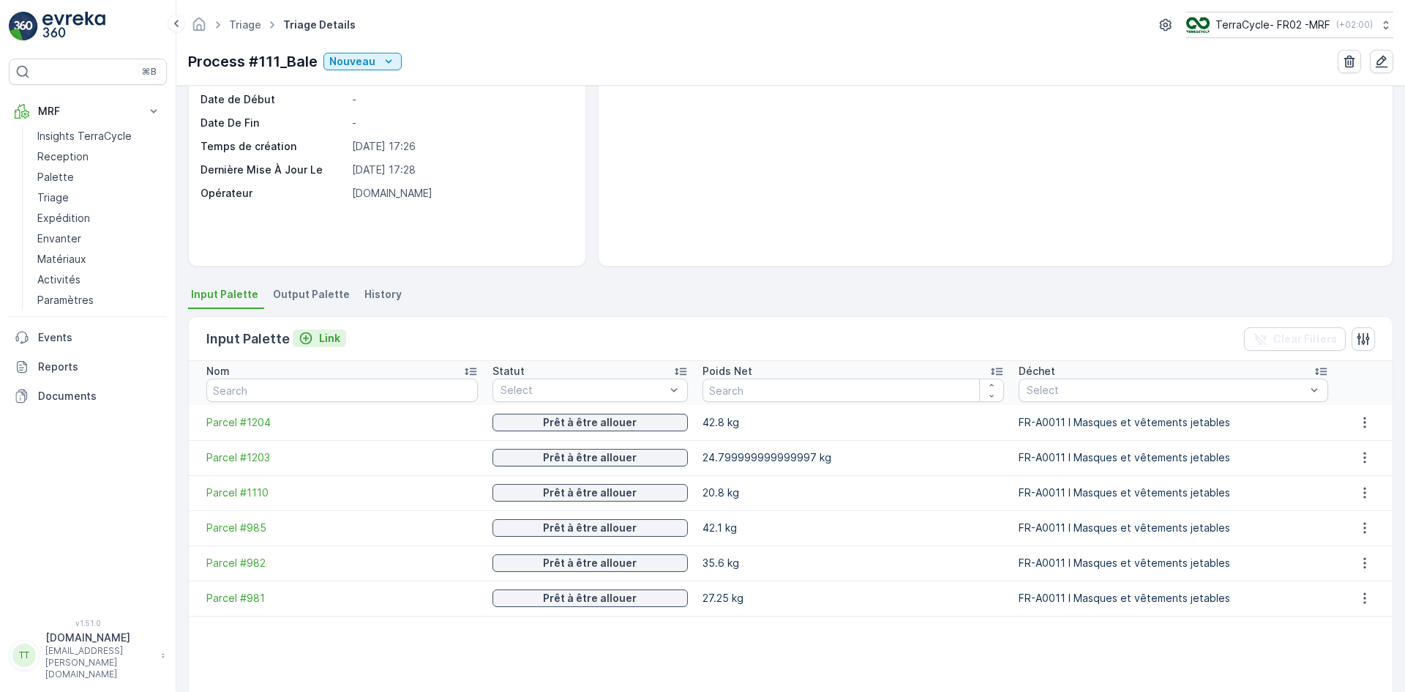
click at [319, 339] on p "Link" at bounding box center [329, 338] width 21 height 15
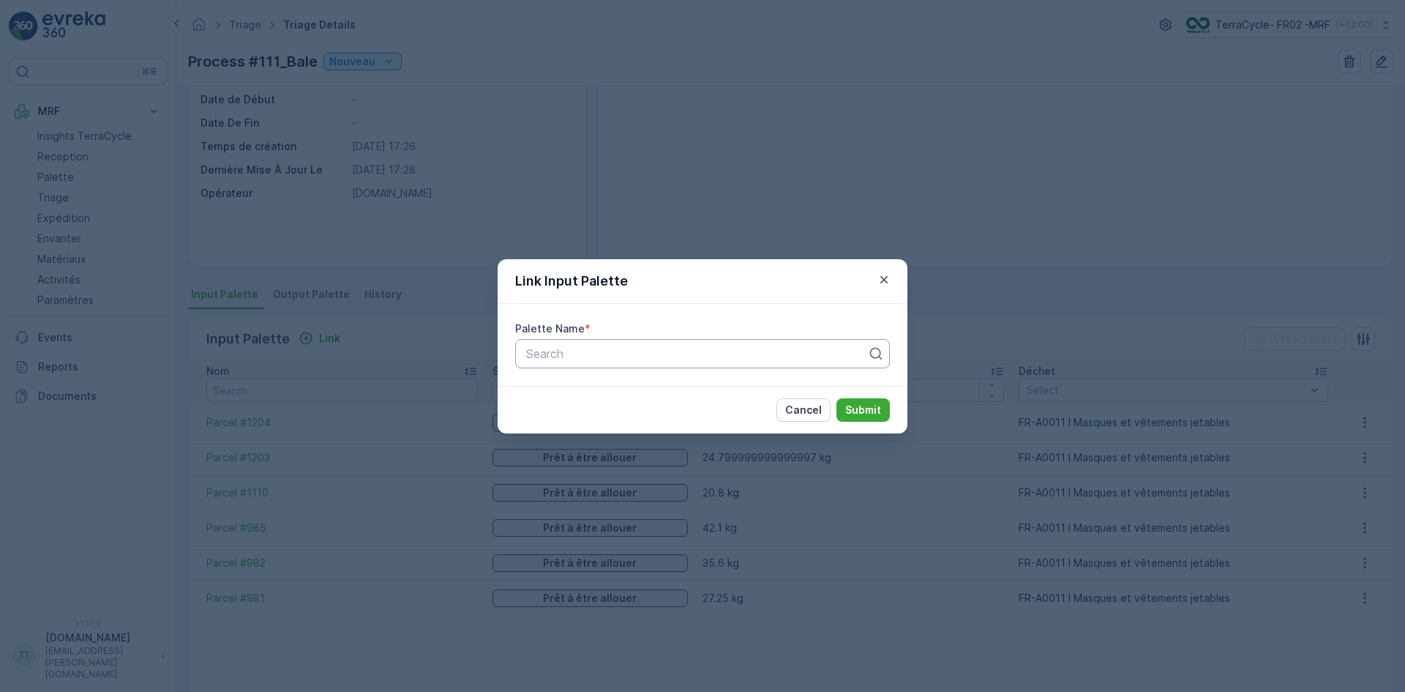
click at [544, 339] on div "Search" at bounding box center [702, 353] width 375 height 29
type input "1205"
click at [564, 383] on span "Parcel #1205" at bounding box center [559, 389] width 71 height 13
click at [870, 413] on p "Submit" at bounding box center [863, 409] width 36 height 15
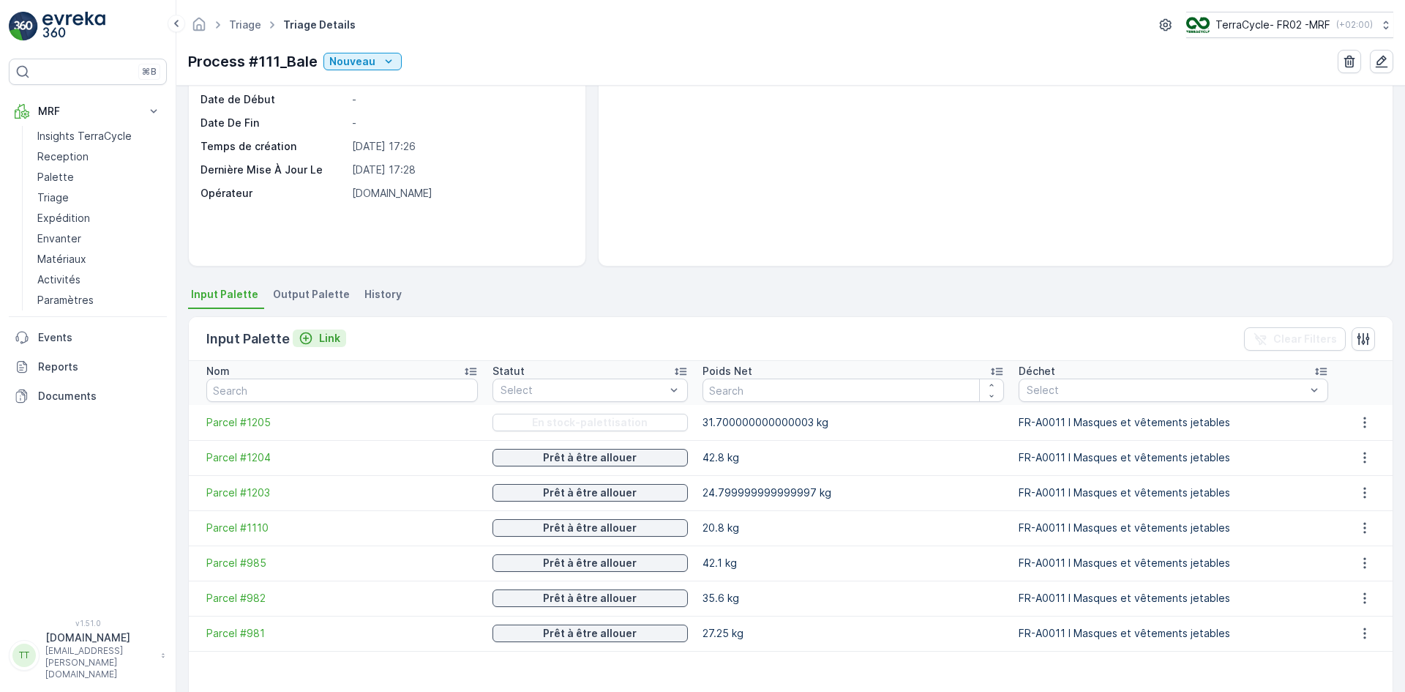
click at [333, 338] on p "Link" at bounding box center [329, 338] width 21 height 15
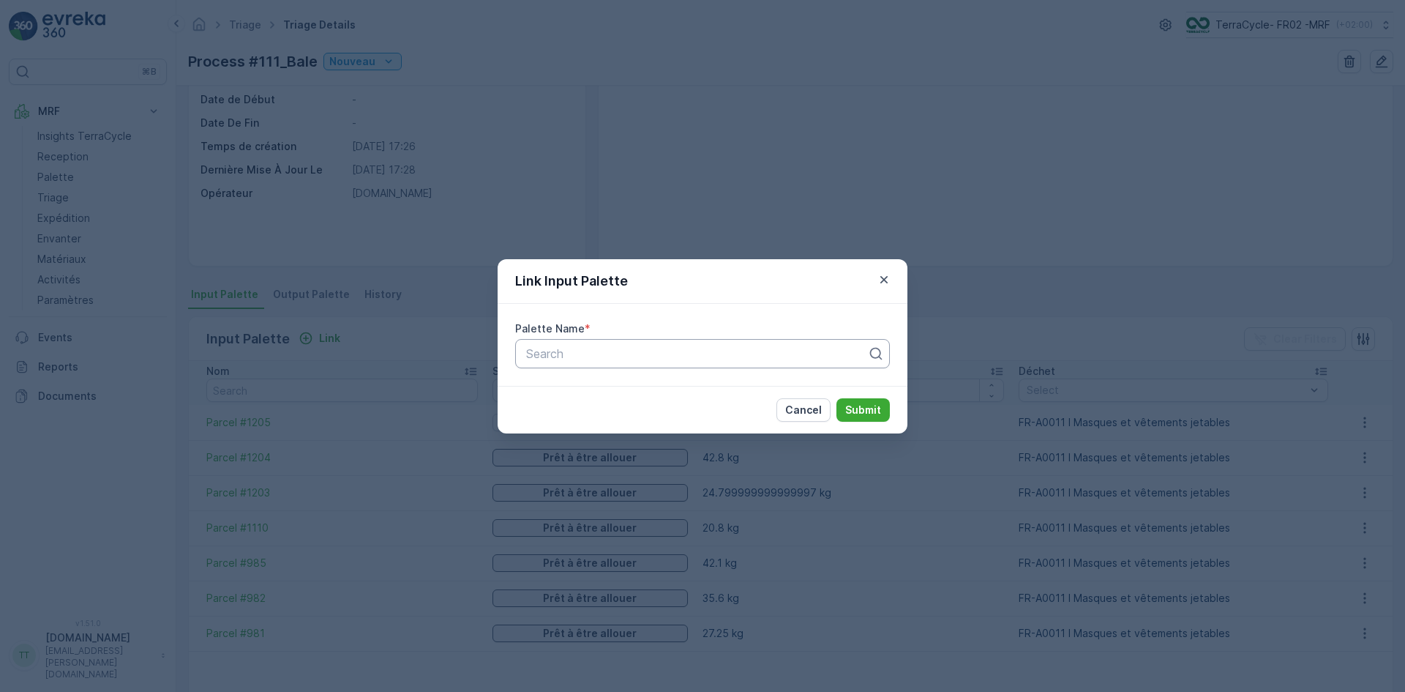
click at [622, 348] on div at bounding box center [697, 353] width 344 height 13
type input "980"
click at [610, 386] on div "Parcel #980" at bounding box center [702, 389] width 357 height 13
click at [868, 408] on p "Submit" at bounding box center [863, 409] width 36 height 15
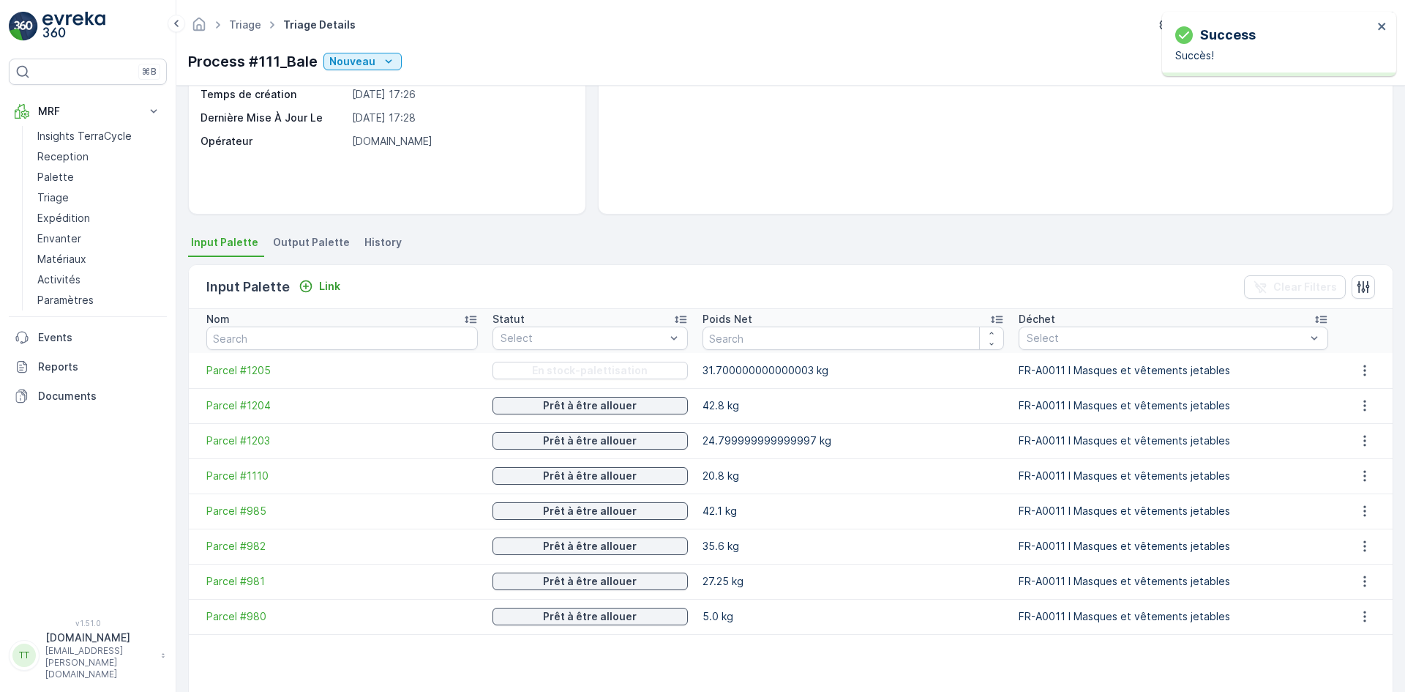
scroll to position [241, 0]
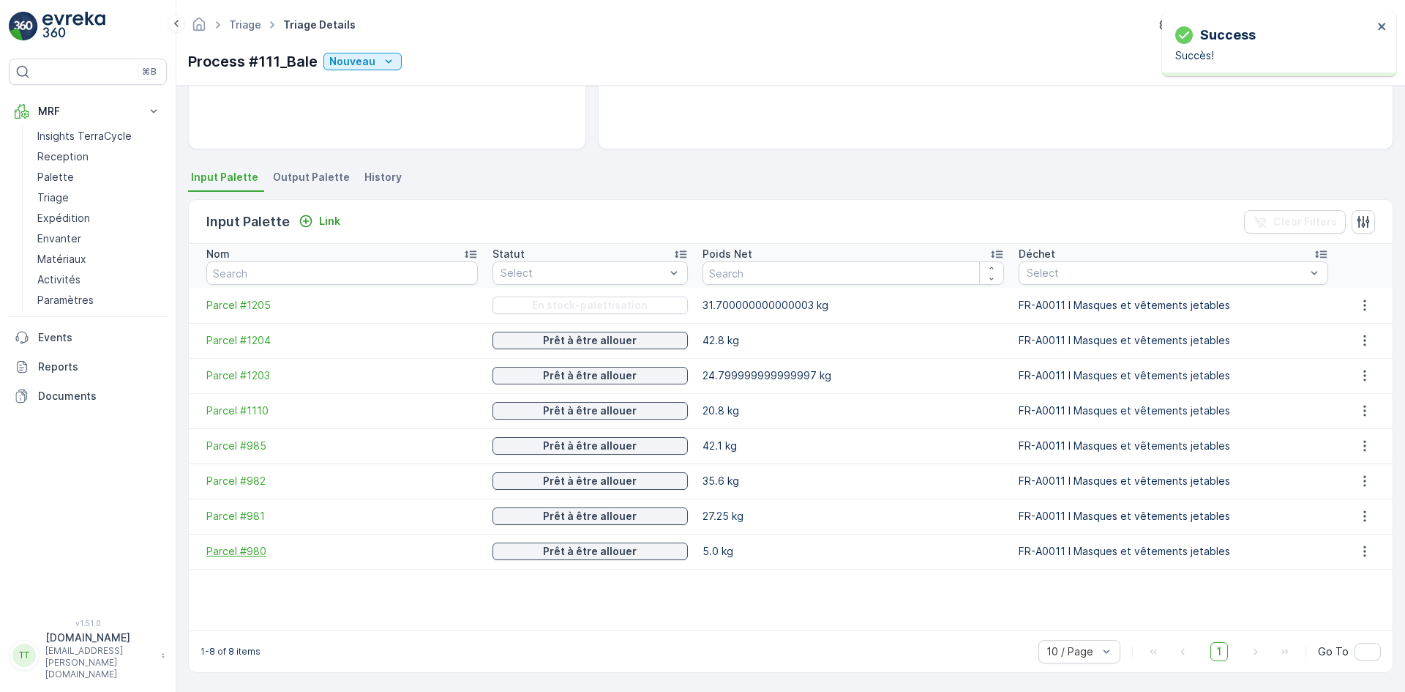
click at [264, 550] on span "Parcel #980" at bounding box center [341, 551] width 271 height 15
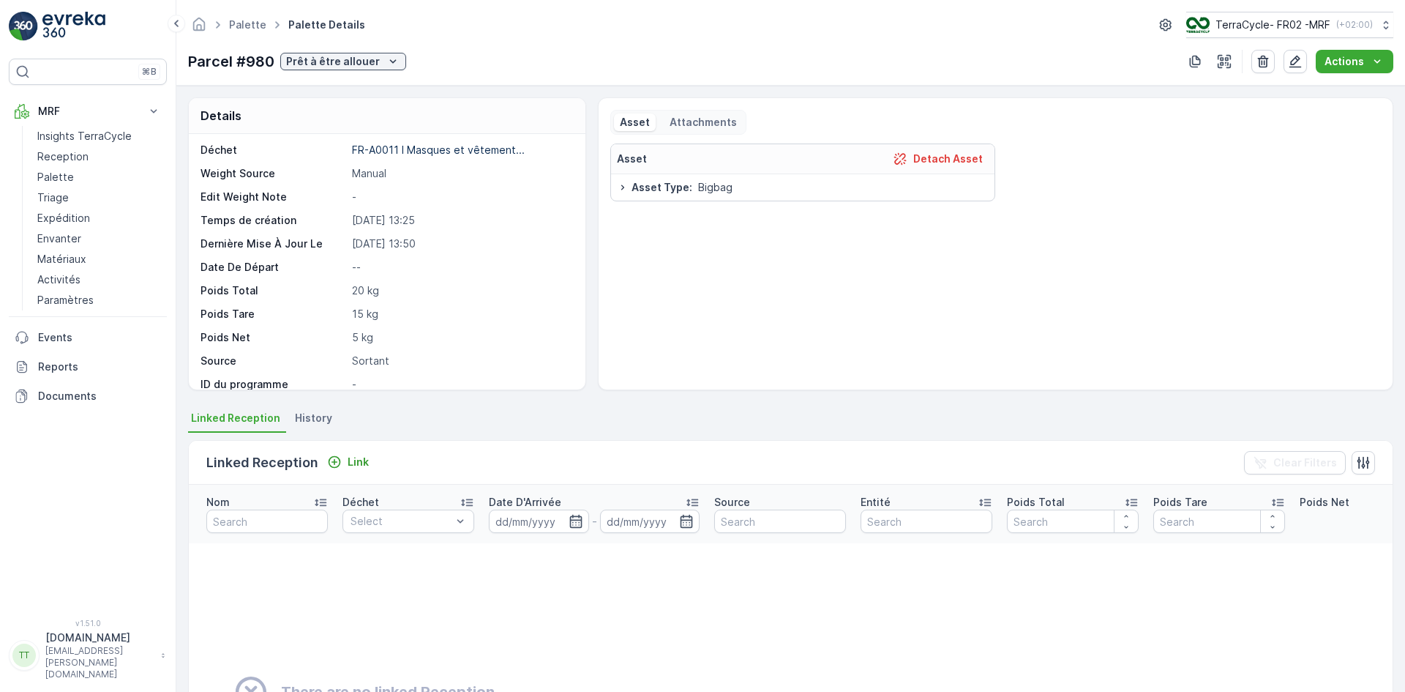
scroll to position [73, 0]
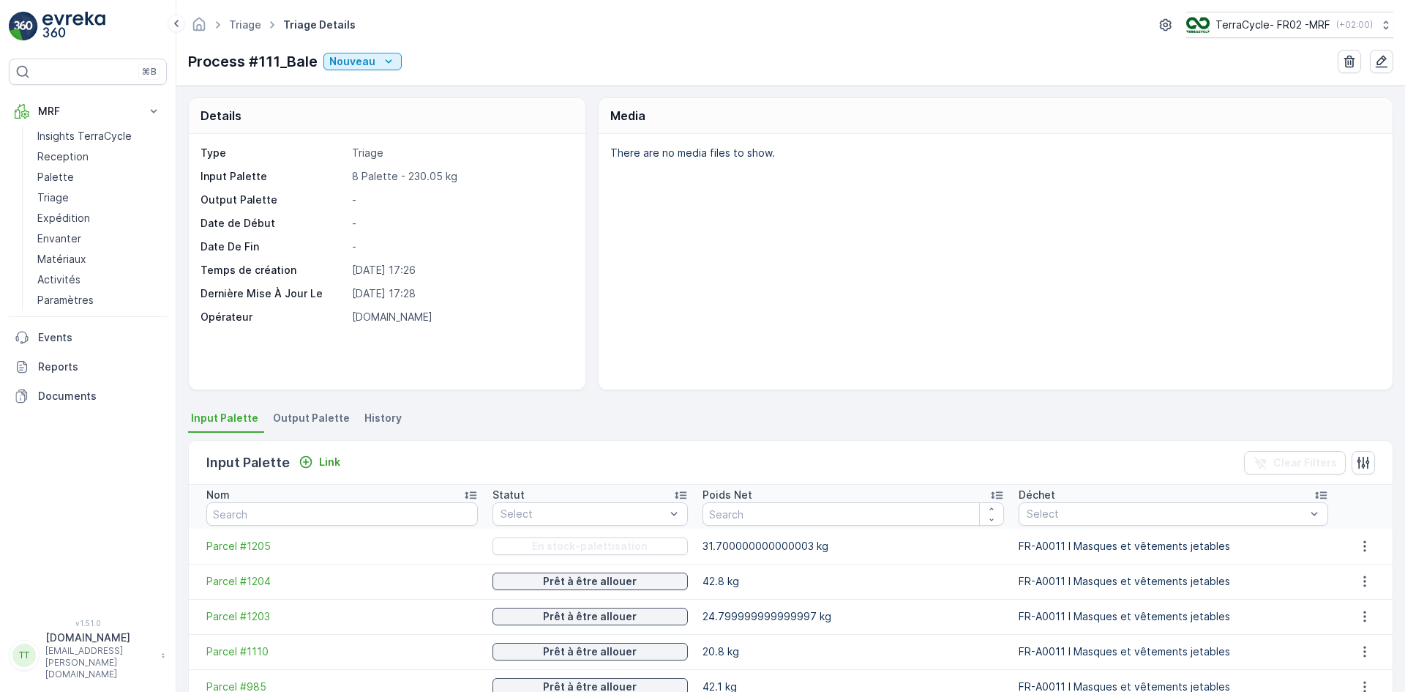
click at [324, 417] on span "Output Palette" at bounding box center [311, 418] width 77 height 15
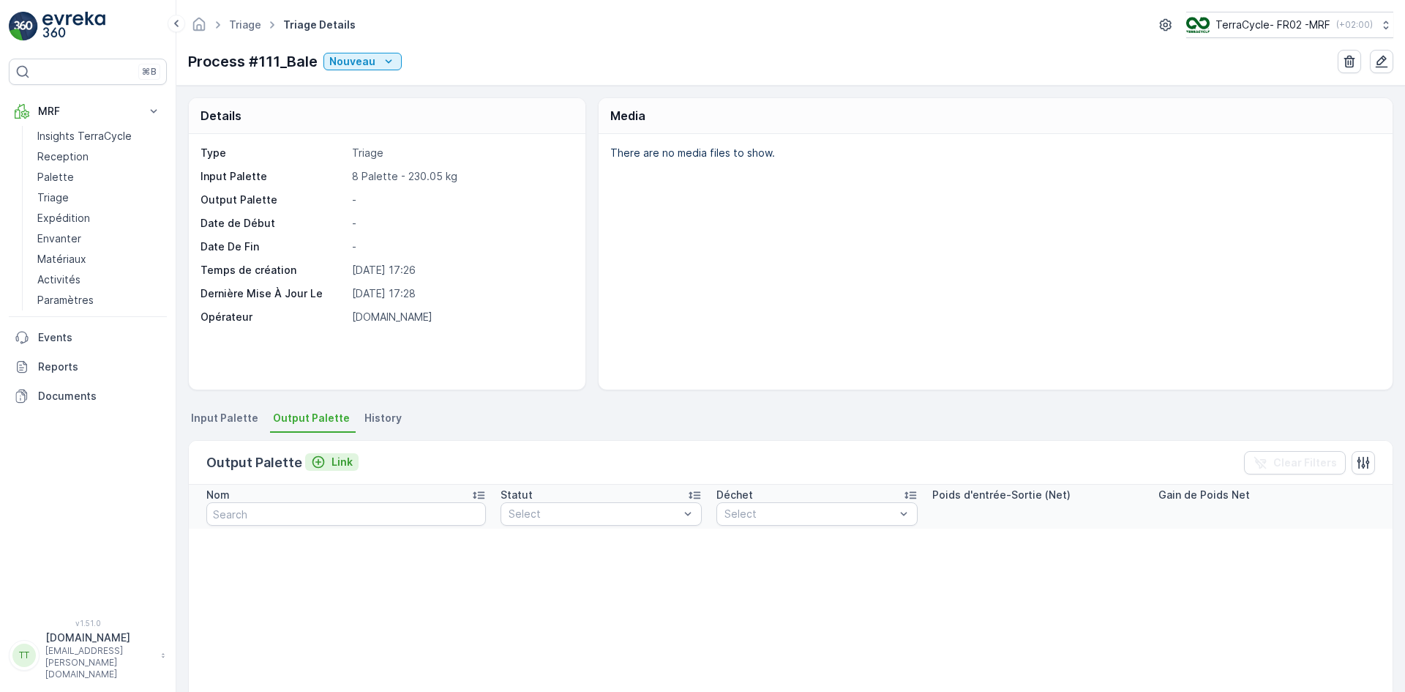
click at [326, 460] on div "Link" at bounding box center [332, 461] width 42 height 15
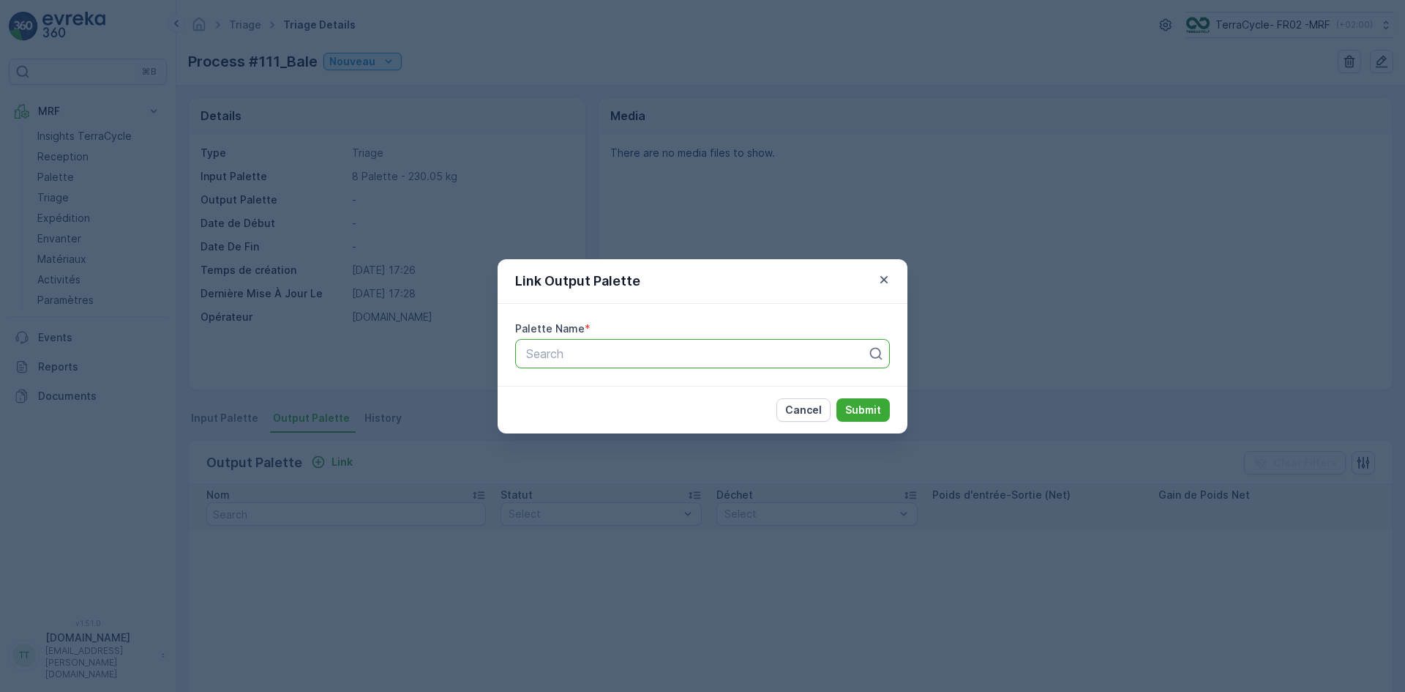
click at [585, 356] on div at bounding box center [697, 353] width 344 height 13
type input "1222"
click at [555, 390] on span "Parcel #1222" at bounding box center [559, 389] width 70 height 13
click at [863, 412] on p "Submit" at bounding box center [863, 409] width 36 height 15
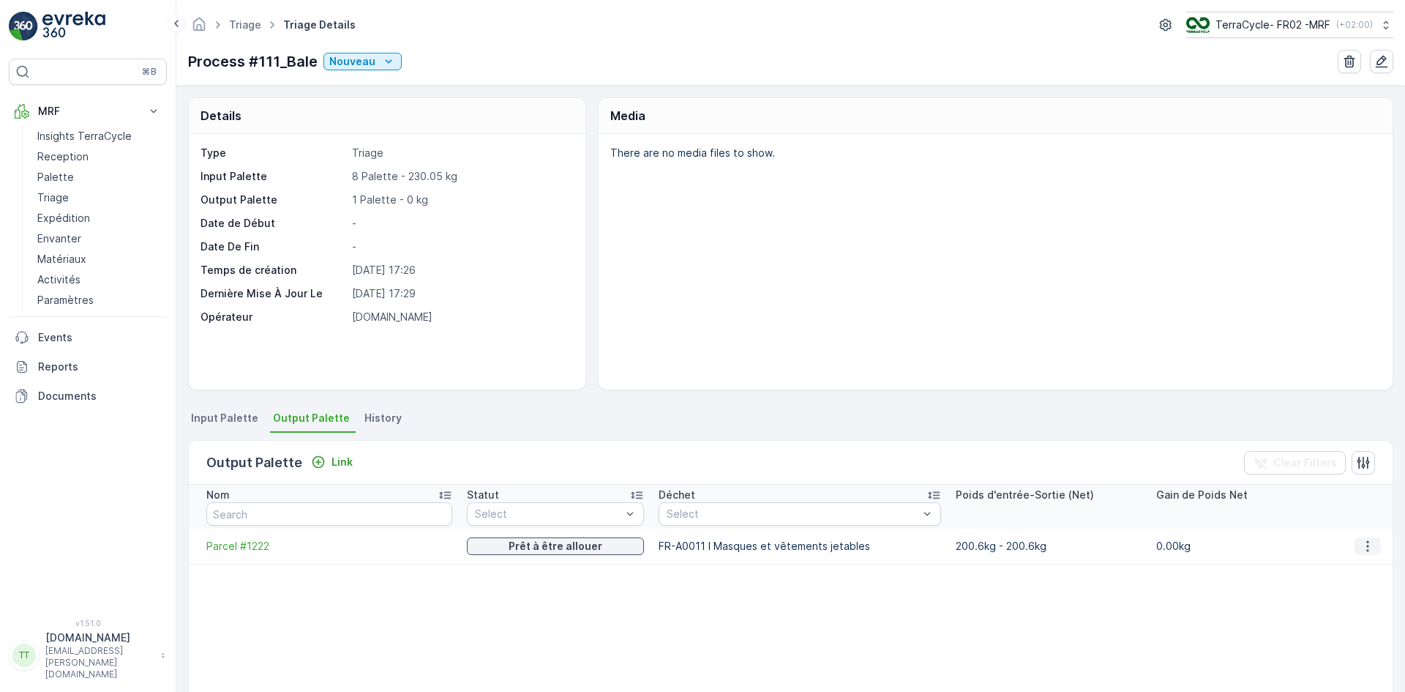
click at [1366, 546] on icon "button" at bounding box center [1367, 545] width 2 height 11
drag, startPoint x: 1364, startPoint y: 564, endPoint x: 1302, endPoint y: 531, distance: 70.4
click at [1365, 564] on span "Detach" at bounding box center [1377, 568] width 36 height 15
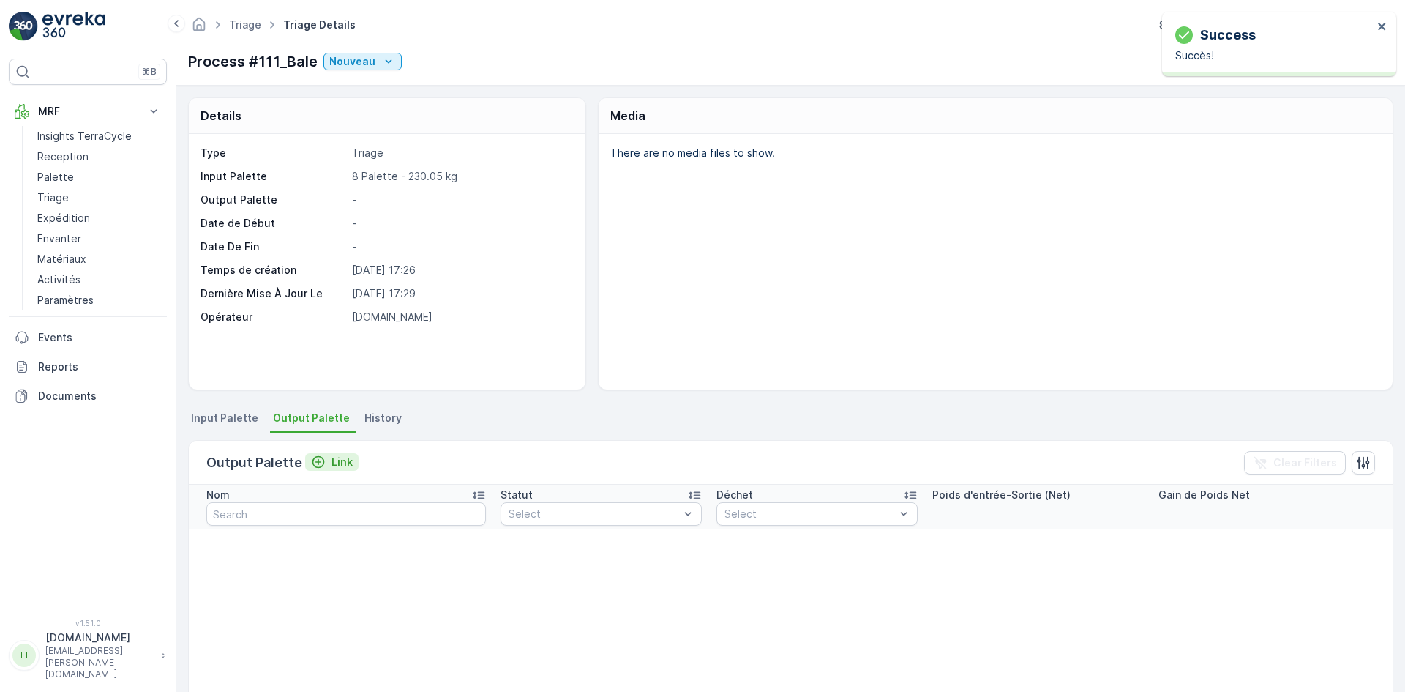
click at [334, 462] on p "Link" at bounding box center [341, 461] width 21 height 15
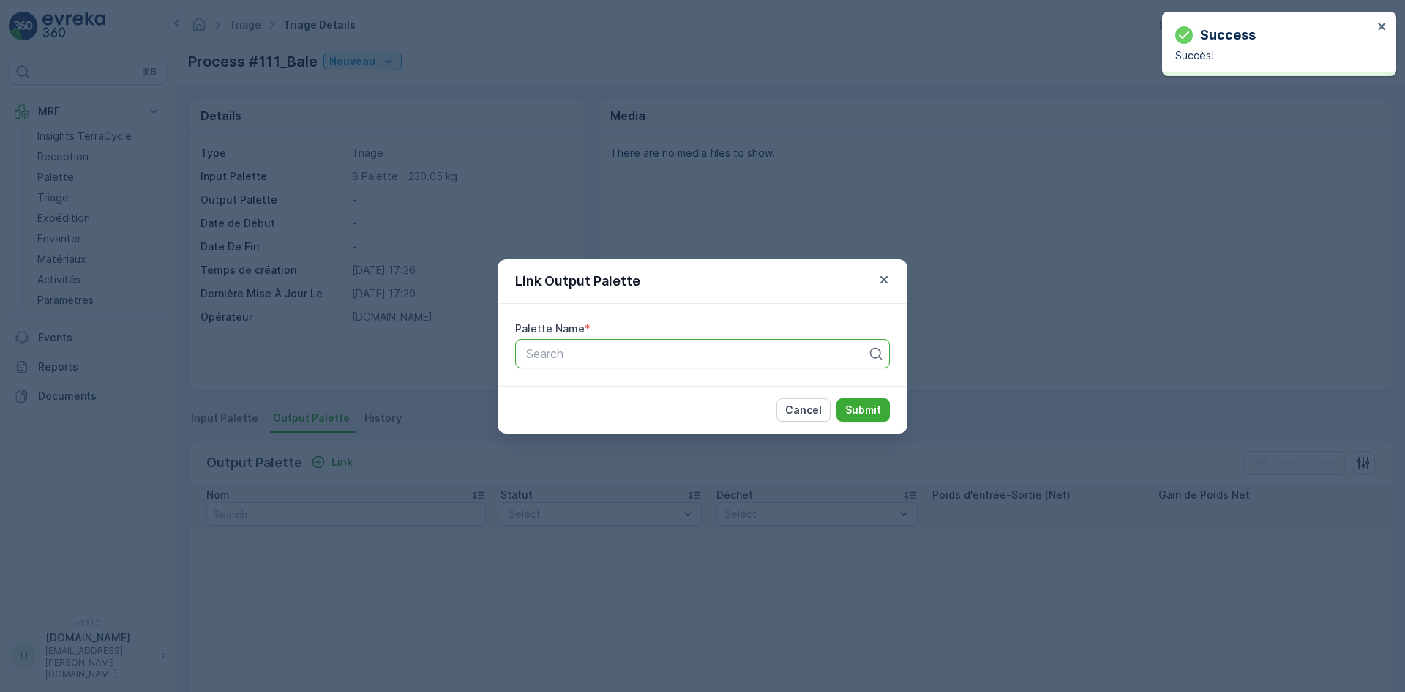
click at [602, 352] on div at bounding box center [697, 353] width 344 height 13
type input "1222"
click at [582, 392] on span "Parcel #1222" at bounding box center [559, 389] width 70 height 13
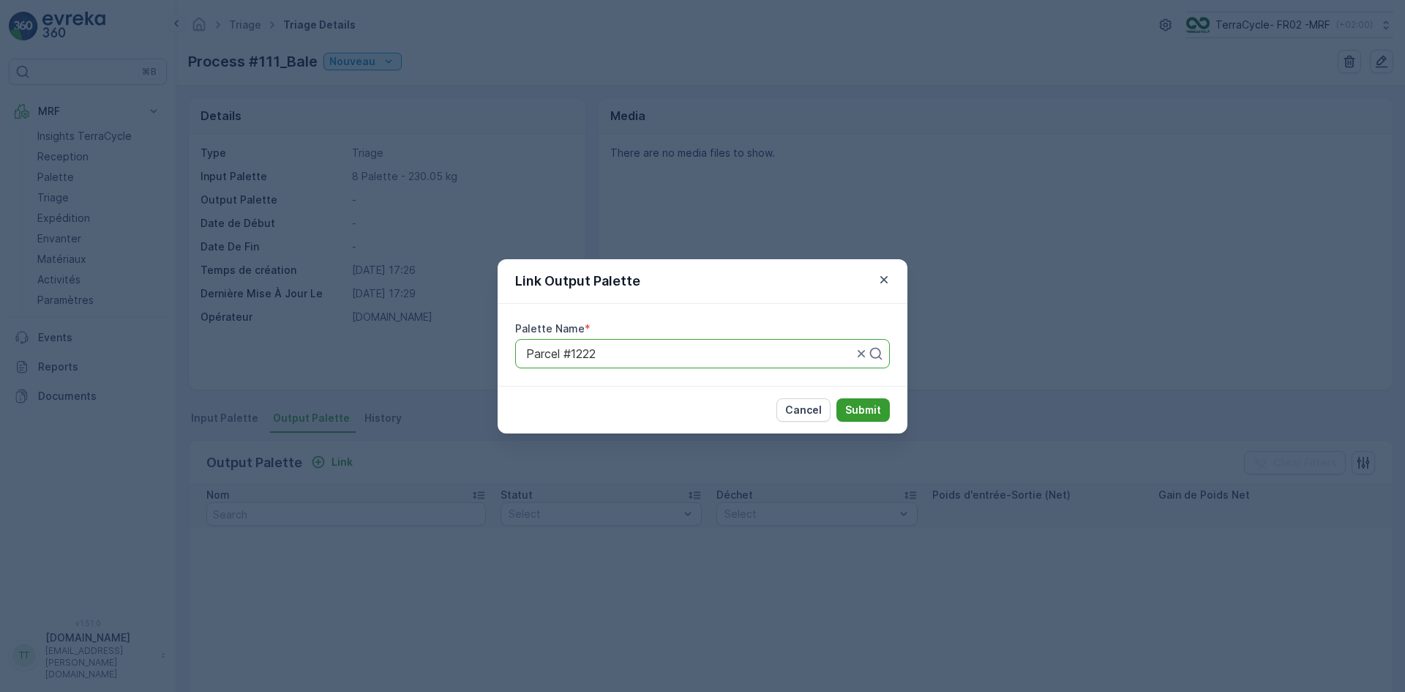
click at [874, 413] on p "Submit" at bounding box center [863, 409] width 36 height 15
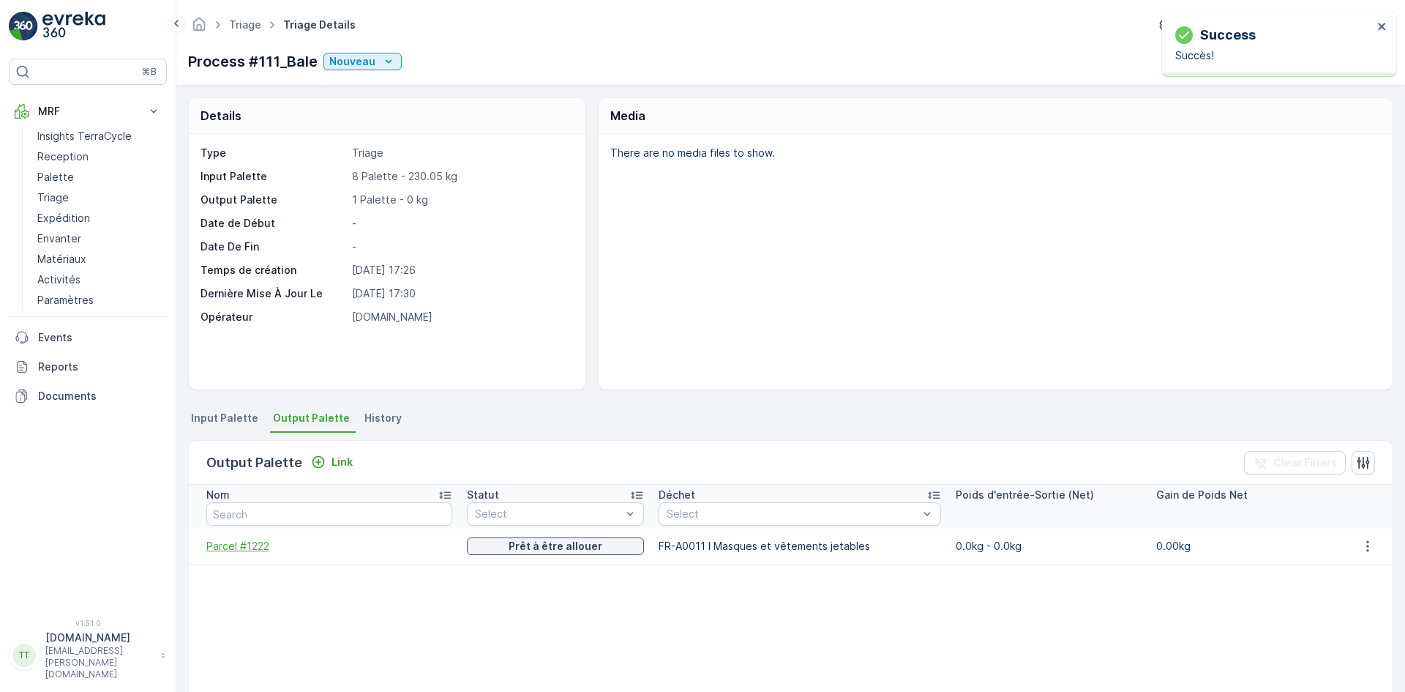
click at [239, 545] on span "Parcel #1222" at bounding box center [329, 546] width 246 height 15
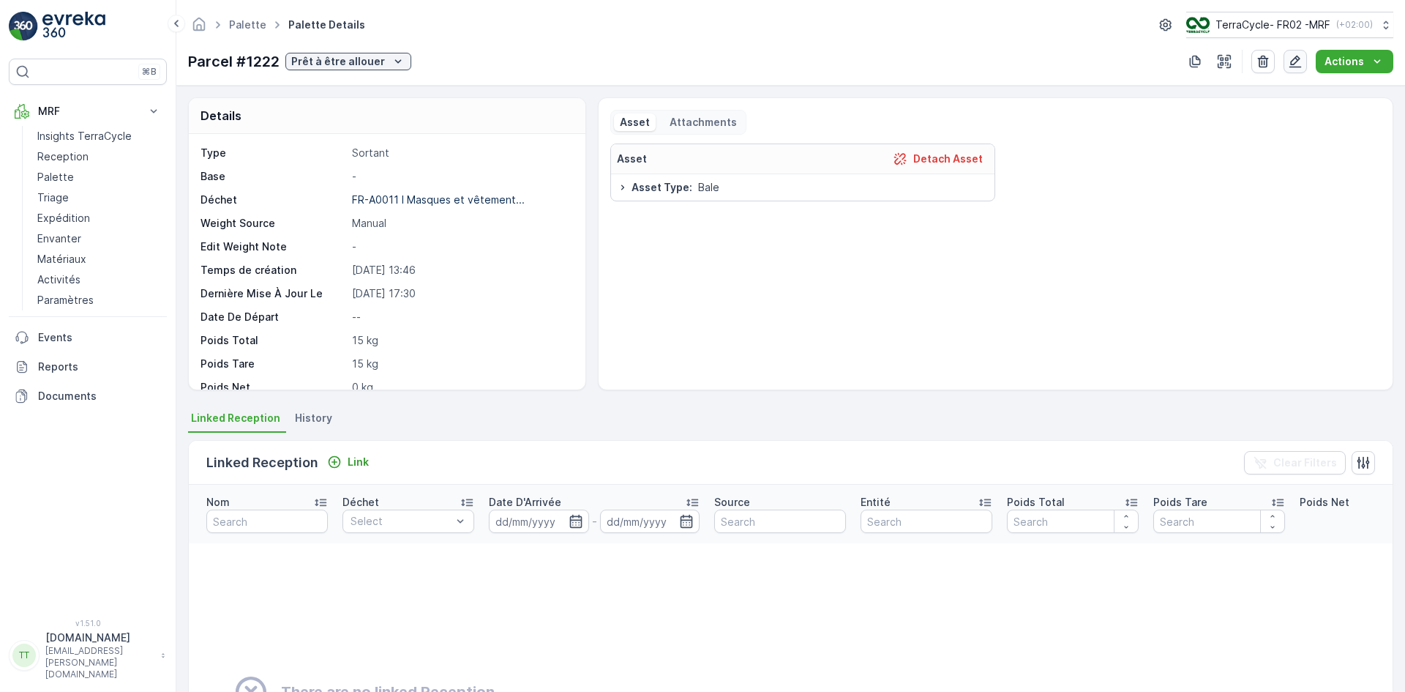
click at [1296, 58] on icon "button" at bounding box center [1295, 62] width 12 height 12
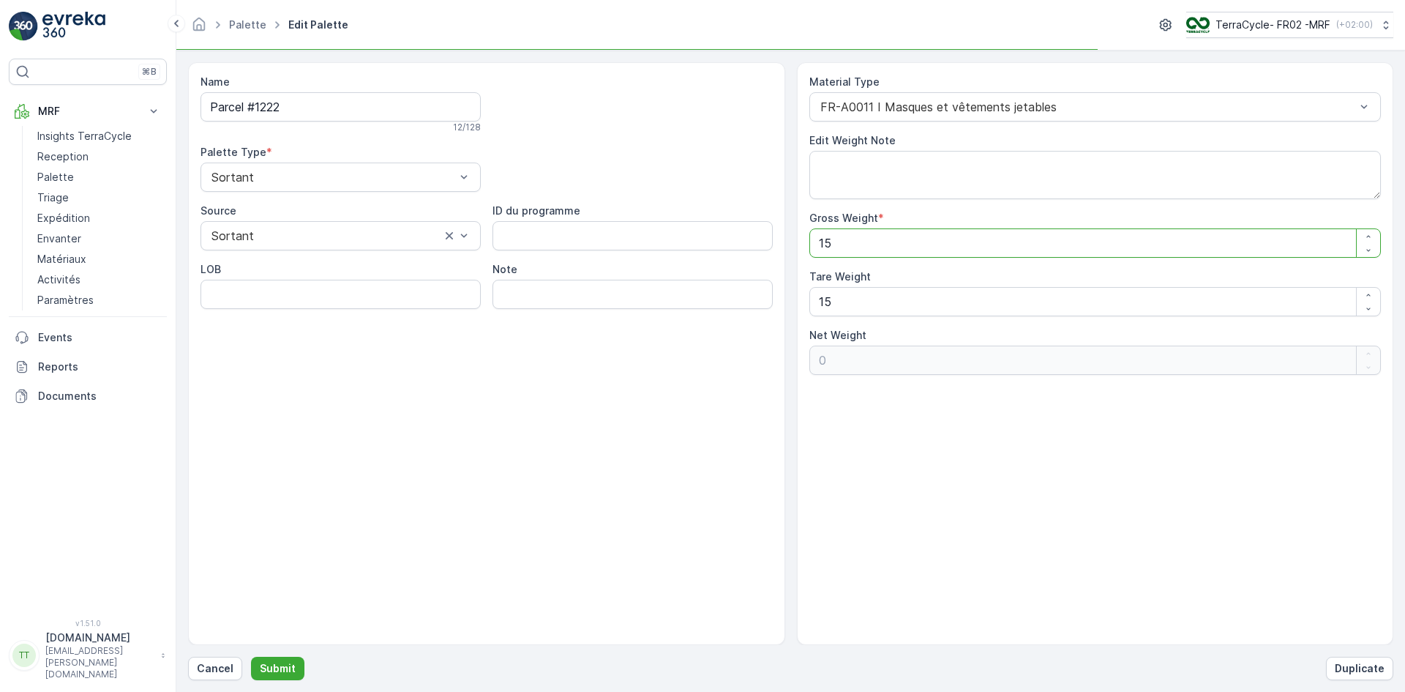
click at [820, 244] on Weight "15" at bounding box center [1095, 242] width 572 height 29
type Weight "215"
type Weight "200"
type Weight "215.6"
type Weight "200.6"
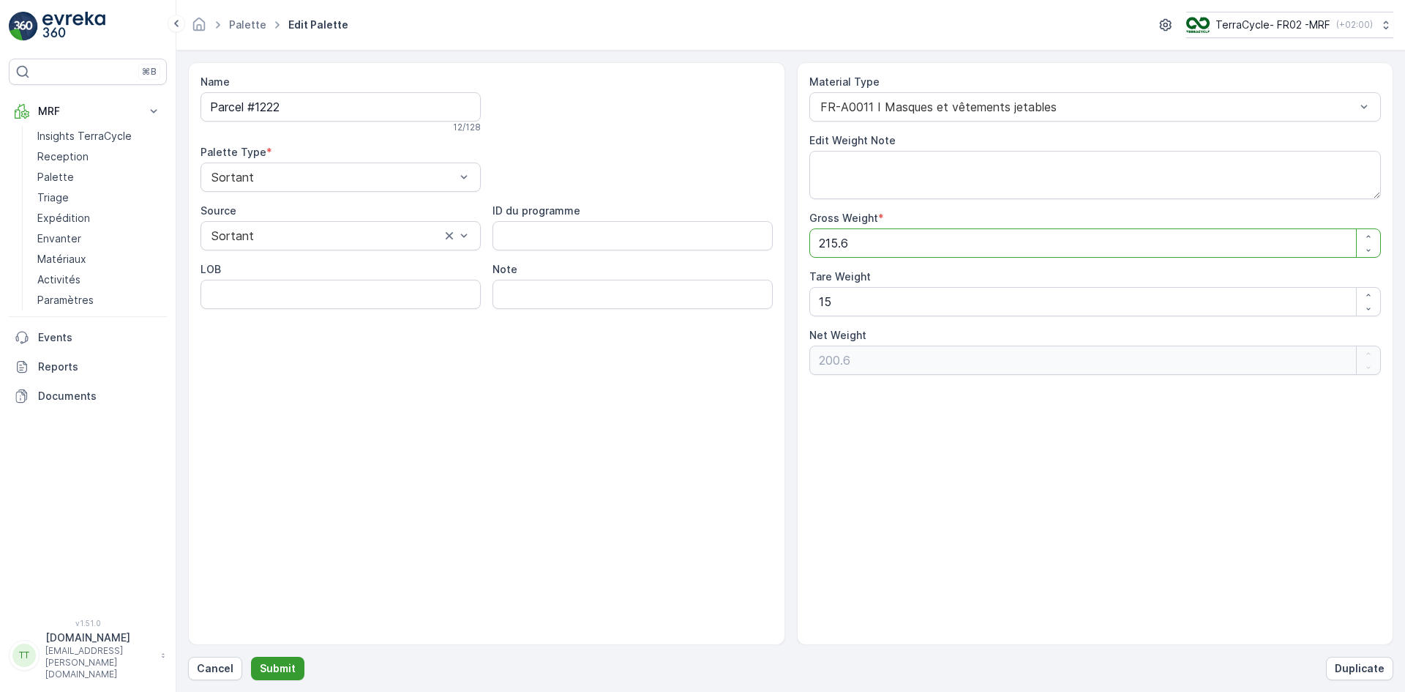
type Weight "215.6"
click at [278, 662] on p "Submit" at bounding box center [278, 668] width 36 height 15
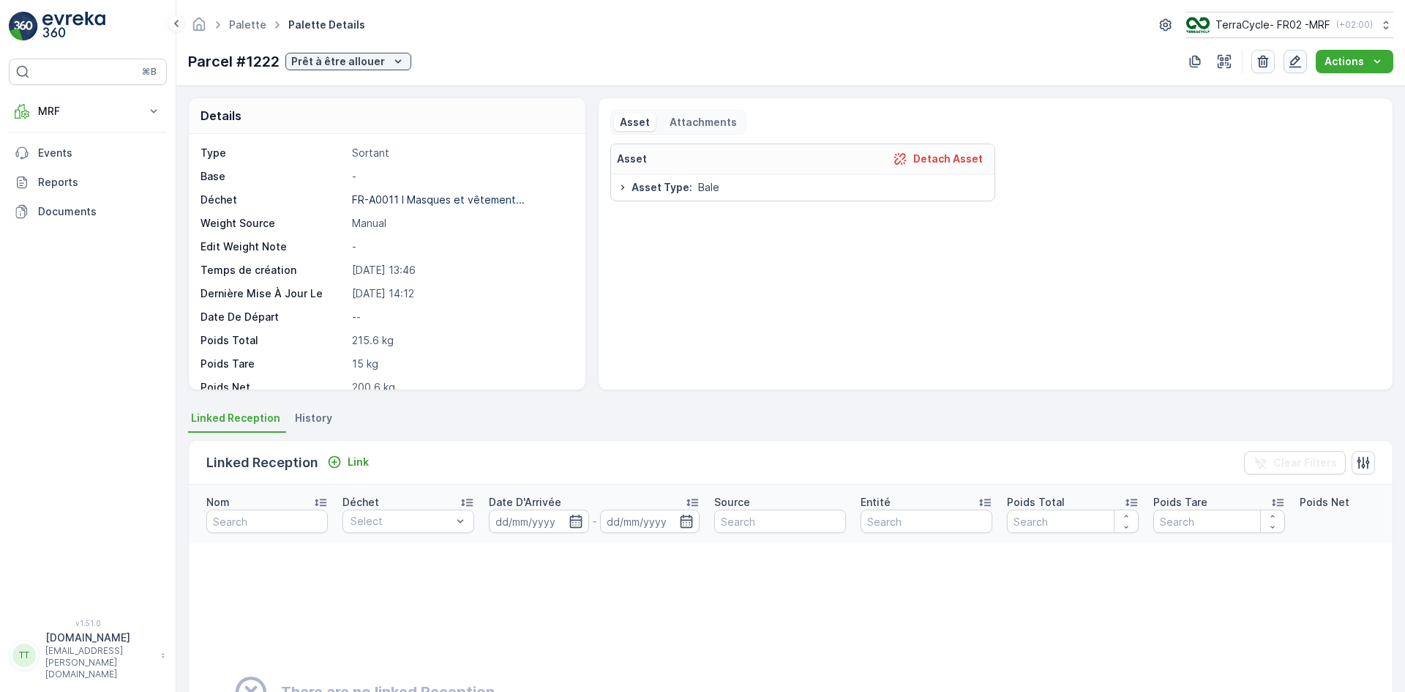
click at [1306, 61] on button "button" at bounding box center [1295, 61] width 23 height 23
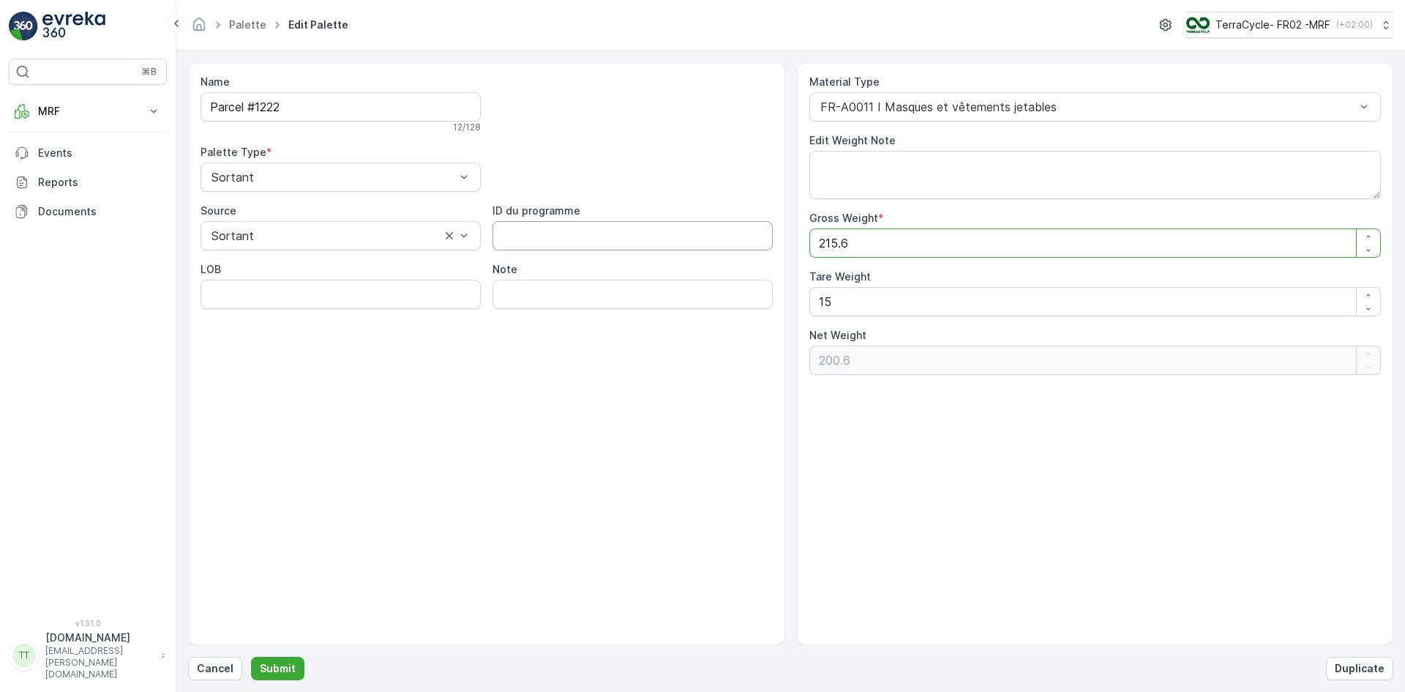
drag, startPoint x: 868, startPoint y: 229, endPoint x: 760, endPoint y: 237, distance: 107.9
click at [760, 237] on div "Name Parcel #1222 12 / 128 Palette Type * Sortant Source Sortant ID du programm…" at bounding box center [790, 353] width 1205 height 583
type Weight "1"
type Weight "-14"
type Weight "15"
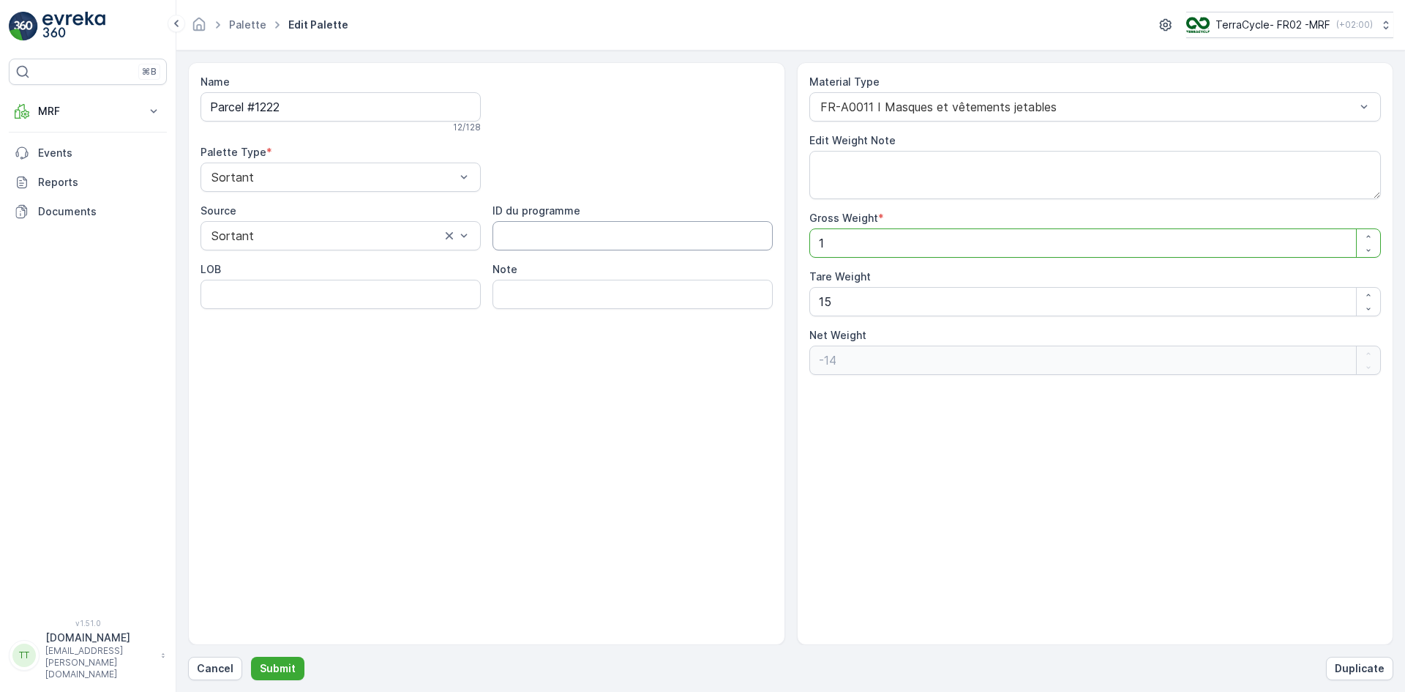
type Weight "0"
type Weight "15"
click at [282, 670] on p "Submit" at bounding box center [278, 668] width 36 height 15
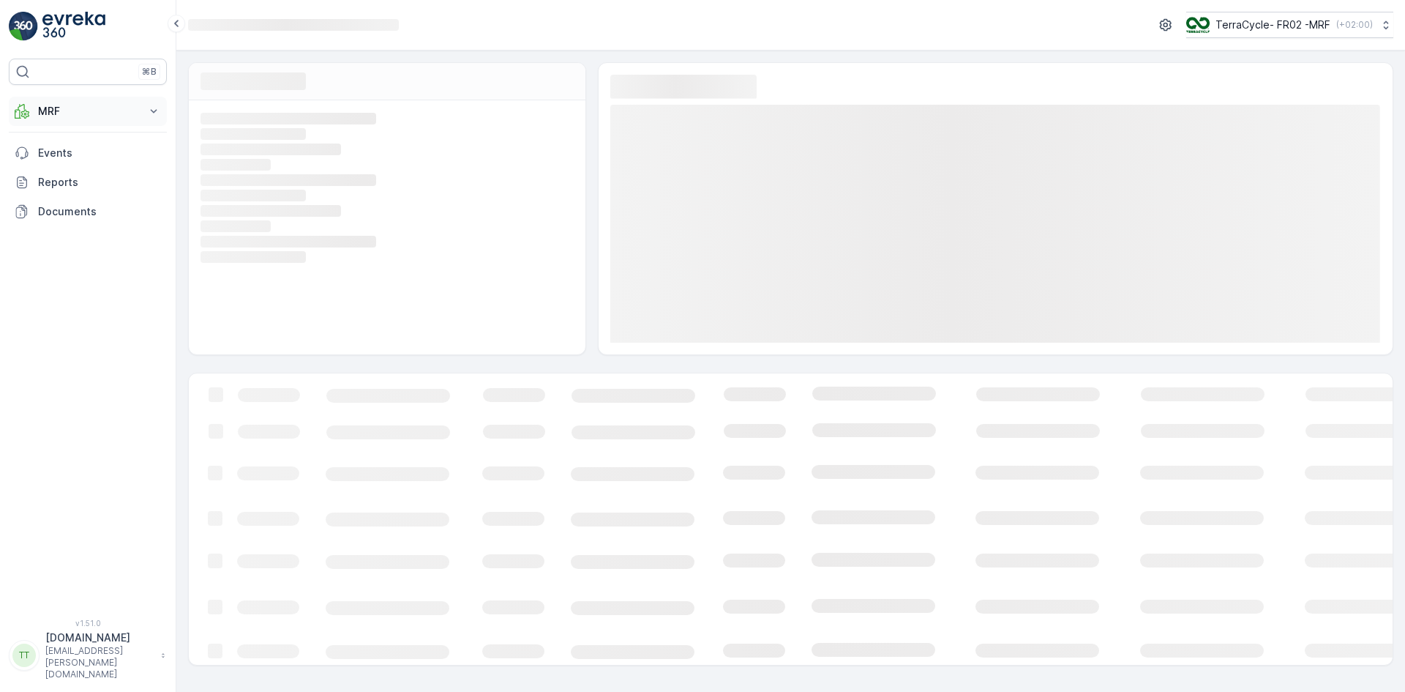
click at [61, 107] on p "MRF" at bounding box center [88, 111] width 100 height 15
click at [70, 201] on link "Triage" at bounding box center [98, 197] width 135 height 20
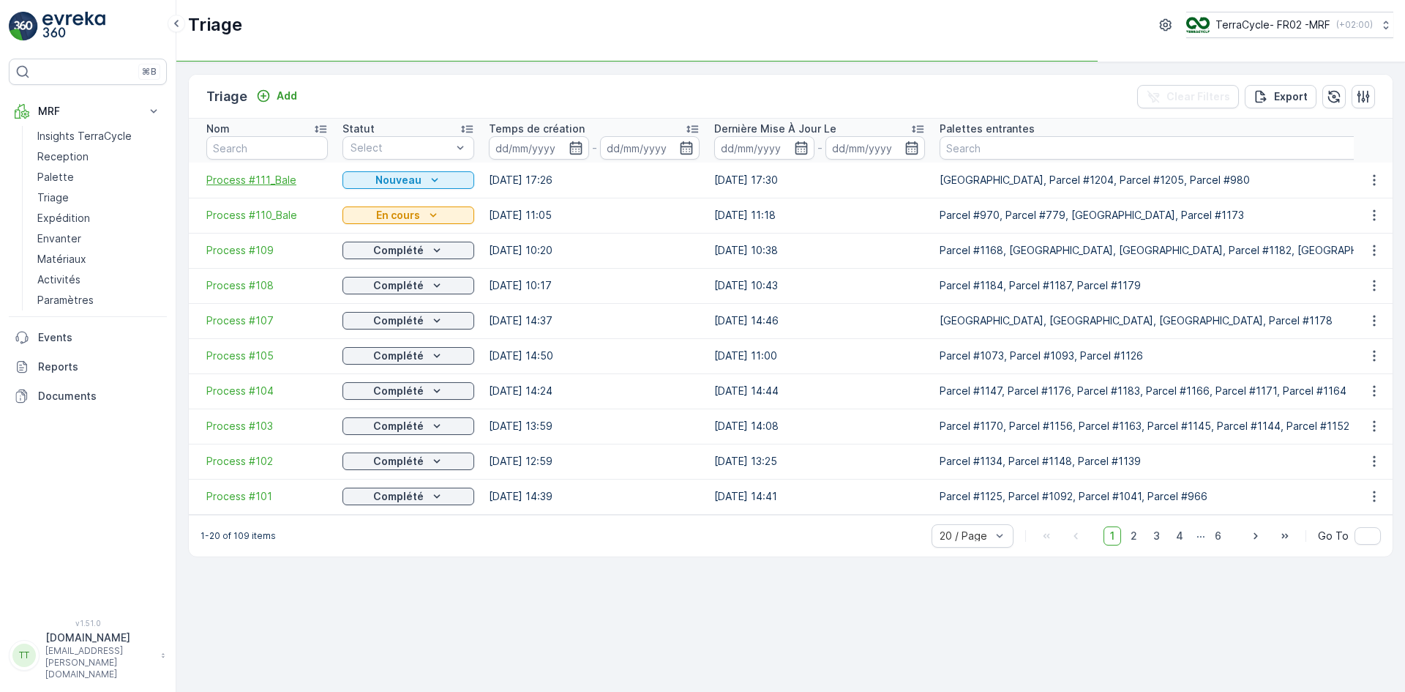
click at [269, 178] on span "Process #111_Bale" at bounding box center [266, 180] width 121 height 15
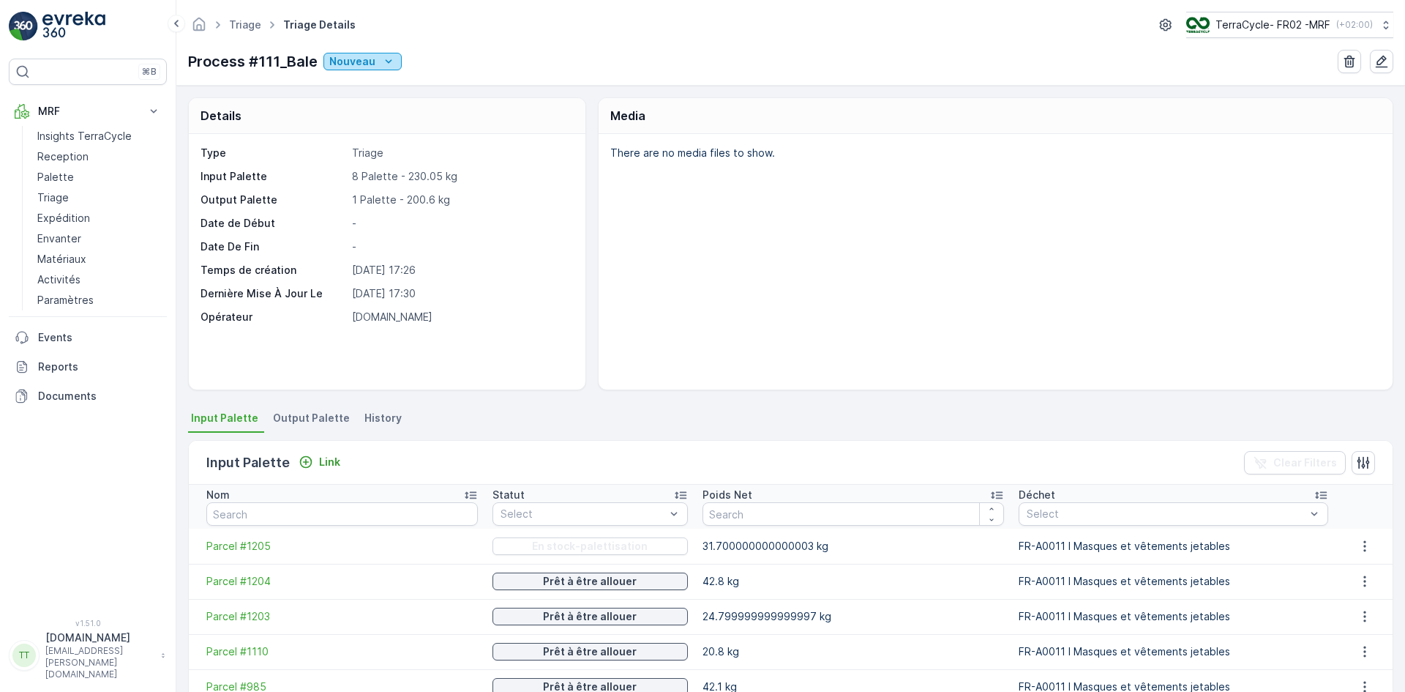
click at [347, 64] on p "Nouveau" at bounding box center [352, 61] width 46 height 15
click at [359, 97] on div "Prêt" at bounding box center [410, 104] width 169 height 20
click at [361, 58] on icon "Prêt" at bounding box center [364, 61] width 15 height 15
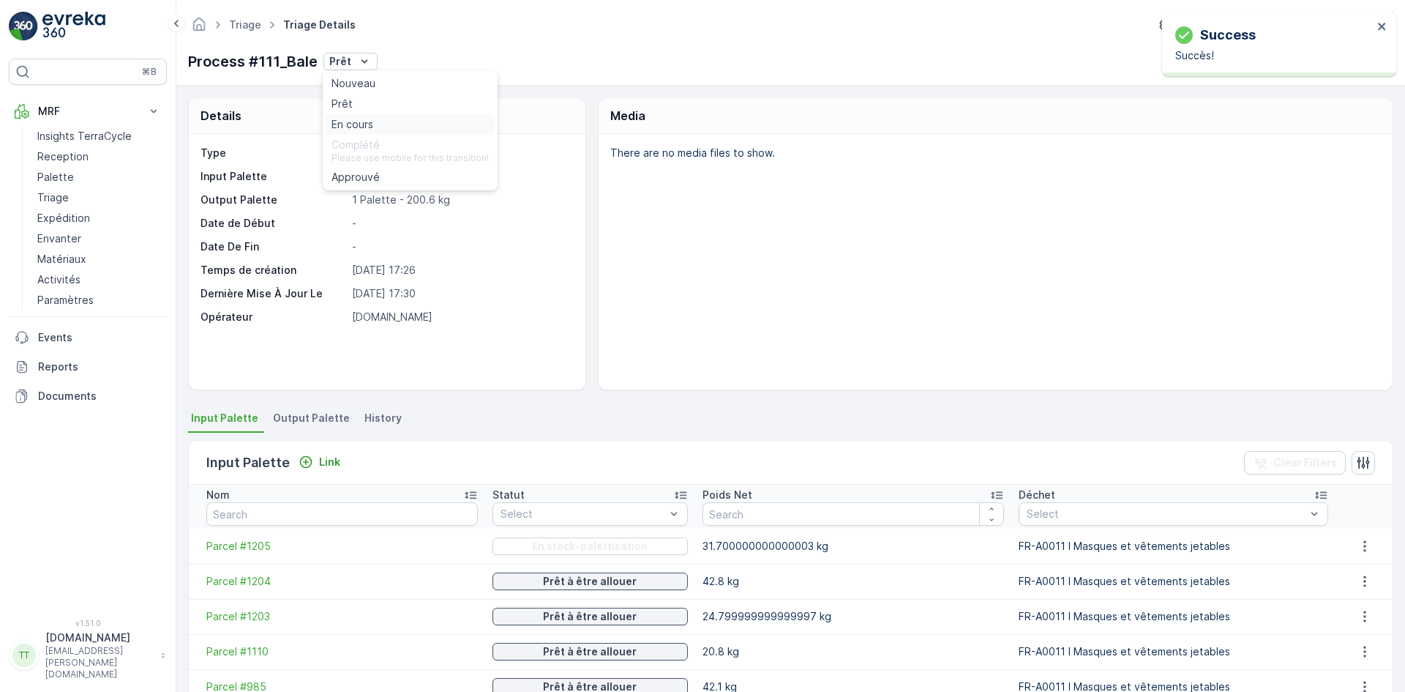
click at [362, 118] on span "En cours" at bounding box center [352, 124] width 42 height 15
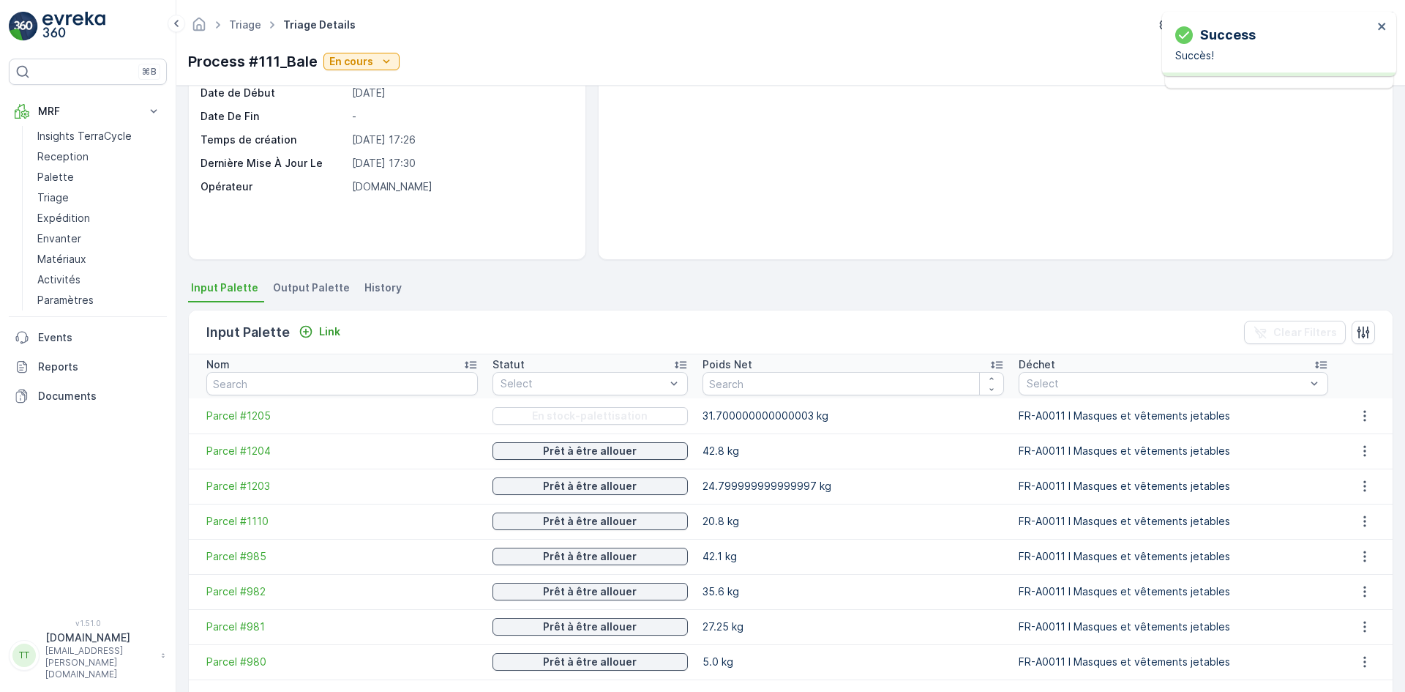
scroll to position [241, 0]
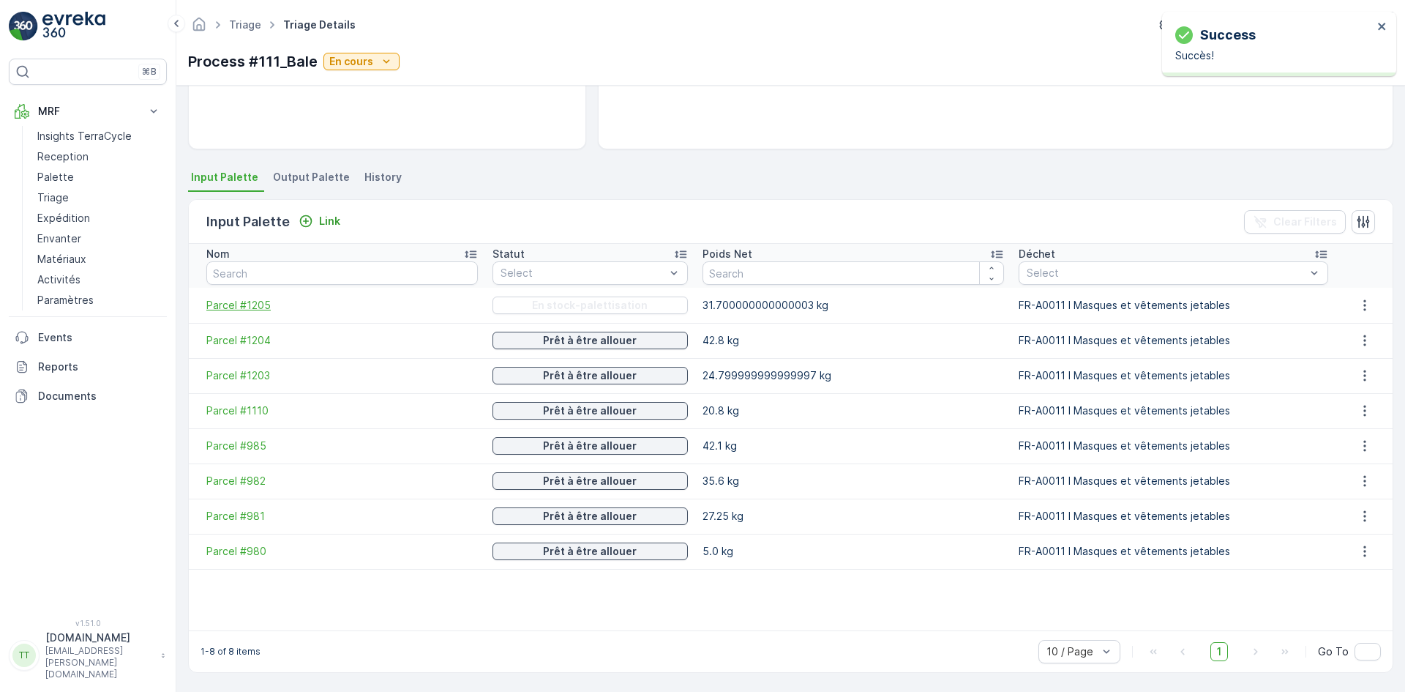
click at [263, 307] on span "Parcel #1205" at bounding box center [341, 305] width 271 height 15
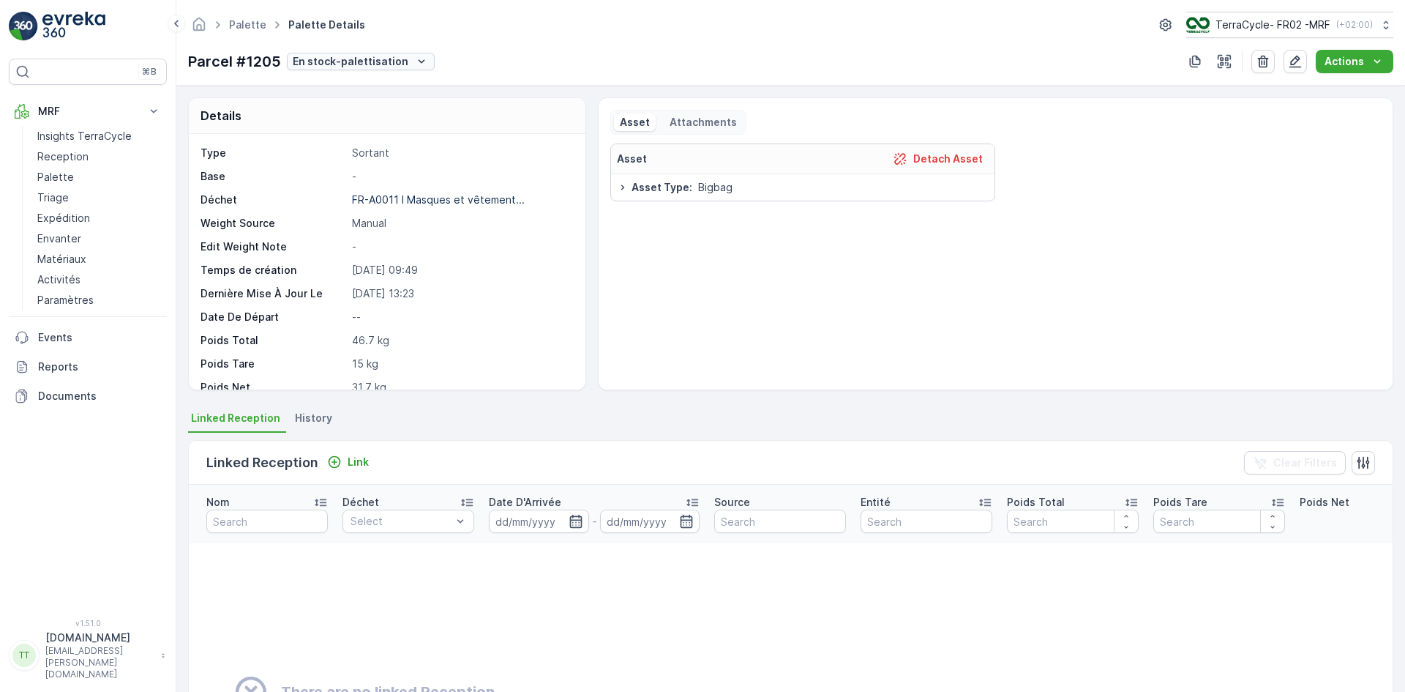
click at [380, 65] on p "En stock-palettisation" at bounding box center [351, 61] width 116 height 15
click at [584, 202] on div "Details Type Sortant Base - Déchet FR-A0011 I Masques et vêtement... Weight Sou…" at bounding box center [387, 243] width 398 height 293
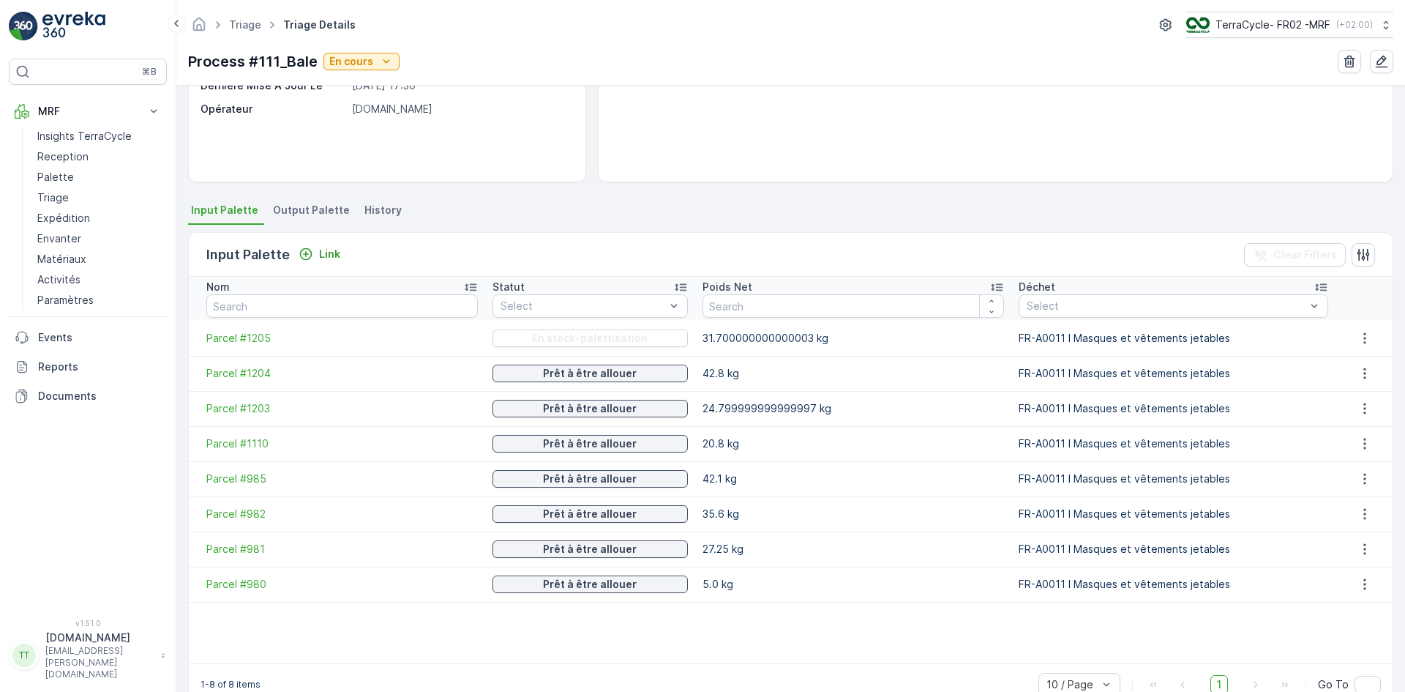
scroll to position [220, 0]
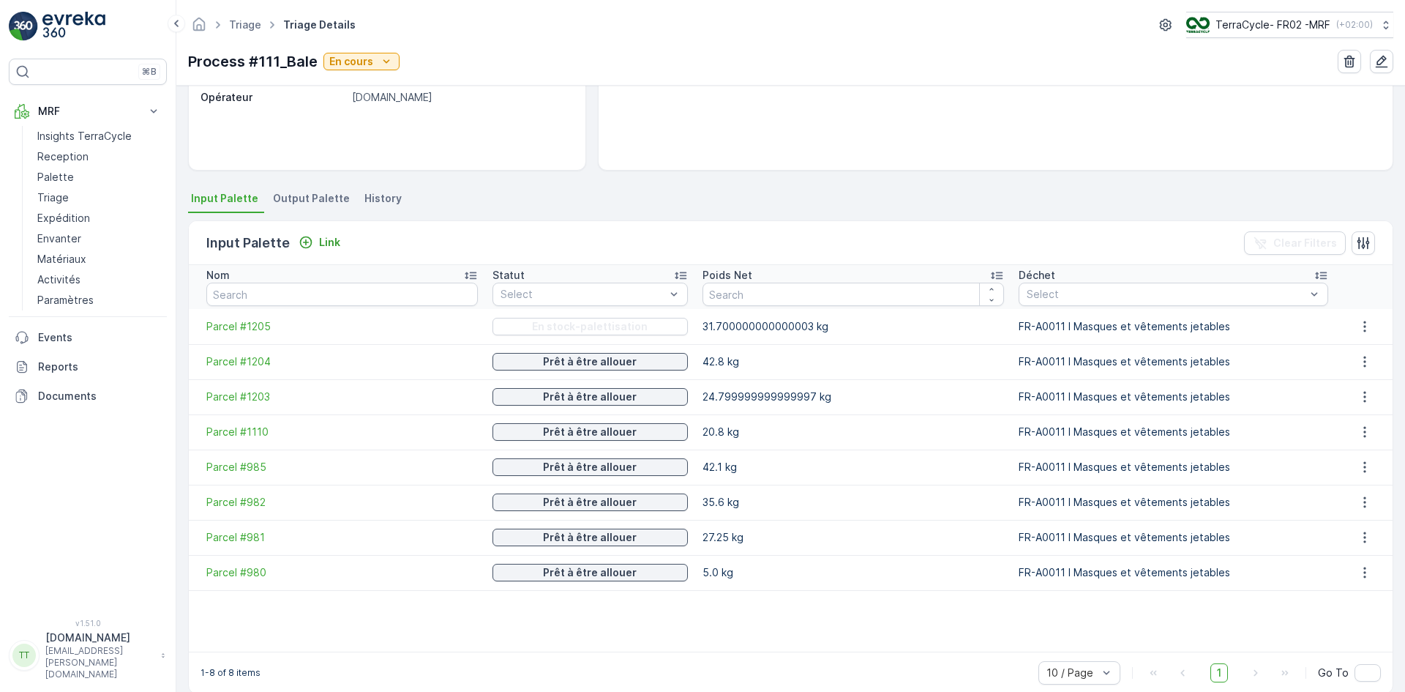
drag, startPoint x: 250, startPoint y: 334, endPoint x: 522, endPoint y: 146, distance: 329.9
click at [522, 146] on div "Type Triage Input Palette 8 Palette - 230.05 kg Output Palette 1 Palette - 200.…" at bounding box center [387, 41] width 397 height 255
drag, startPoint x: 228, startPoint y: 326, endPoint x: 293, endPoint y: 333, distance: 65.5
click at [293, 333] on span "Parcel #1205" at bounding box center [341, 326] width 271 height 15
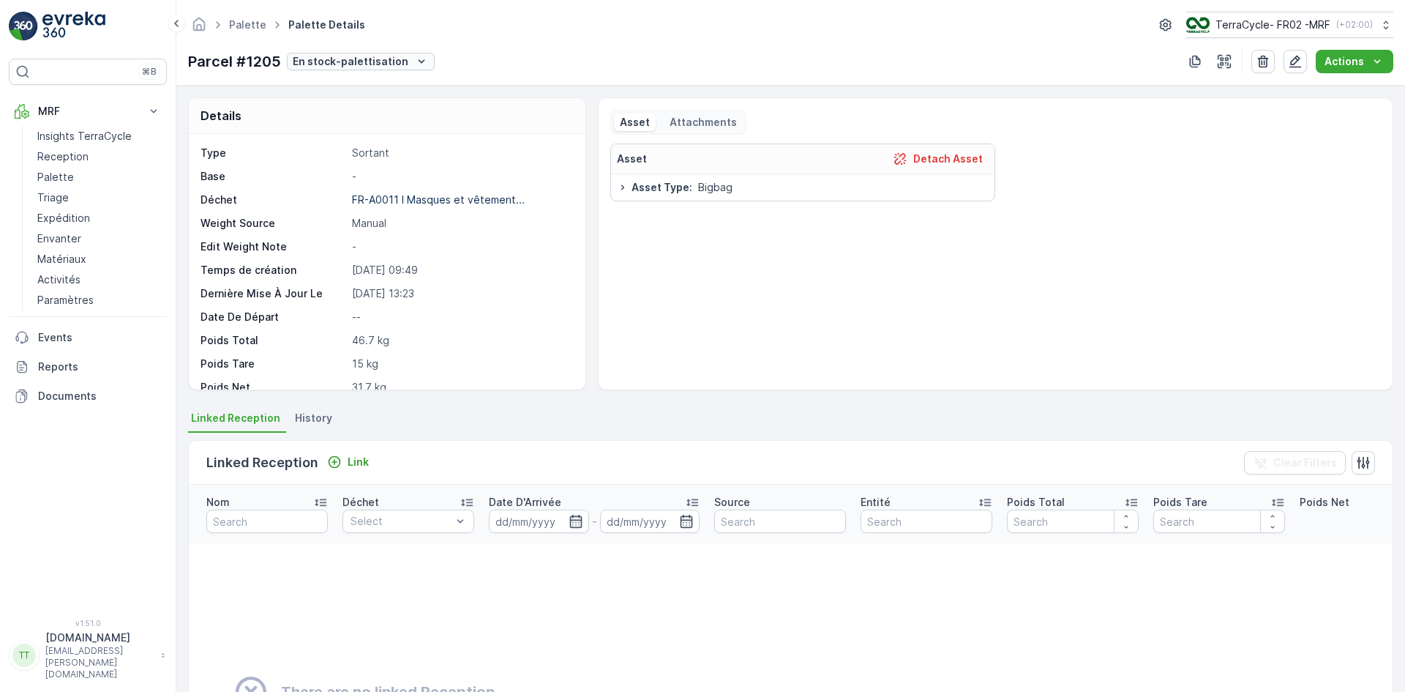
click at [364, 60] on p "En stock-palettisation" at bounding box center [351, 61] width 116 height 15
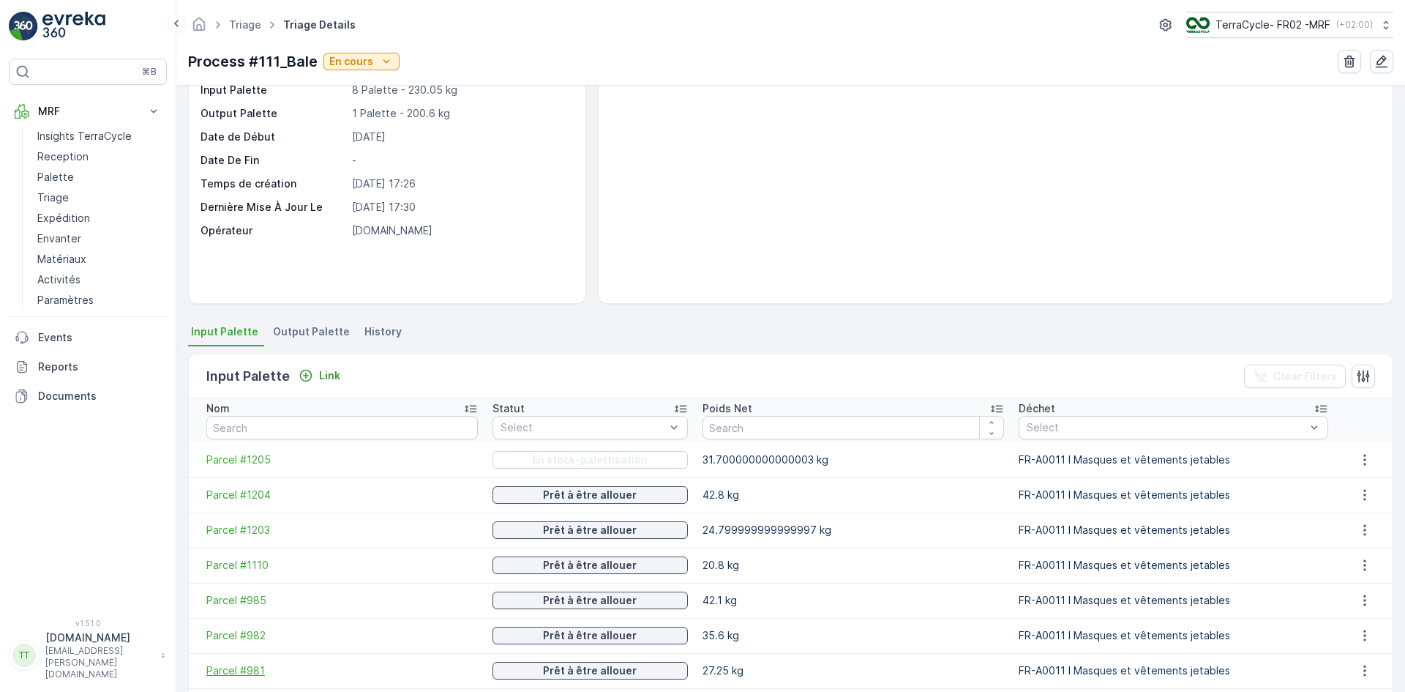
scroll to position [241, 0]
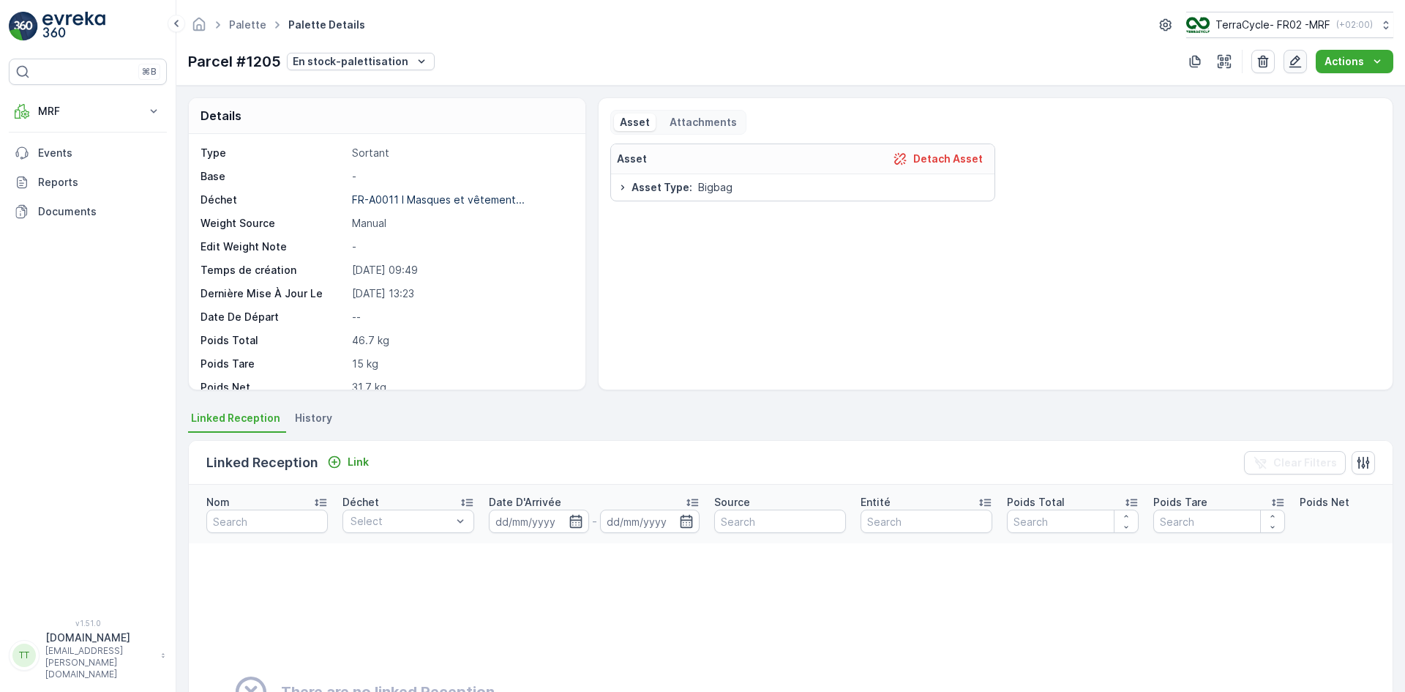
click at [1297, 64] on icon "button" at bounding box center [1295, 61] width 15 height 15
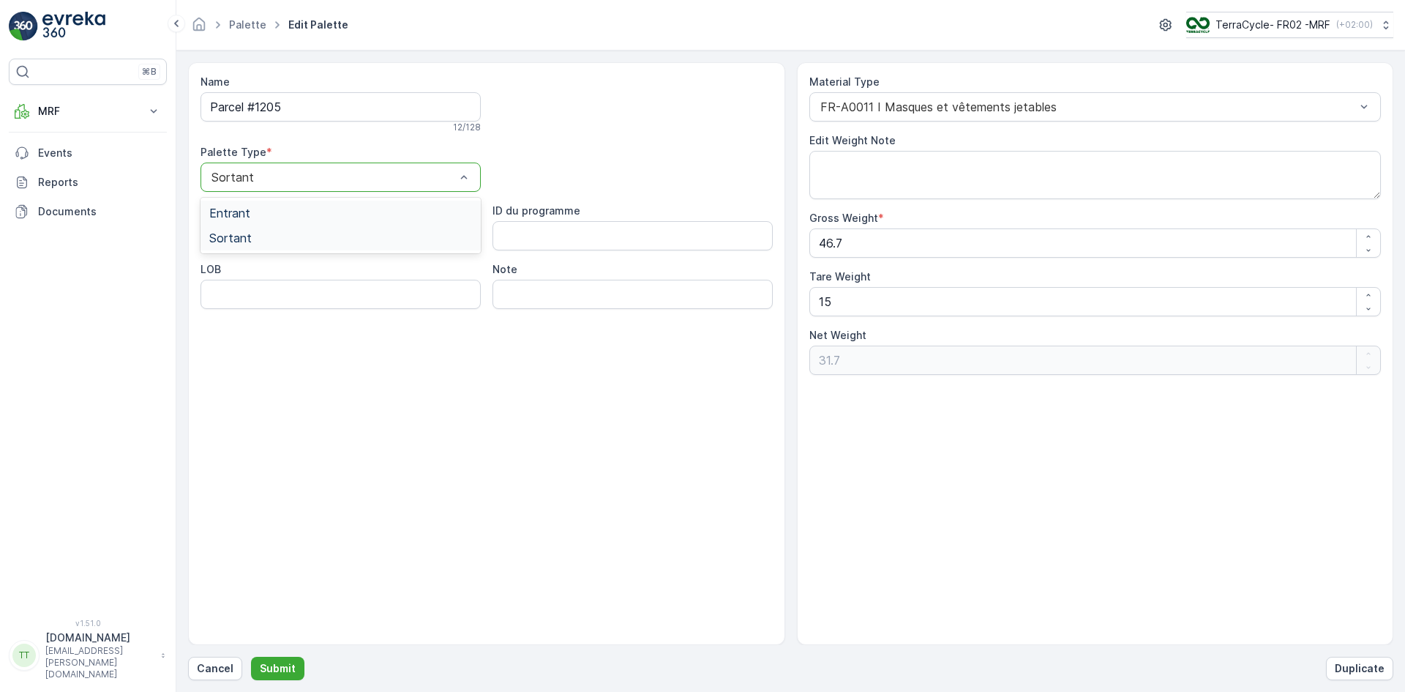
click at [241, 204] on div "Entrant" at bounding box center [341, 213] width 280 height 25
click at [296, 666] on button "Submit" at bounding box center [277, 667] width 53 height 23
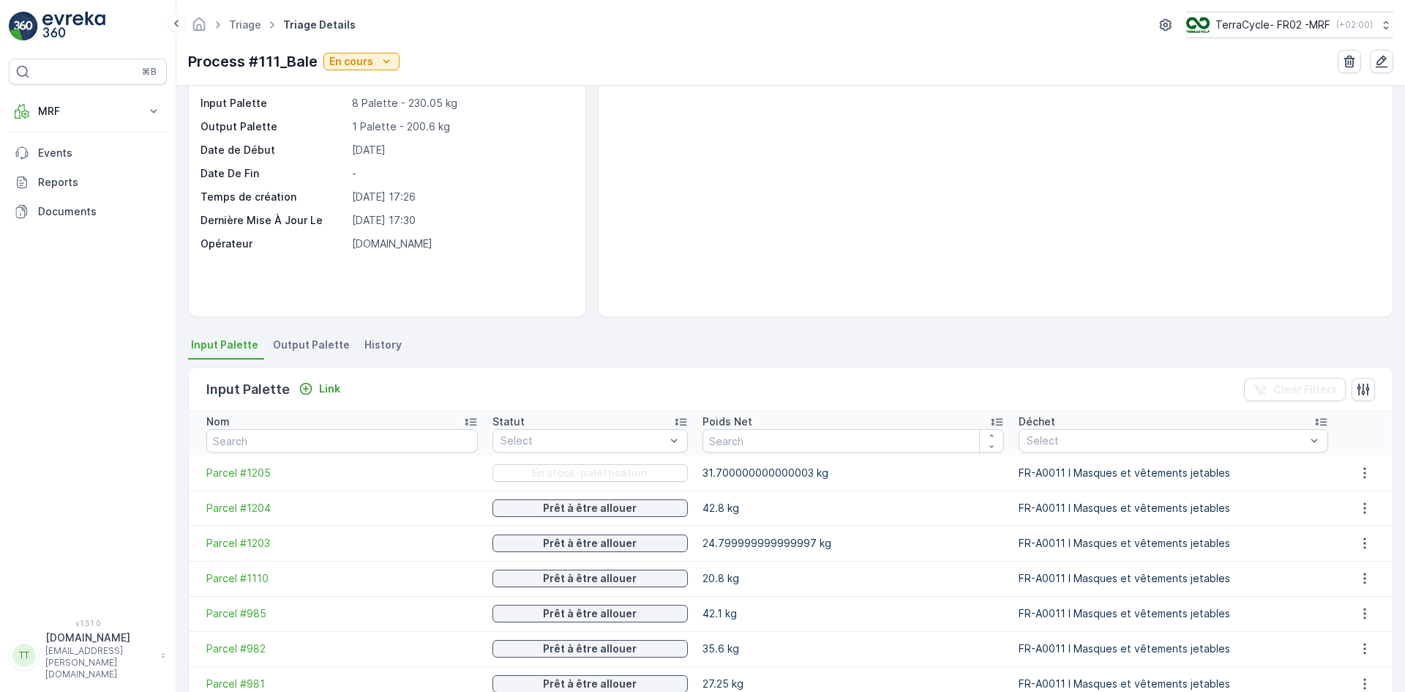
scroll to position [146, 0]
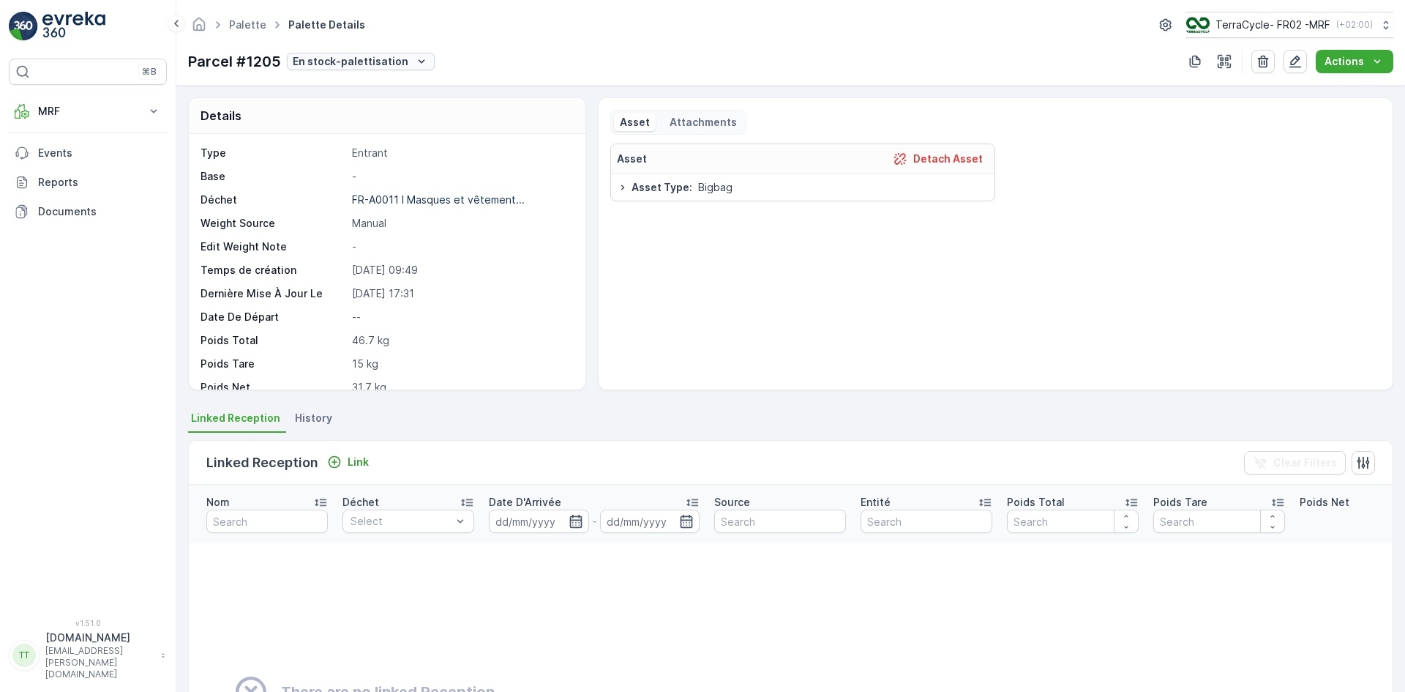
click at [359, 65] on p "En stock-palettisation" at bounding box center [351, 61] width 116 height 15
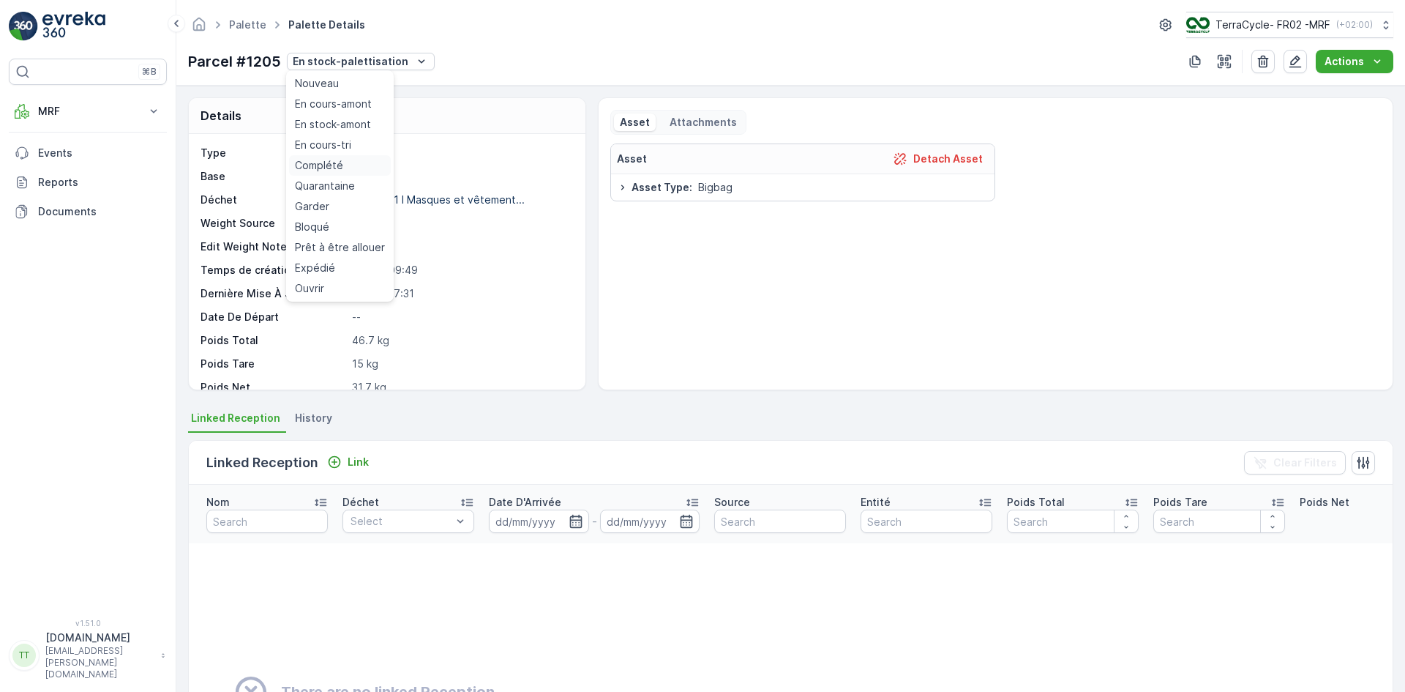
click at [333, 162] on span "Complété" at bounding box center [319, 165] width 48 height 15
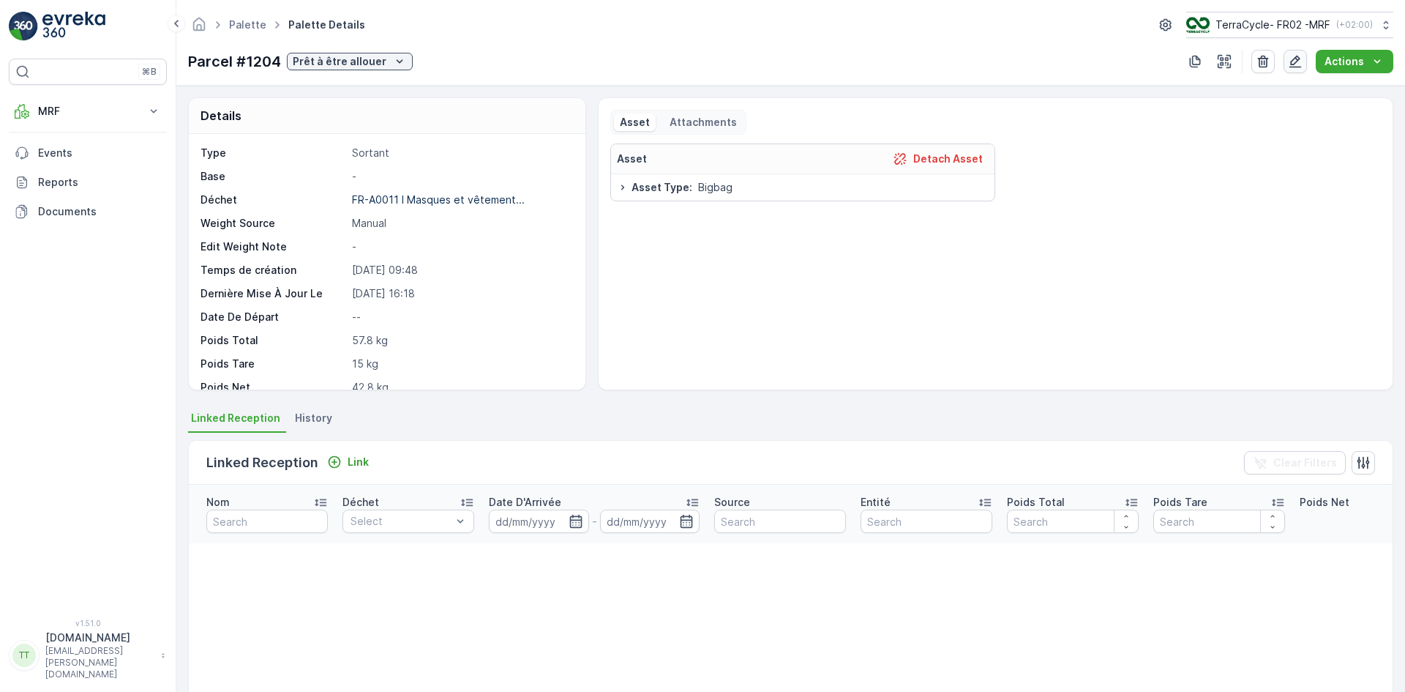
click at [1295, 61] on icon "button" at bounding box center [1295, 62] width 12 height 12
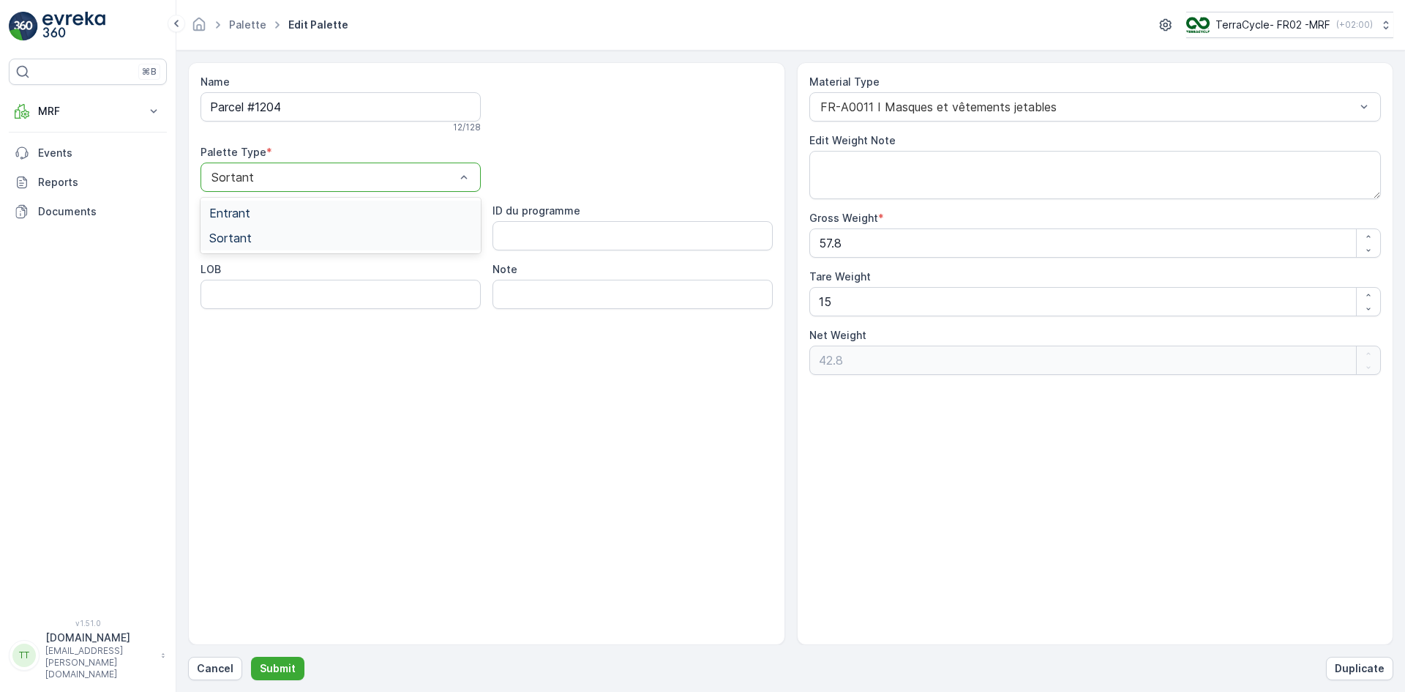
click at [241, 168] on div "Sortant" at bounding box center [341, 176] width 280 height 29
click at [248, 211] on span "Entrant" at bounding box center [229, 212] width 41 height 13
click at [273, 667] on p "Submit" at bounding box center [278, 668] width 36 height 15
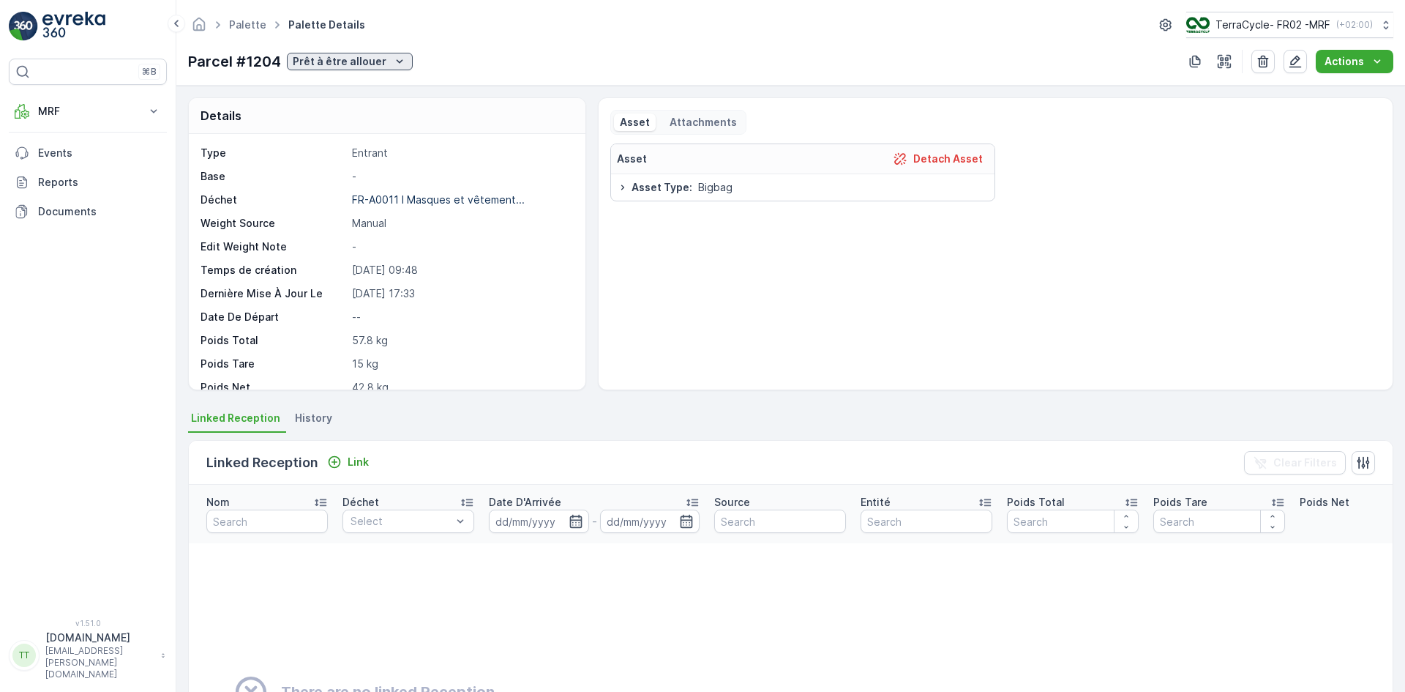
click at [360, 60] on p "Prêt à être allouer" at bounding box center [340, 61] width 94 height 15
click at [336, 168] on span "Complété" at bounding box center [320, 165] width 48 height 15
click at [1295, 62] on icon "button" at bounding box center [1295, 61] width 15 height 15
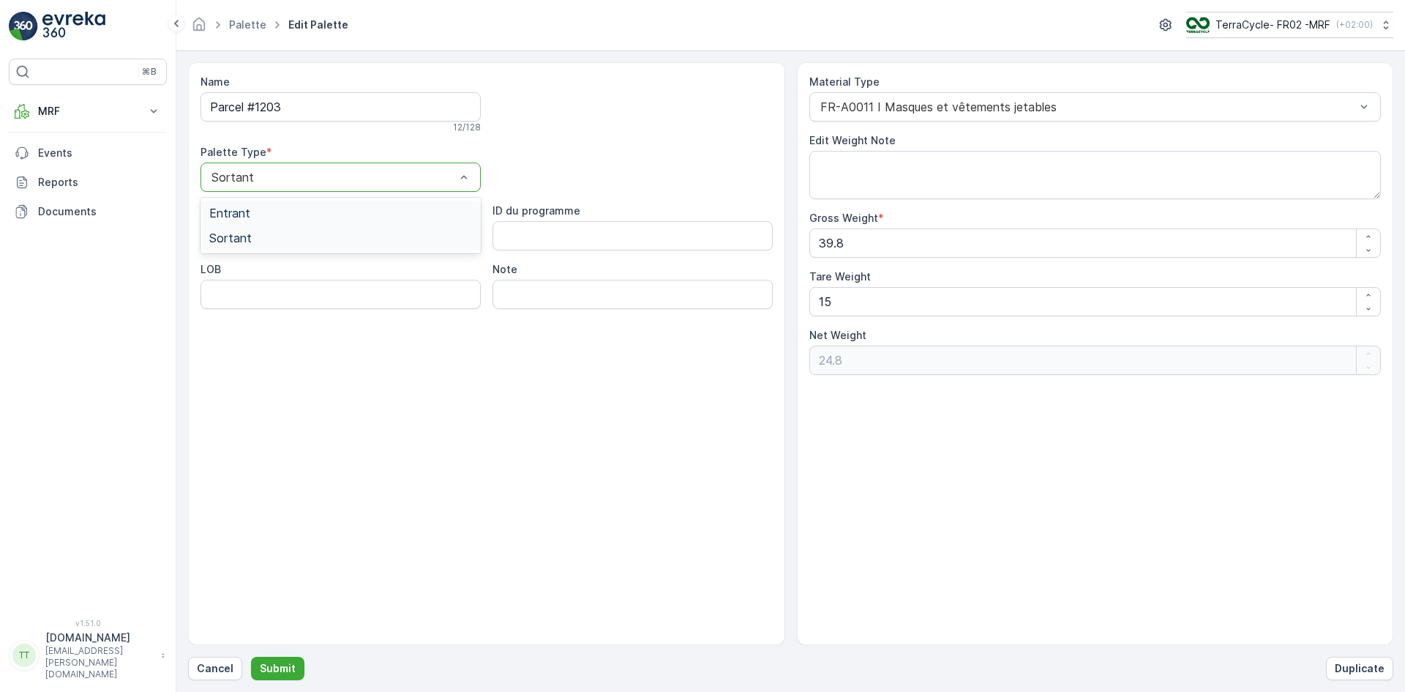
click at [239, 169] on div "Sortant" at bounding box center [341, 176] width 280 height 29
click at [233, 209] on span "Entrant" at bounding box center [229, 212] width 41 height 13
click at [274, 670] on p "Submit" at bounding box center [278, 668] width 36 height 15
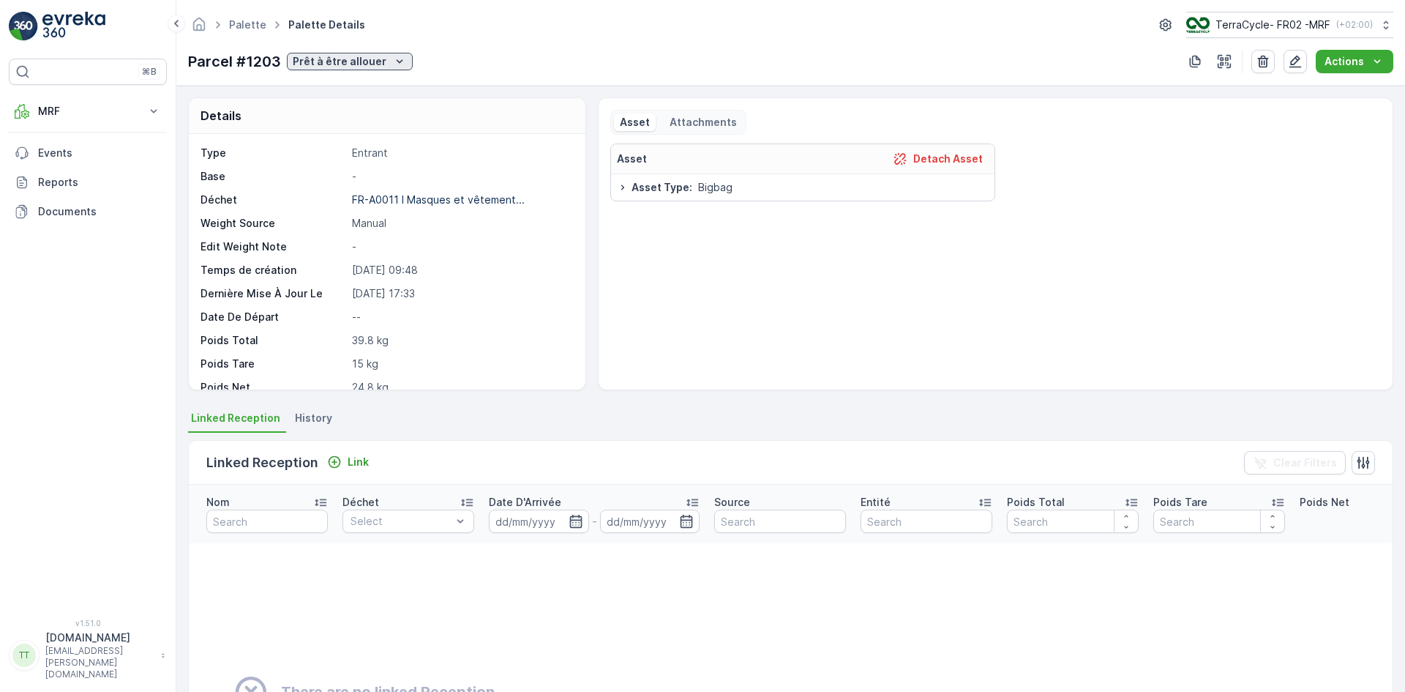
click at [364, 64] on p "Prêt à être allouer" at bounding box center [340, 61] width 94 height 15
click at [329, 168] on span "Complété" at bounding box center [320, 165] width 48 height 15
click at [1297, 56] on icon "button" at bounding box center [1295, 61] width 15 height 15
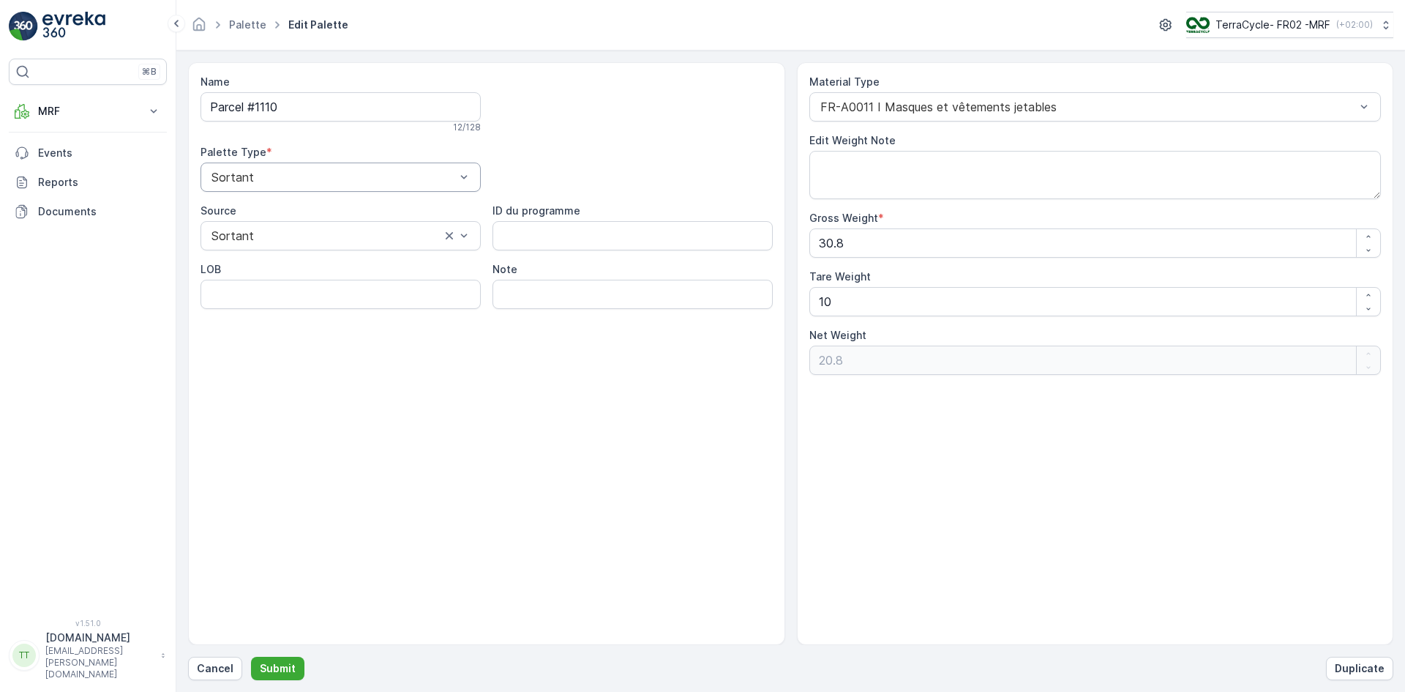
click at [340, 184] on div "Sortant" at bounding box center [341, 176] width 280 height 29
click at [274, 214] on div "Entrant" at bounding box center [340, 212] width 263 height 13
click at [299, 662] on button "Submit" at bounding box center [277, 667] width 53 height 23
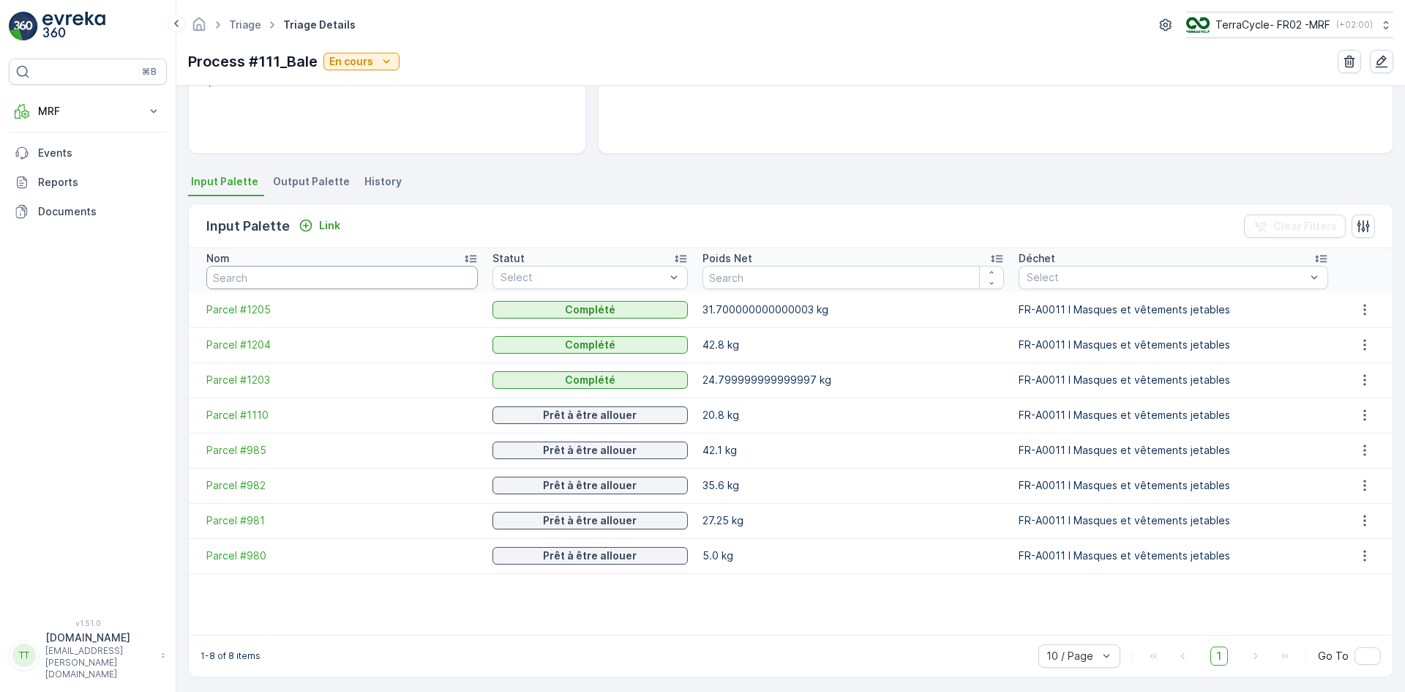
scroll to position [241, 0]
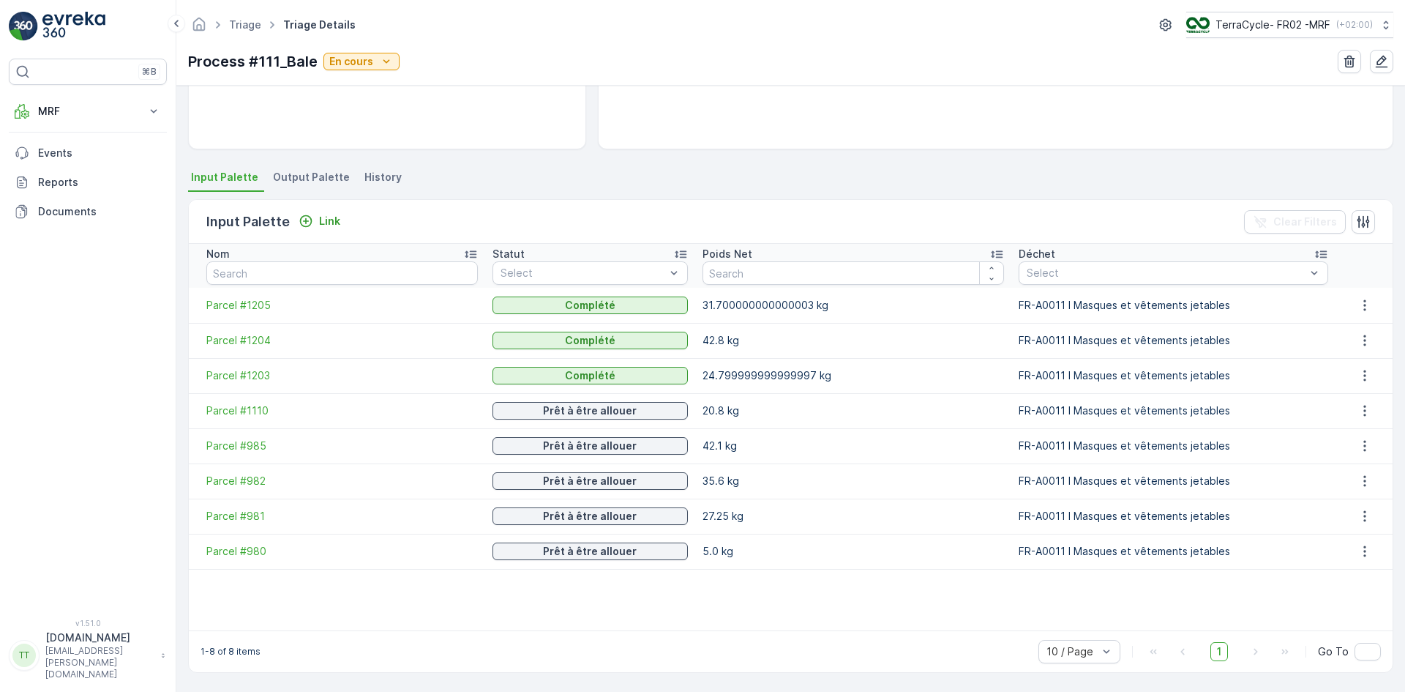
drag, startPoint x: 252, startPoint y: 444, endPoint x: 146, endPoint y: 472, distance: 109.7
click at [144, 472] on div "⌘B MRF Insights TerraCycle Reception Palette Triage Expédition Envanter Matéria…" at bounding box center [88, 330] width 158 height 542
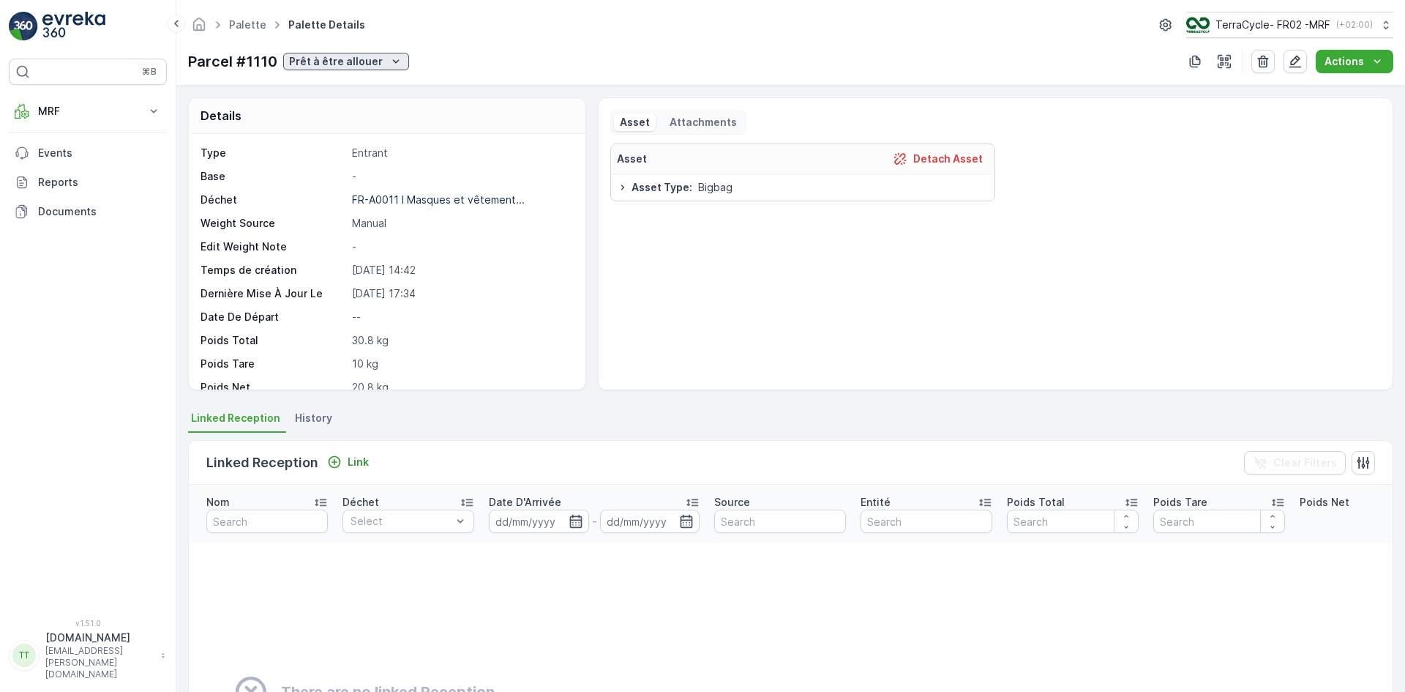
click at [308, 60] on p "Prêt à être allouer" at bounding box center [336, 61] width 94 height 15
click at [326, 160] on span "Complété" at bounding box center [315, 165] width 48 height 15
click at [1303, 61] on icon "button" at bounding box center [1295, 61] width 15 height 15
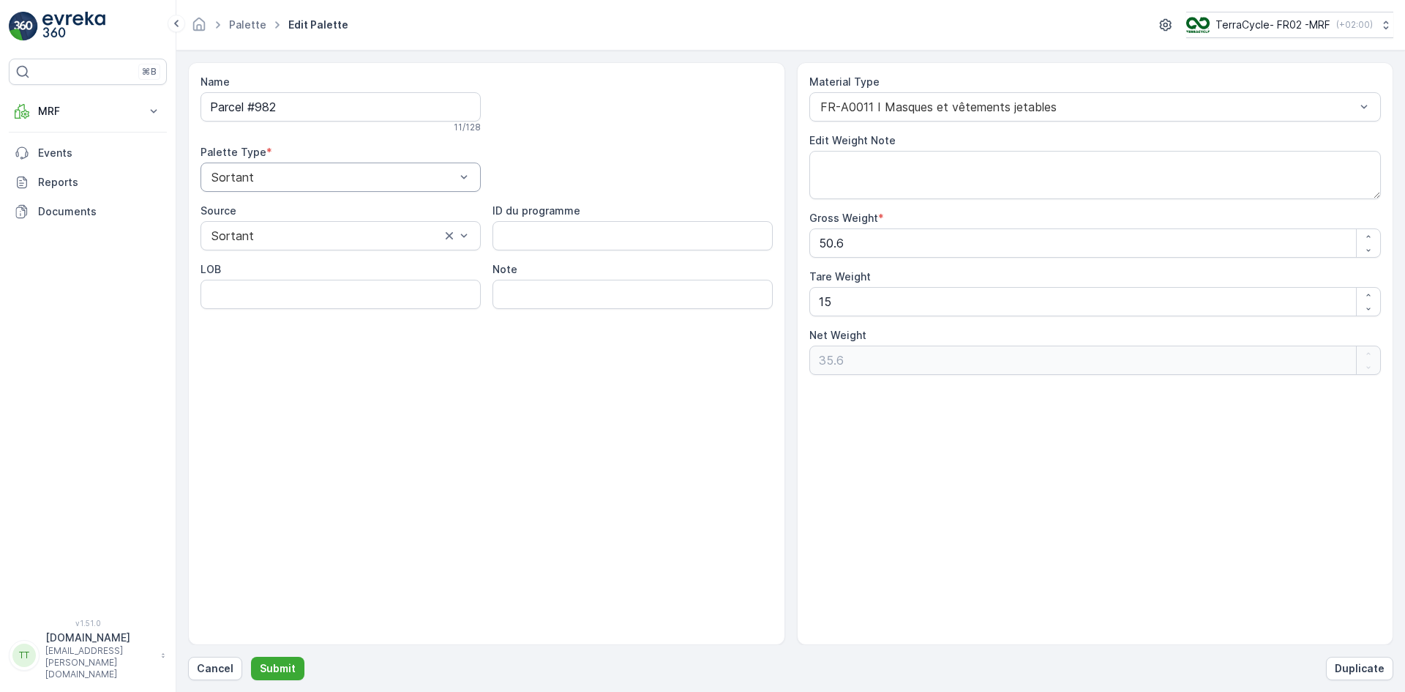
click at [232, 170] on div "Sortant" at bounding box center [341, 176] width 280 height 29
click at [237, 205] on div "Entrant" at bounding box center [341, 213] width 280 height 25
click at [277, 669] on p "Submit" at bounding box center [278, 668] width 36 height 15
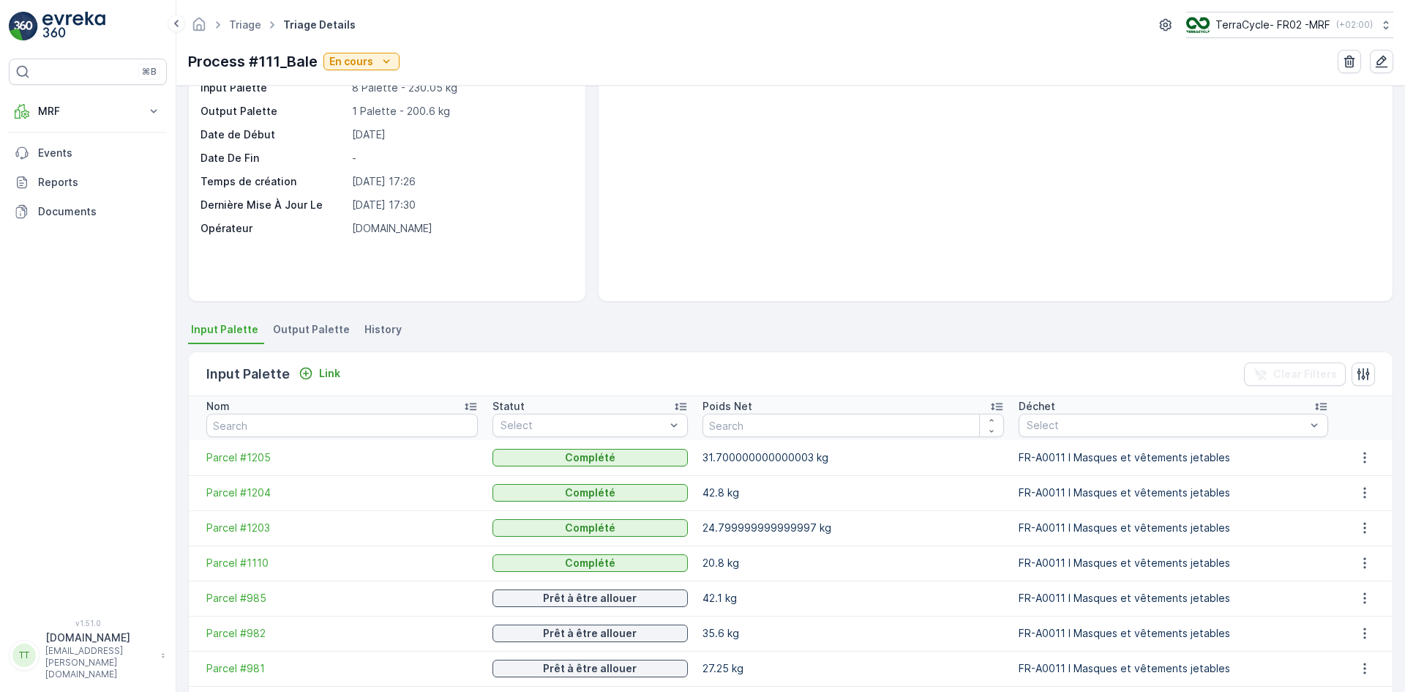
scroll to position [241, 0]
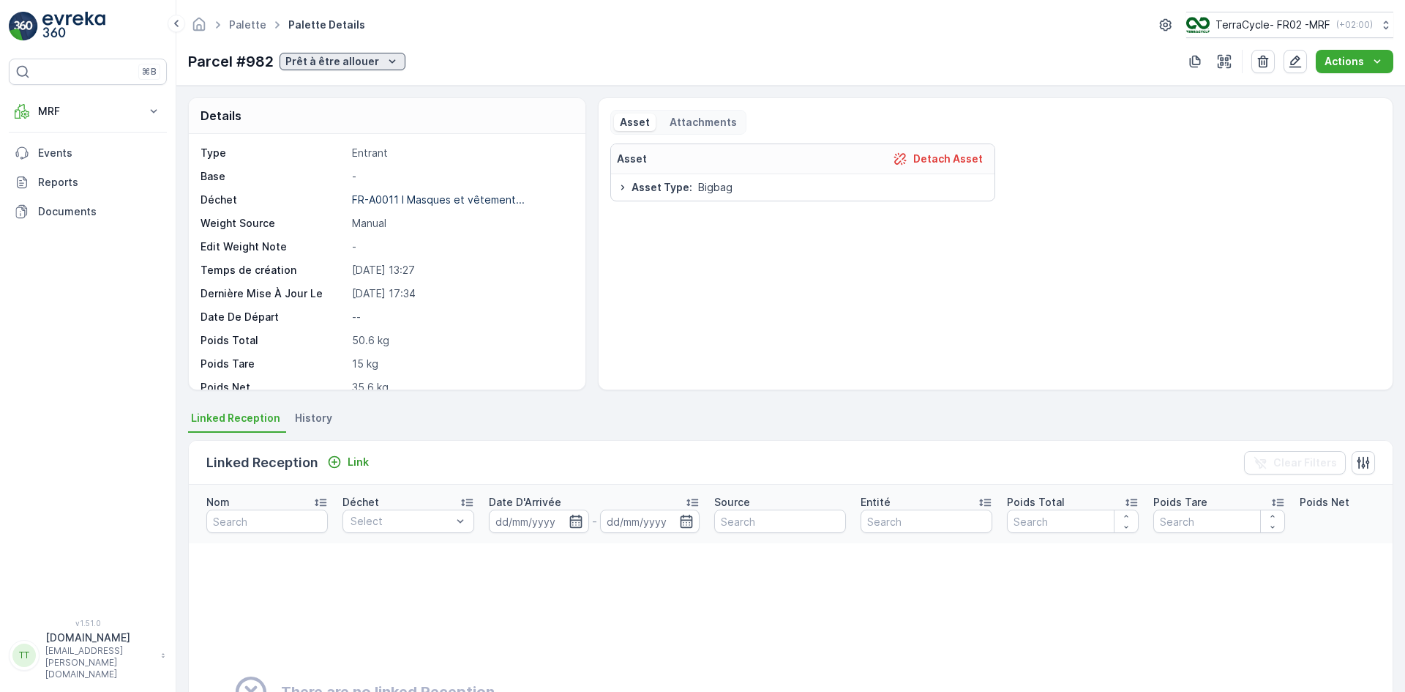
click at [346, 59] on p "Prêt à être allouer" at bounding box center [332, 61] width 94 height 15
click at [321, 160] on span "Complété" at bounding box center [312, 165] width 48 height 15
click at [1299, 63] on icon "button" at bounding box center [1295, 61] width 15 height 15
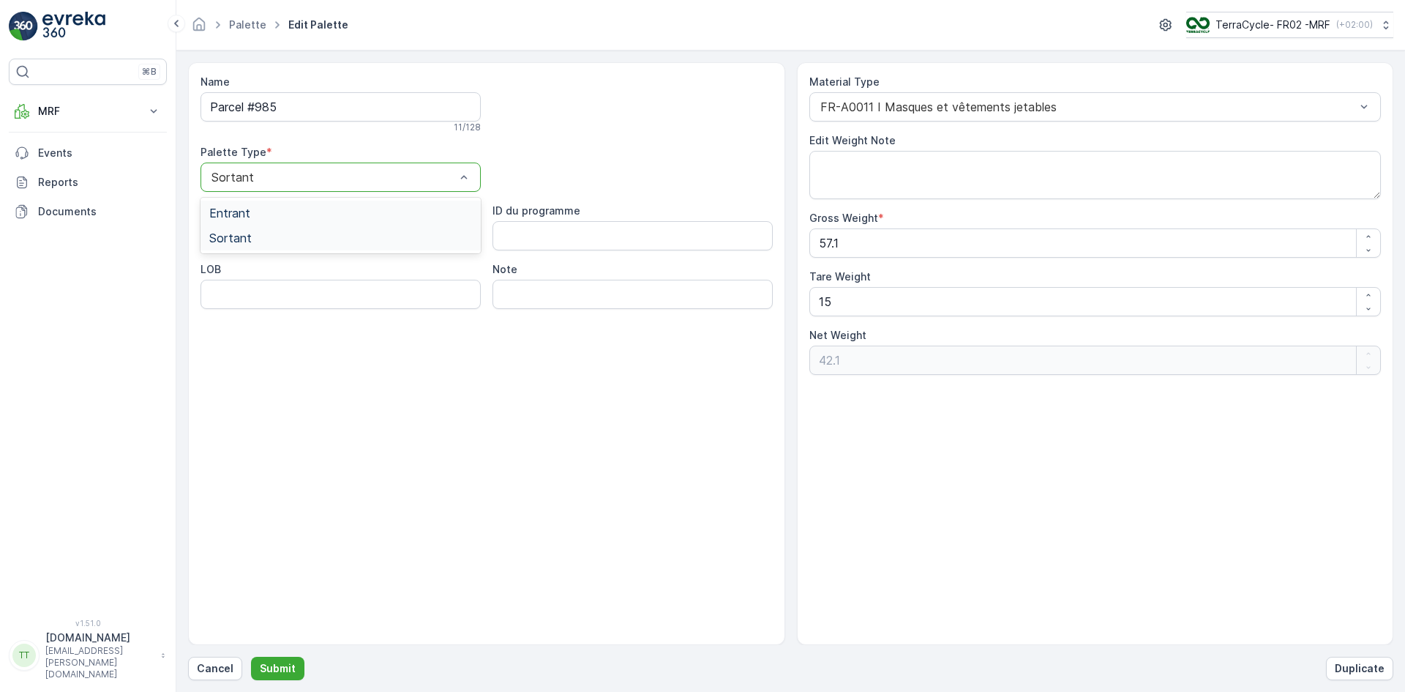
click at [238, 214] on span "Entrant" at bounding box center [229, 212] width 41 height 13
click at [278, 668] on p "Submit" at bounding box center [278, 668] width 36 height 15
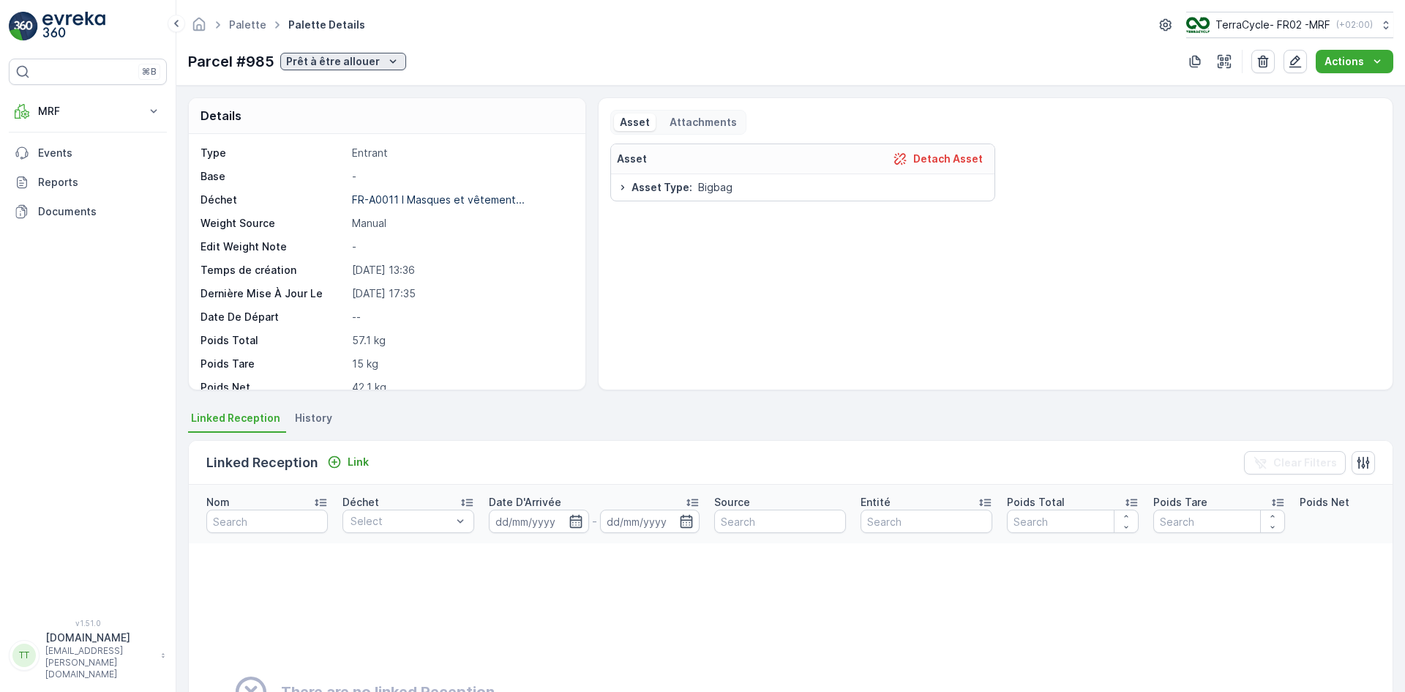
click at [357, 60] on p "Prêt à être allouer" at bounding box center [333, 61] width 94 height 15
click at [326, 166] on span "Complété" at bounding box center [312, 165] width 48 height 15
click at [1297, 66] on icon "button" at bounding box center [1295, 61] width 15 height 15
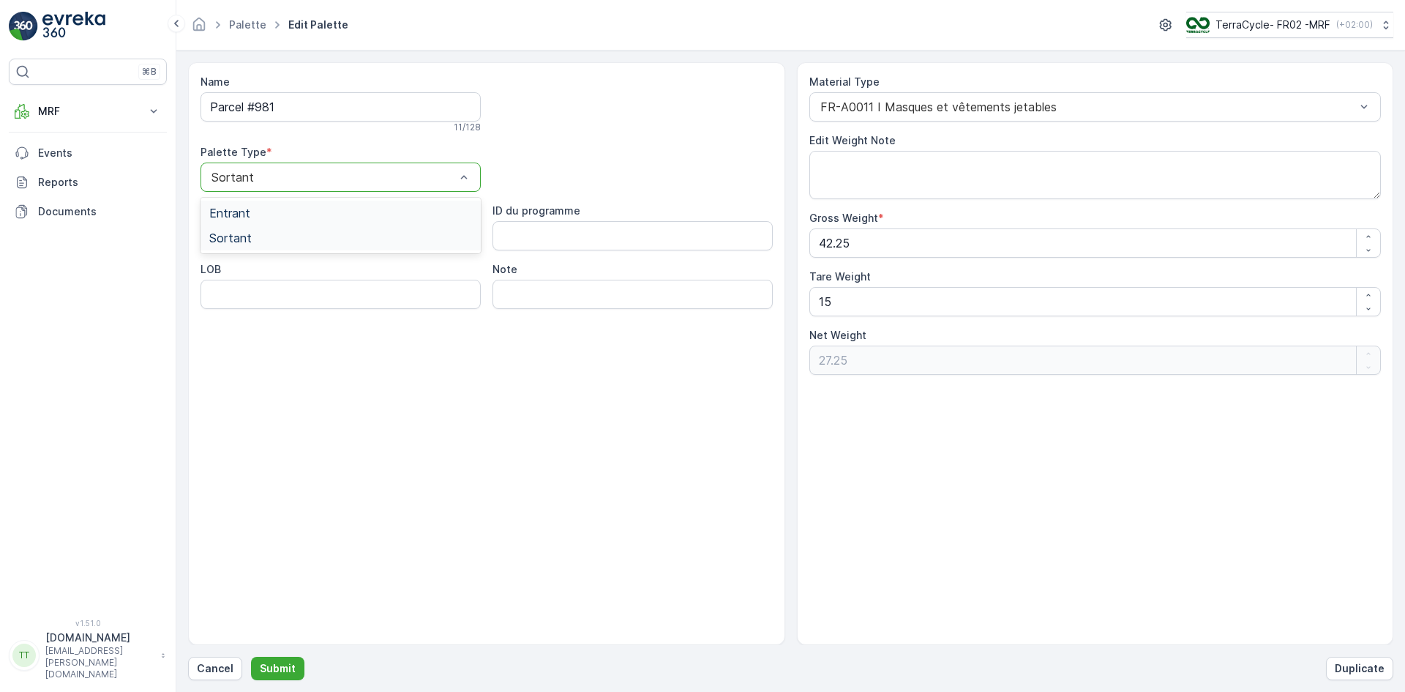
click at [256, 212] on div "Entrant" at bounding box center [340, 212] width 263 height 13
click at [296, 659] on button "Submit" at bounding box center [277, 667] width 53 height 23
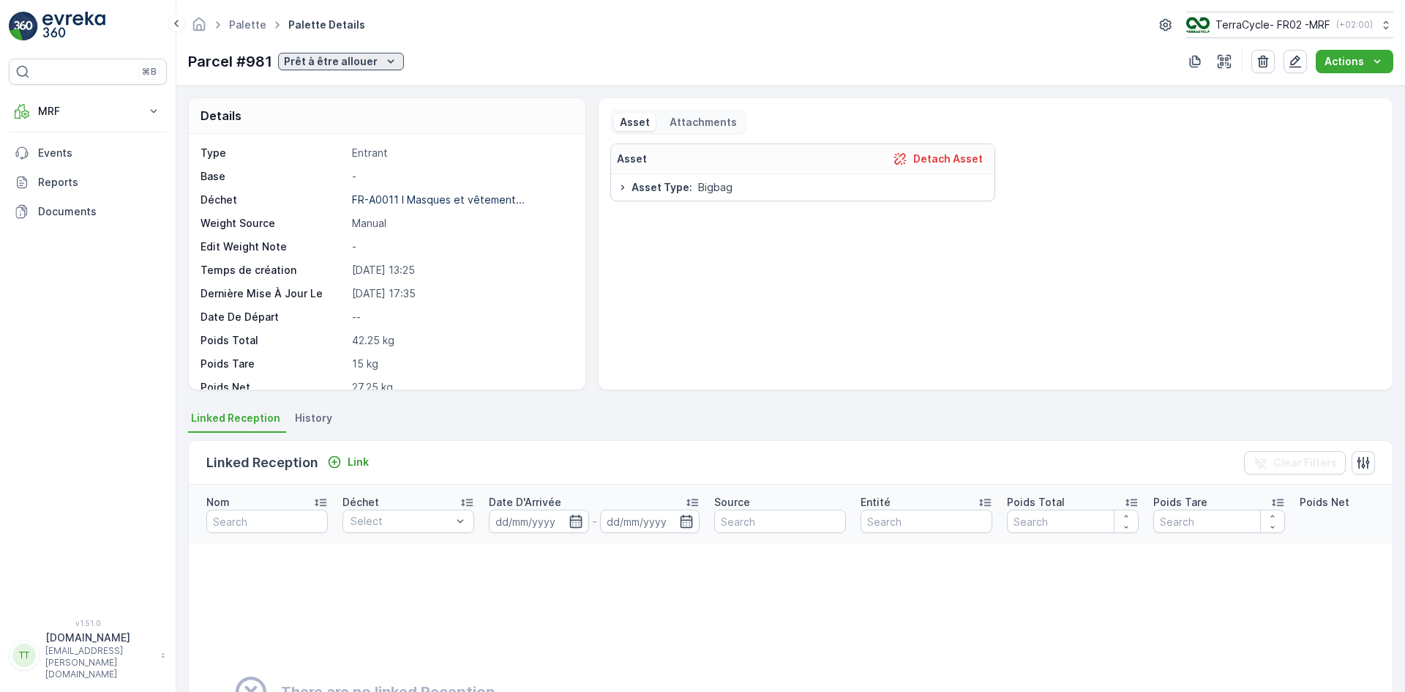
click at [346, 67] on p "Prêt à être allouer" at bounding box center [331, 61] width 94 height 15
click at [323, 166] on span "Complété" at bounding box center [310, 165] width 48 height 15
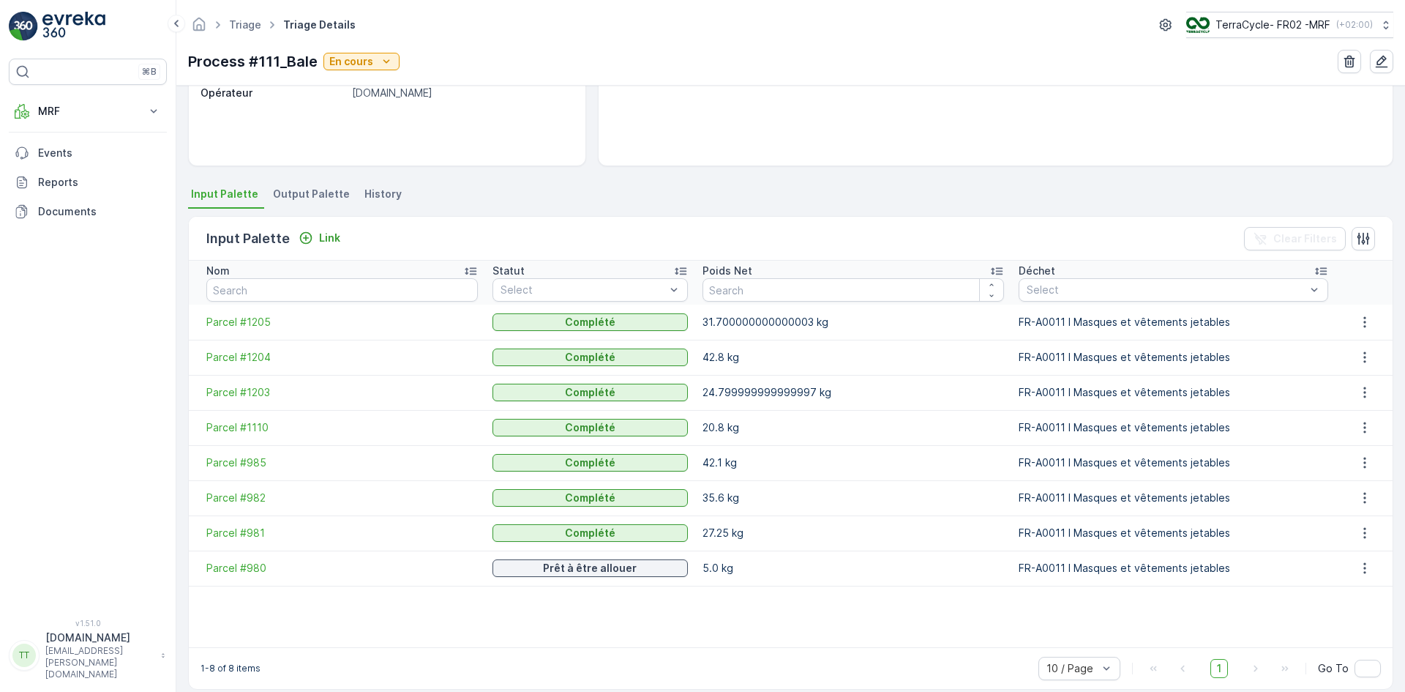
scroll to position [241, 0]
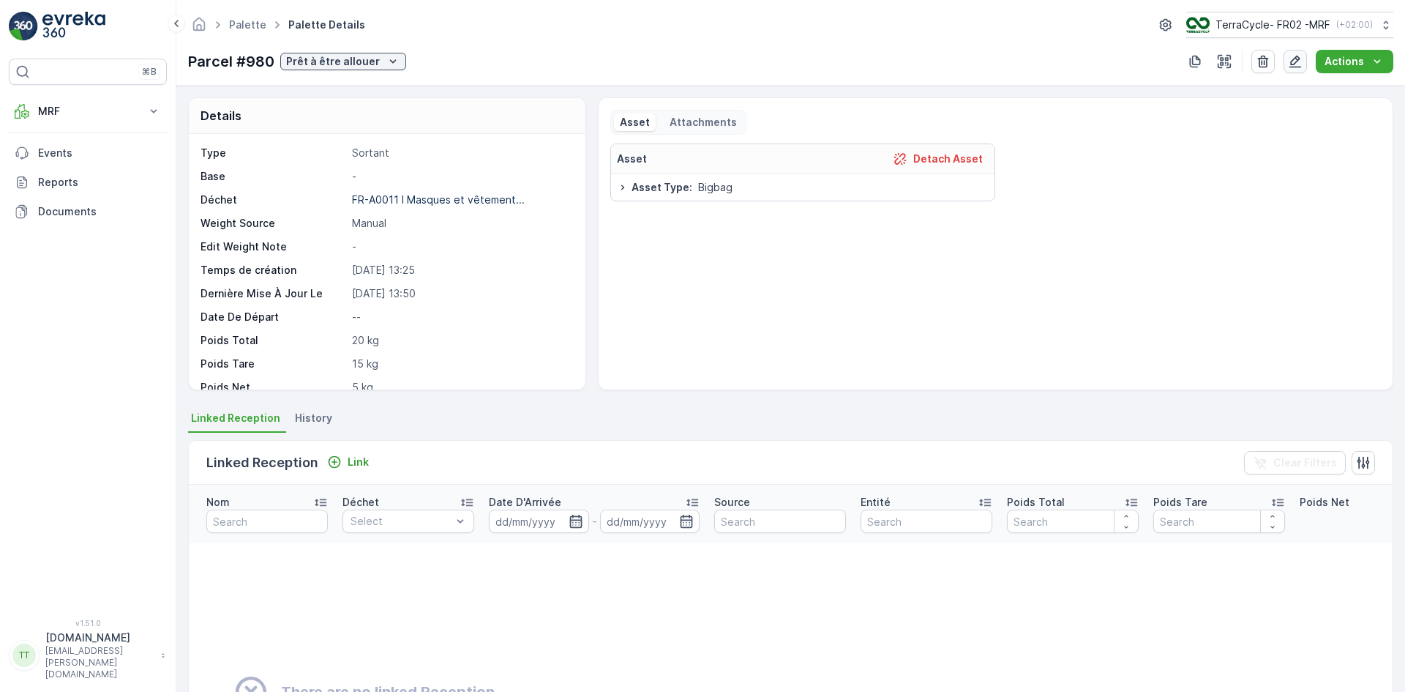
click at [1300, 58] on icon "button" at bounding box center [1295, 62] width 12 height 12
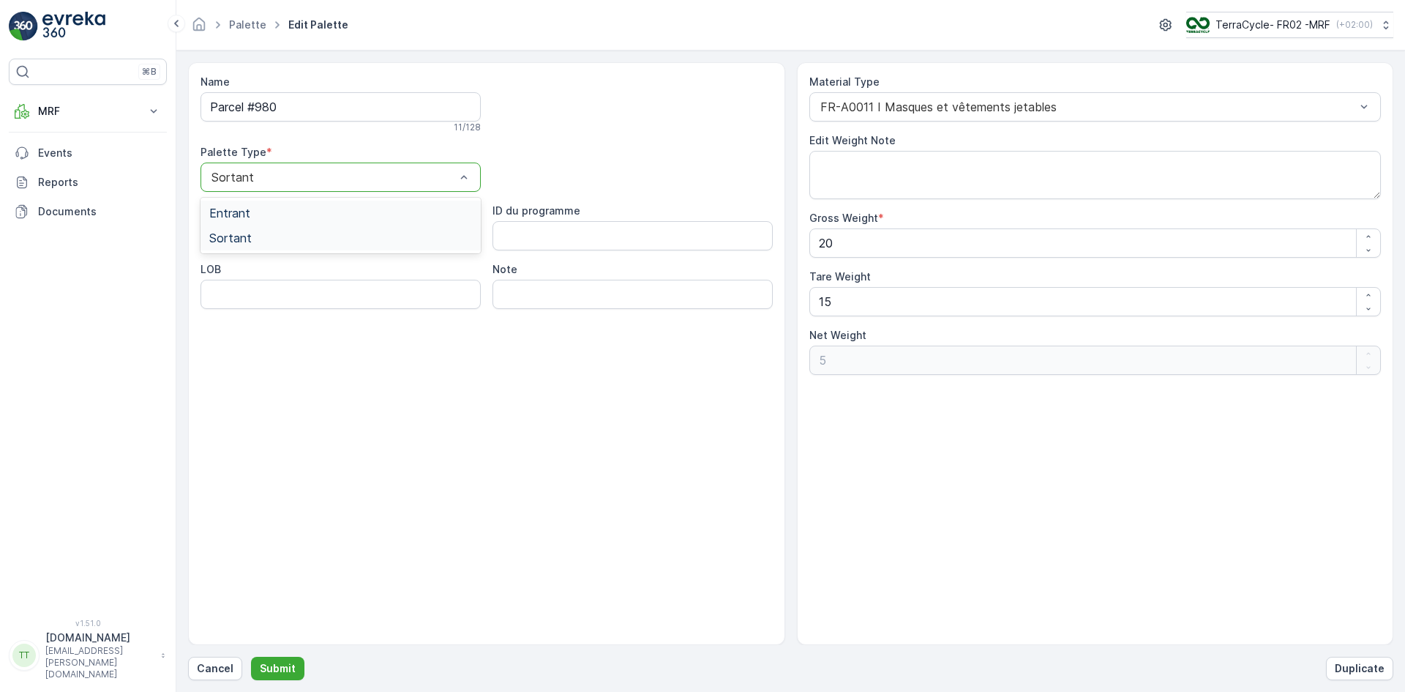
click at [247, 210] on span "Entrant" at bounding box center [229, 212] width 41 height 13
click at [293, 669] on button "Submit" at bounding box center [277, 667] width 53 height 23
